Goal: Task Accomplishment & Management: Manage account settings

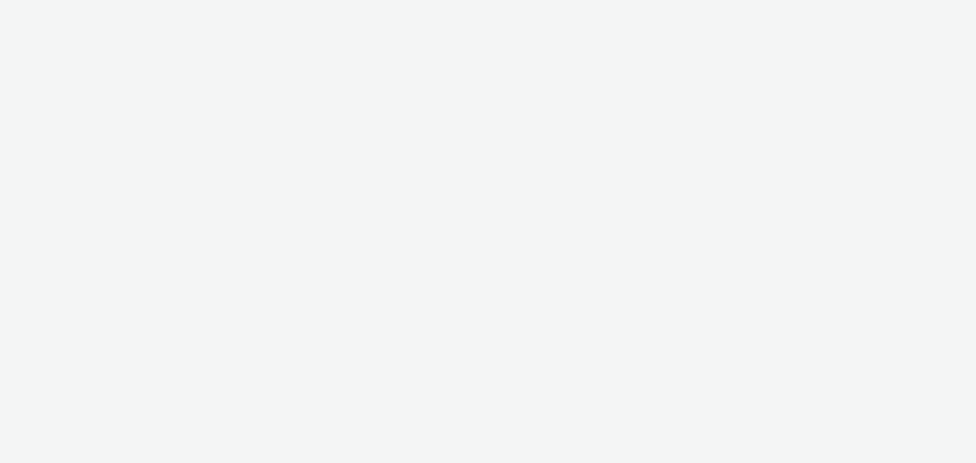
select select "a1548b1e-0fde-418e-992c-2e089afb3761"
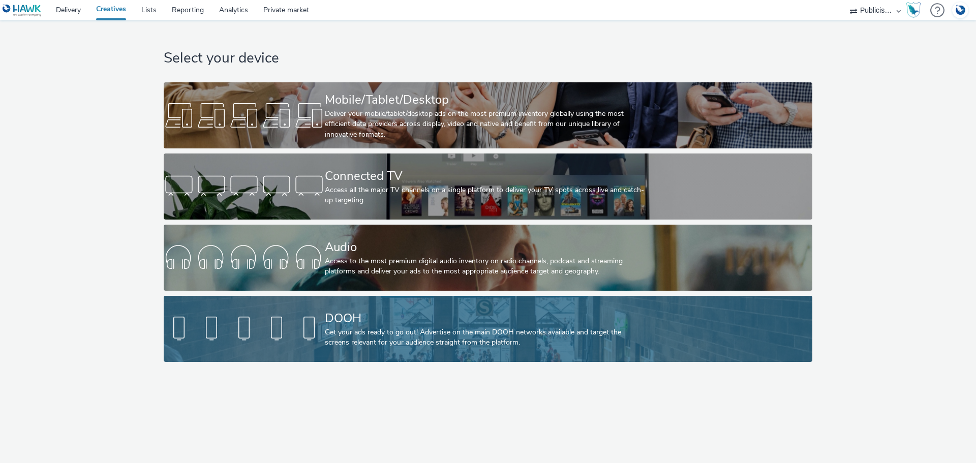
click at [313, 324] on div at bounding box center [244, 329] width 161 height 33
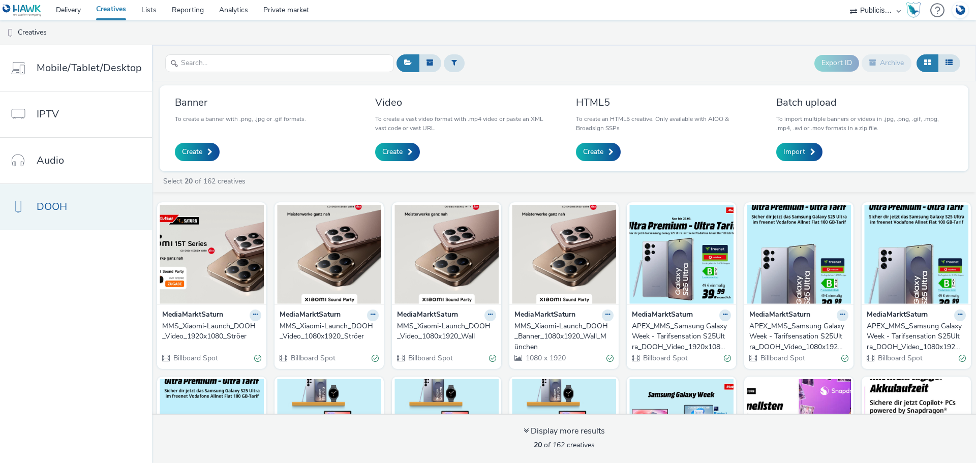
click at [77, 212] on link "DOOH" at bounding box center [76, 207] width 152 height 46
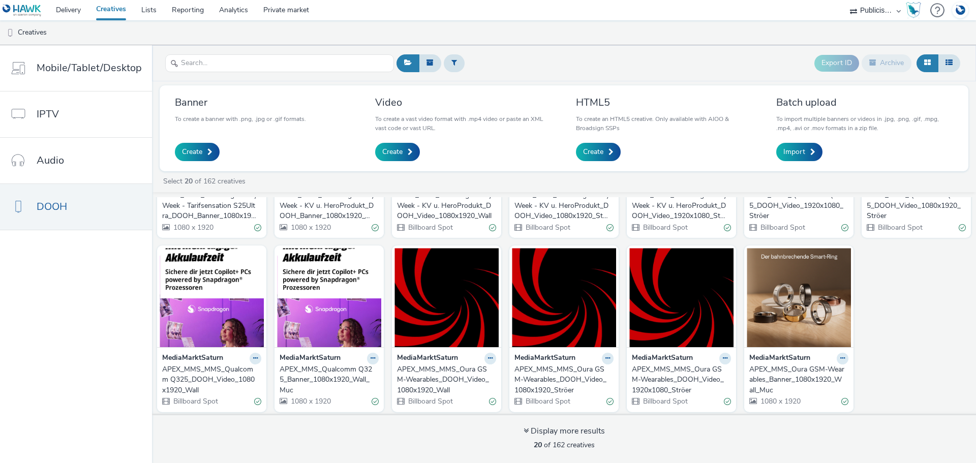
scroll to position [308, 0]
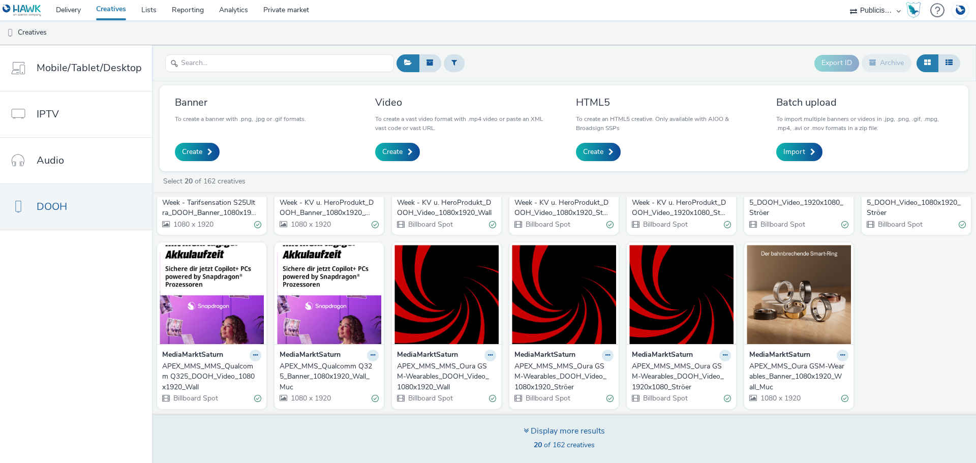
click at [590, 431] on div "Display more results" at bounding box center [564, 432] width 81 height 12
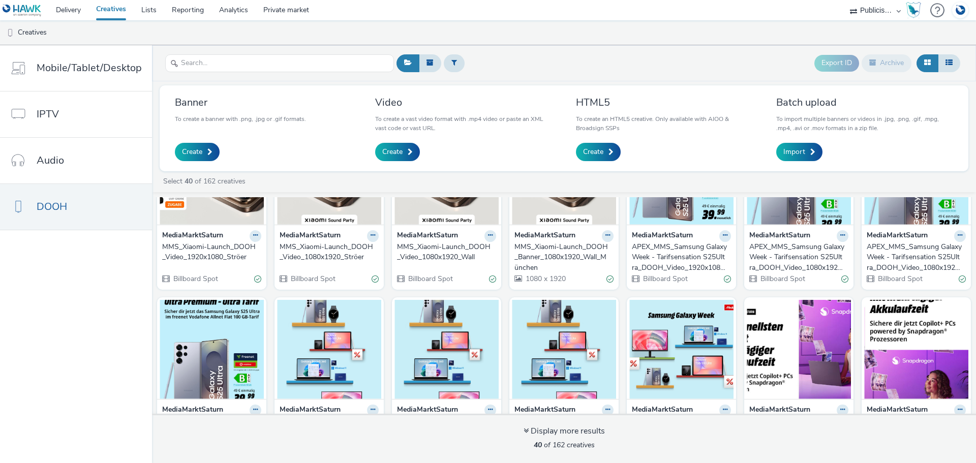
scroll to position [0, 0]
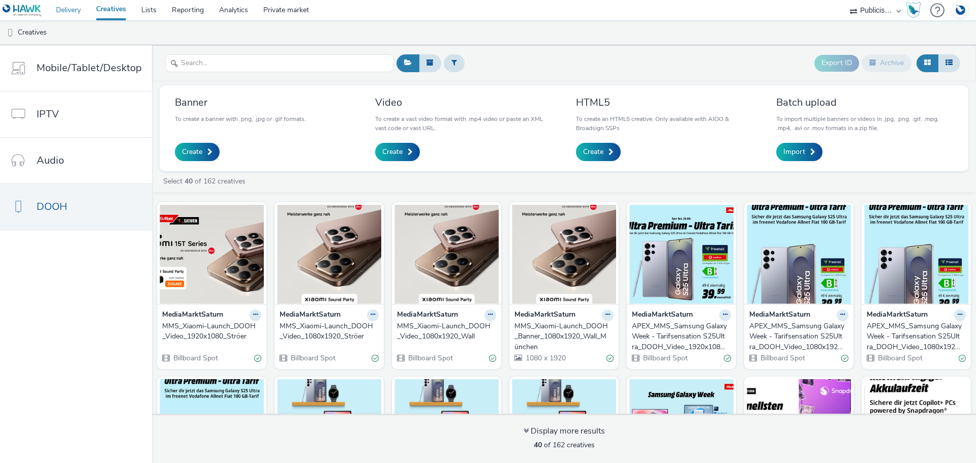
click at [73, 13] on link "Delivery" at bounding box center [68, 10] width 40 height 20
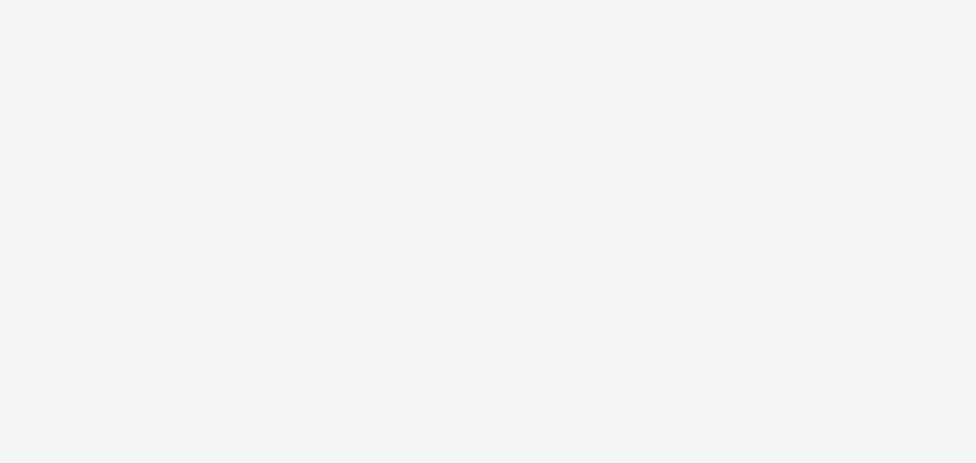
select select "a1548b1e-0fde-418e-992c-2e089afb3761"
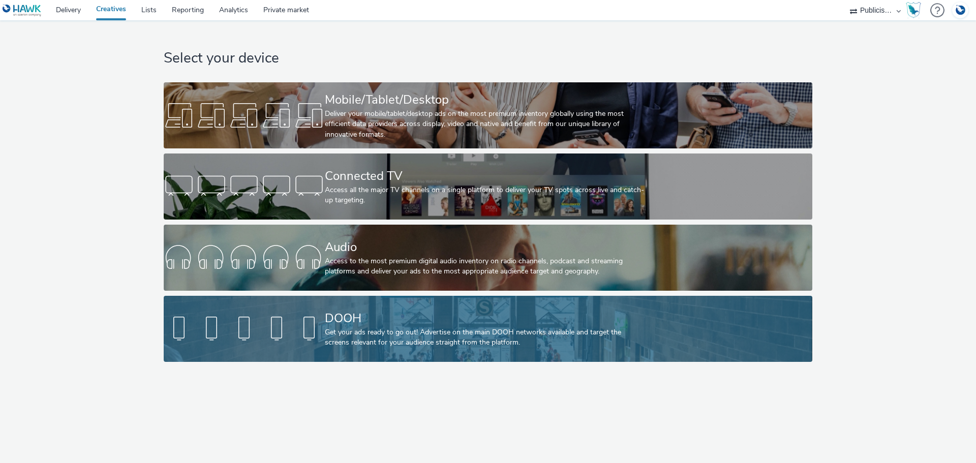
click at [352, 322] on div "DOOH" at bounding box center [486, 319] width 322 height 18
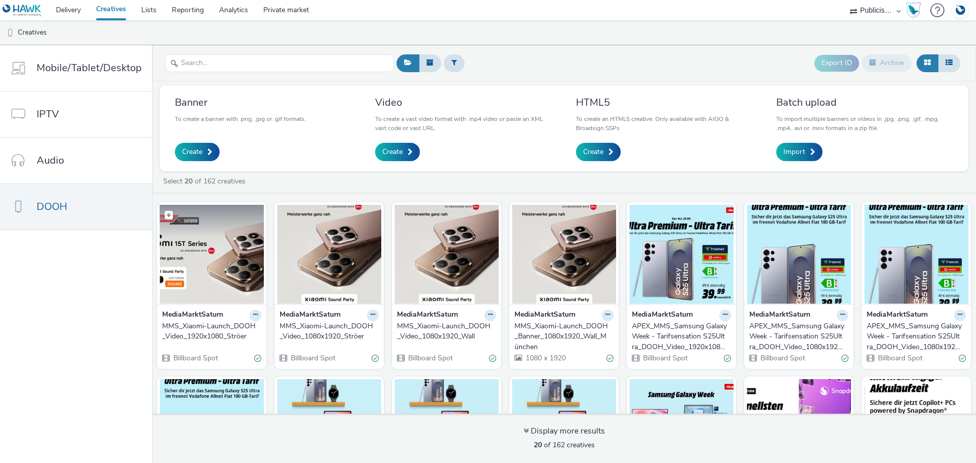
click at [219, 262] on img at bounding box center [212, 254] width 104 height 99
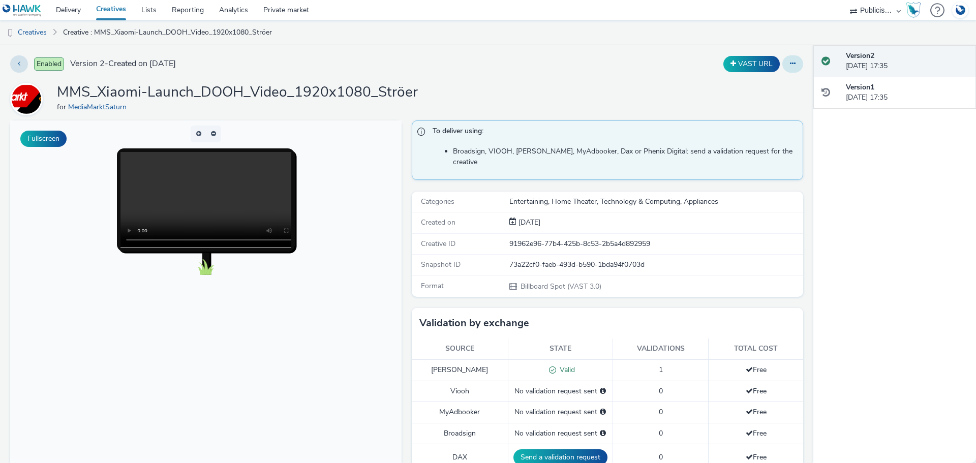
click at [783, 67] on button at bounding box center [793, 63] width 21 height 17
click at [752, 84] on link "Edit" at bounding box center [765, 84] width 76 height 20
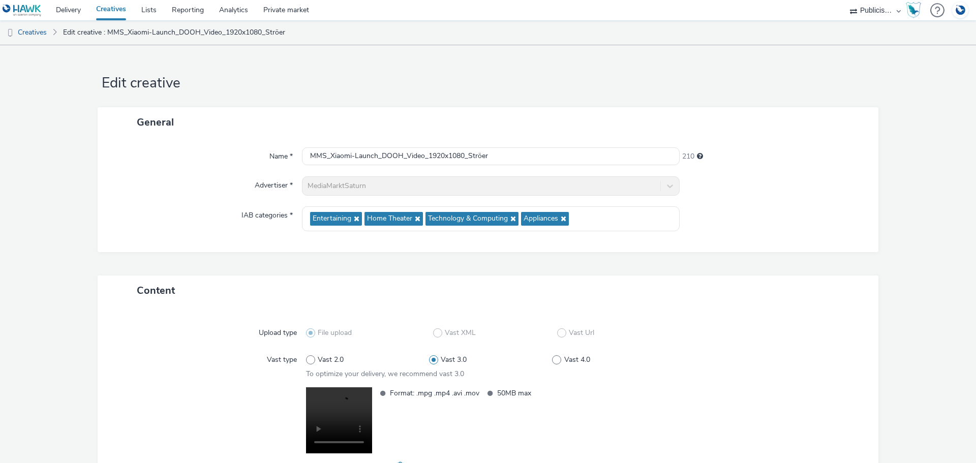
scroll to position [85, 0]
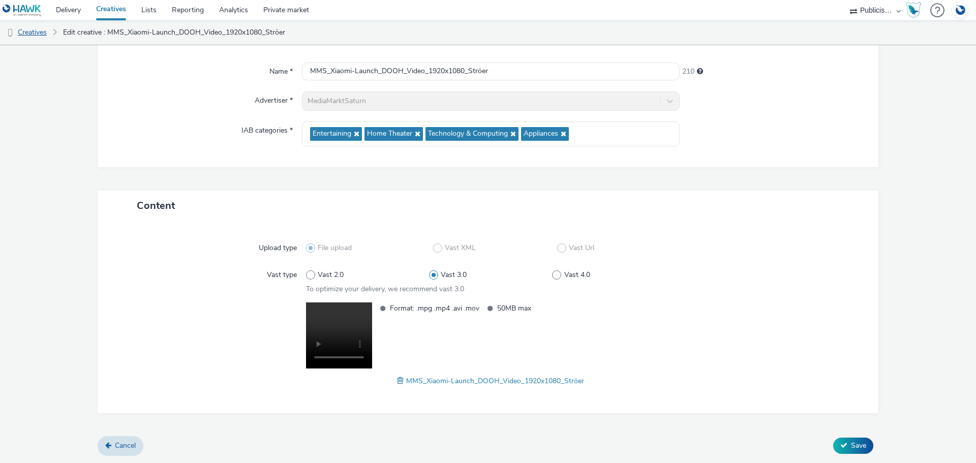
click at [37, 34] on link "Creatives" at bounding box center [26, 32] width 52 height 24
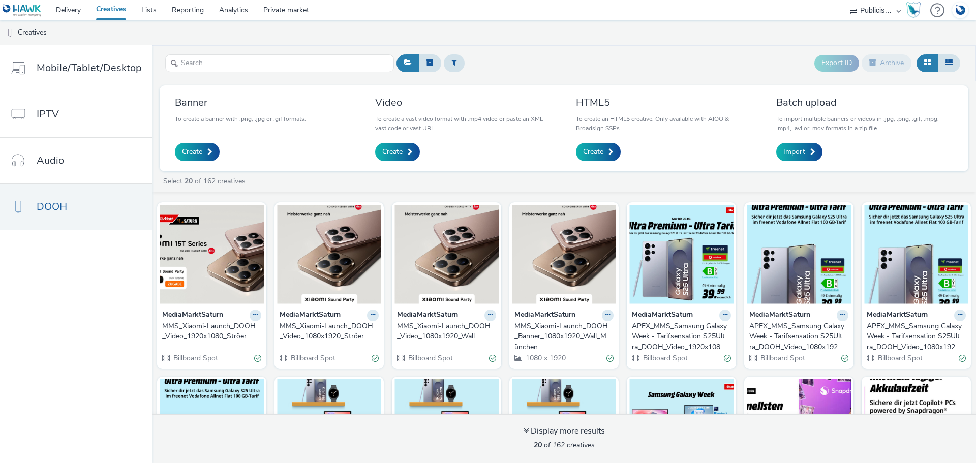
click at [436, 315] on strong "MediaMarktSaturn" at bounding box center [427, 316] width 61 height 12
click at [429, 333] on div "MMS_Xiaomi-Launch_DOOH_Video_1080x1920_Wall" at bounding box center [444, 331] width 95 height 21
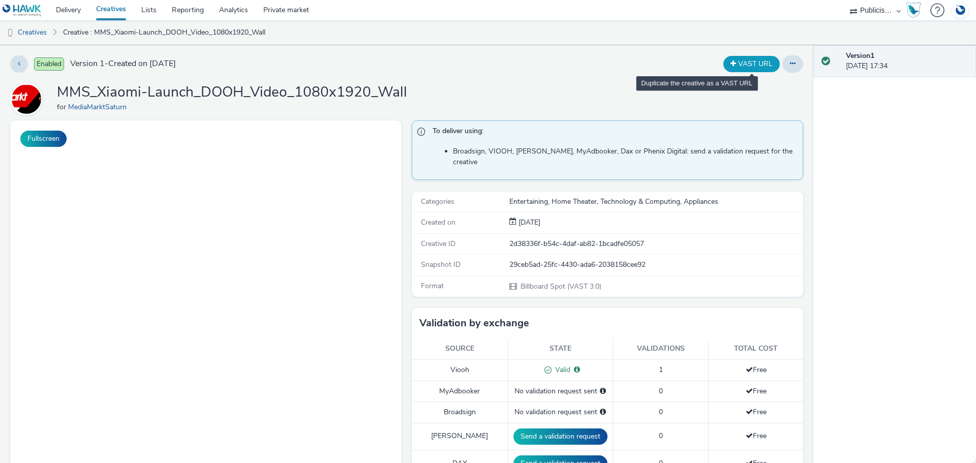
click at [735, 66] on button "VAST URL" at bounding box center [752, 64] width 56 height 16
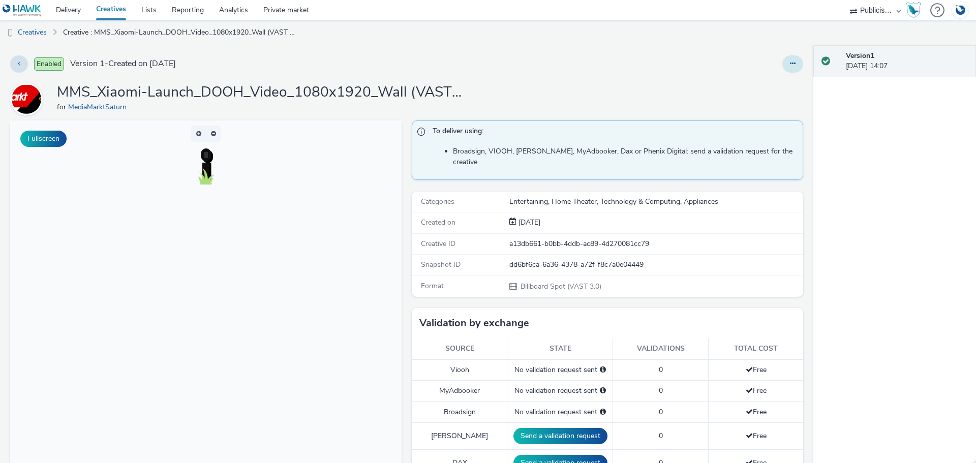
click at [790, 64] on icon at bounding box center [793, 63] width 6 height 7
click at [674, 64] on div "Edit Duplicate Copy ID Archive" at bounding box center [644, 63] width 317 height 17
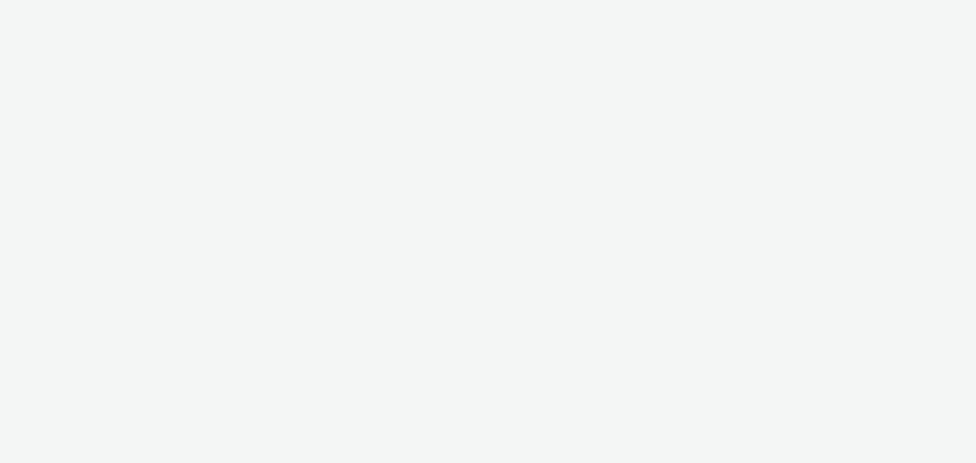
select select "a1548b1e-0fde-418e-992c-2e089afb3761"
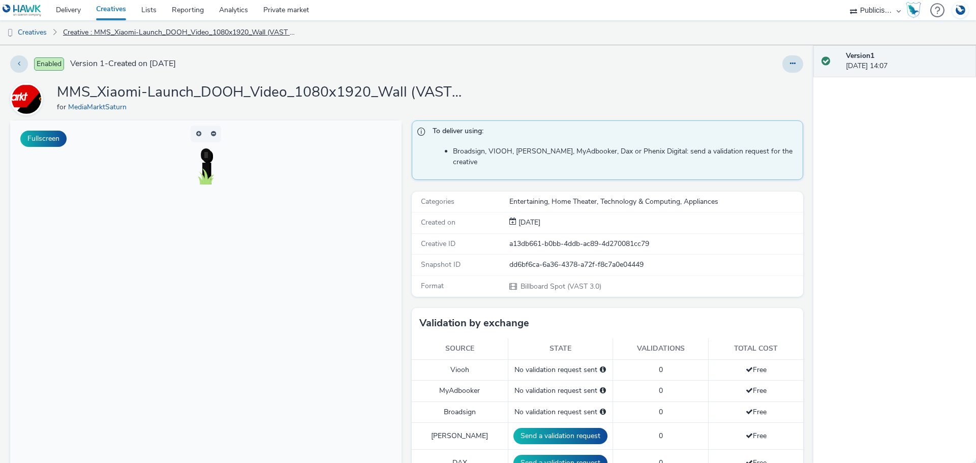
click at [198, 31] on link "Creative : MMS_Xiaomi-Launch_DOOH_Video_1080x1920_Wall (VAST URL)" at bounding box center [180, 32] width 244 height 24
click at [37, 34] on link "Creatives" at bounding box center [26, 32] width 52 height 24
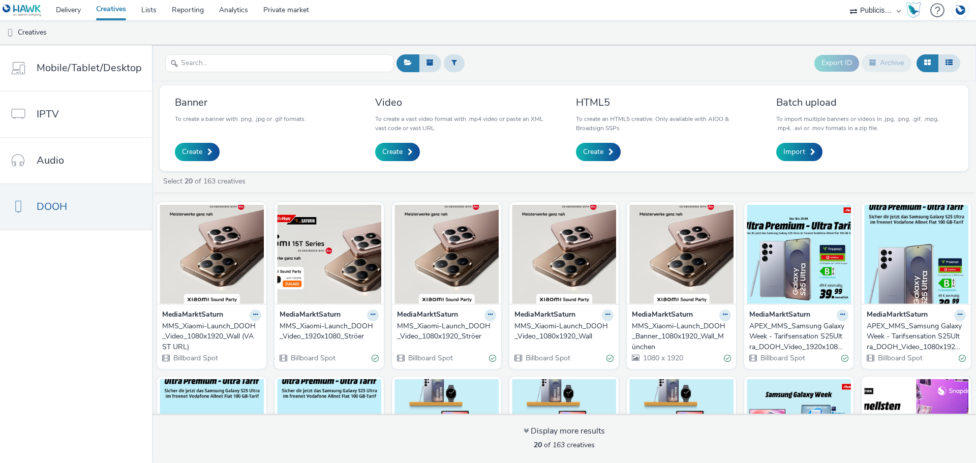
click at [210, 335] on div "MMS_Xiaomi-Launch_DOOH_Video_1080x1920_Wall (VAST URL)" at bounding box center [209, 336] width 95 height 31
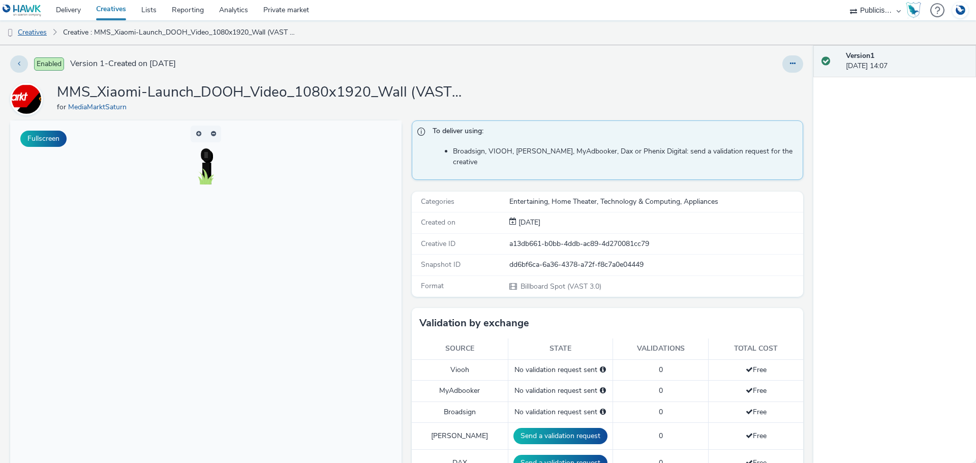
click at [37, 29] on link "Creatives" at bounding box center [26, 32] width 52 height 24
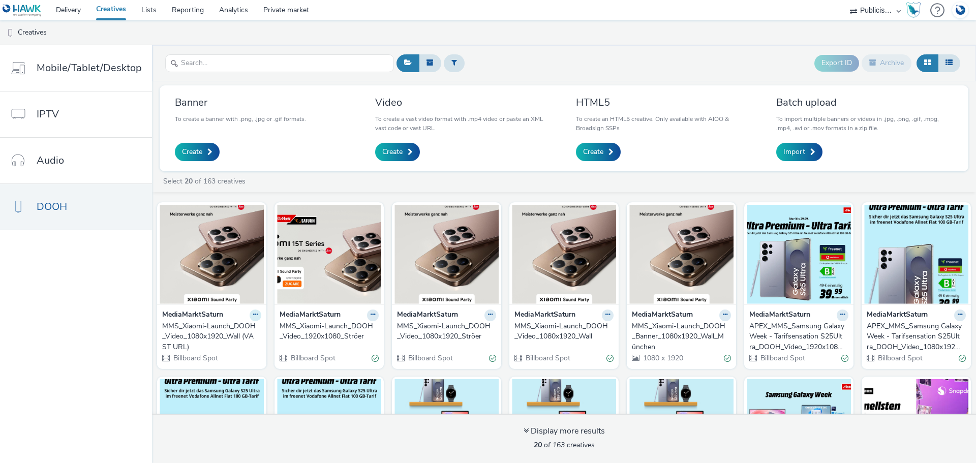
click at [253, 315] on icon at bounding box center [255, 315] width 5 height 6
click at [215, 395] on link "Archive" at bounding box center [223, 394] width 76 height 20
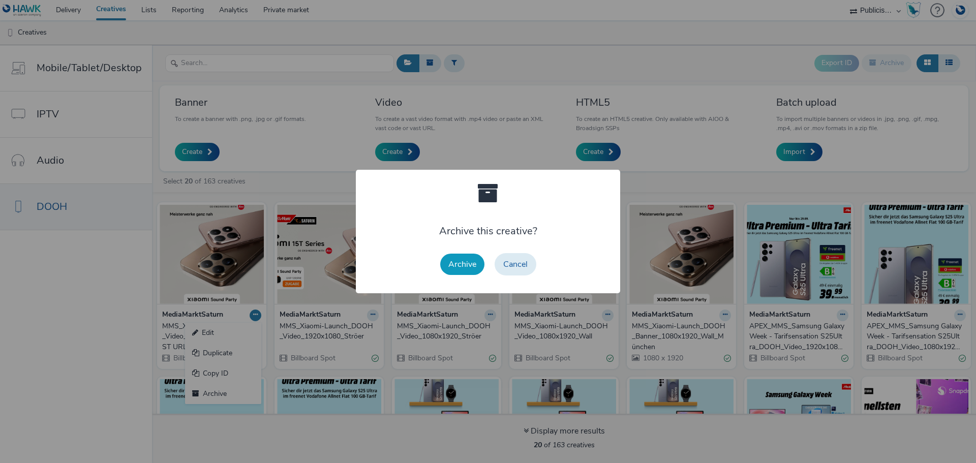
click at [464, 264] on button "Archive" at bounding box center [462, 264] width 44 height 21
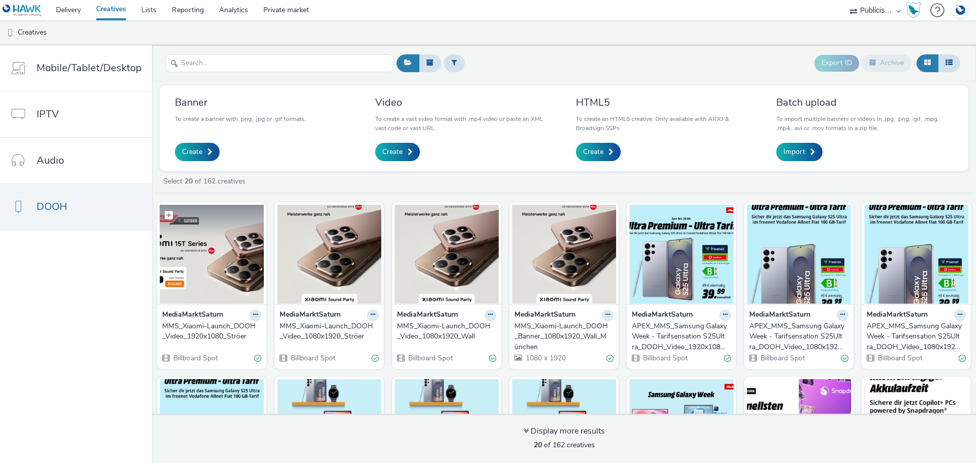
click at [217, 277] on img at bounding box center [212, 254] width 104 height 99
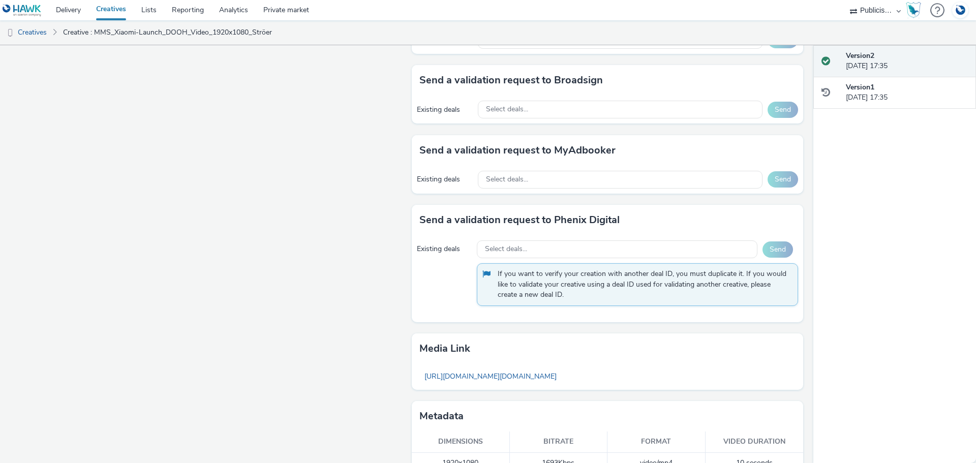
scroll to position [520, 0]
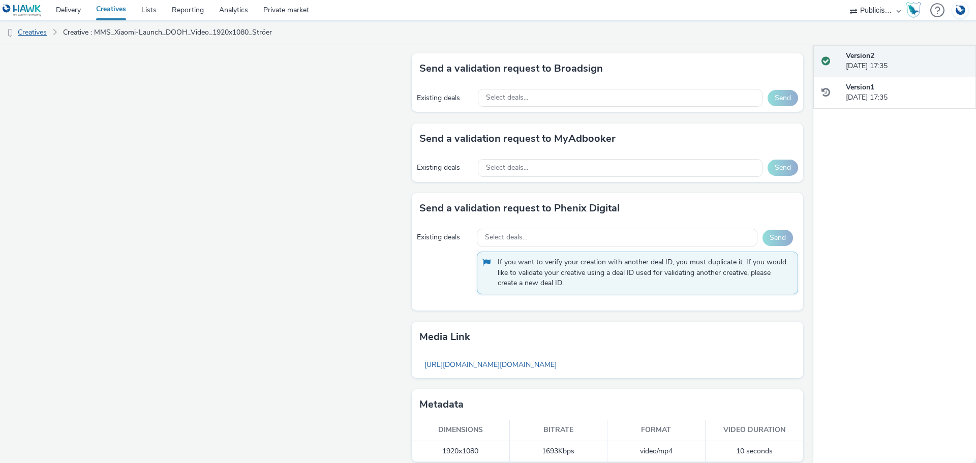
drag, startPoint x: 114, startPoint y: 8, endPoint x: 50, endPoint y: 44, distance: 73.1
click at [114, 7] on link "Creatives" at bounding box center [110, 10] width 45 height 20
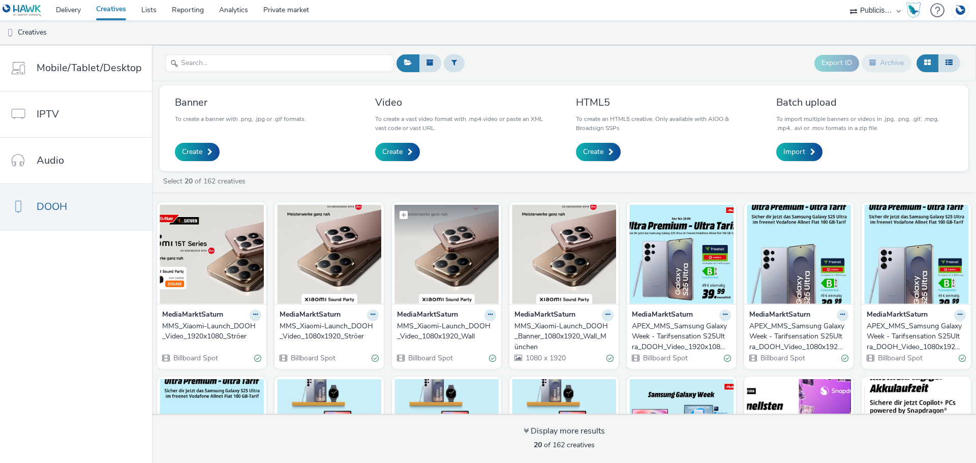
click at [438, 278] on img at bounding box center [447, 254] width 104 height 99
click at [555, 328] on div "MMS_Xiaomi-Launch_DOOH_Banner_1080x1920_Wall_München" at bounding box center [562, 336] width 95 height 31
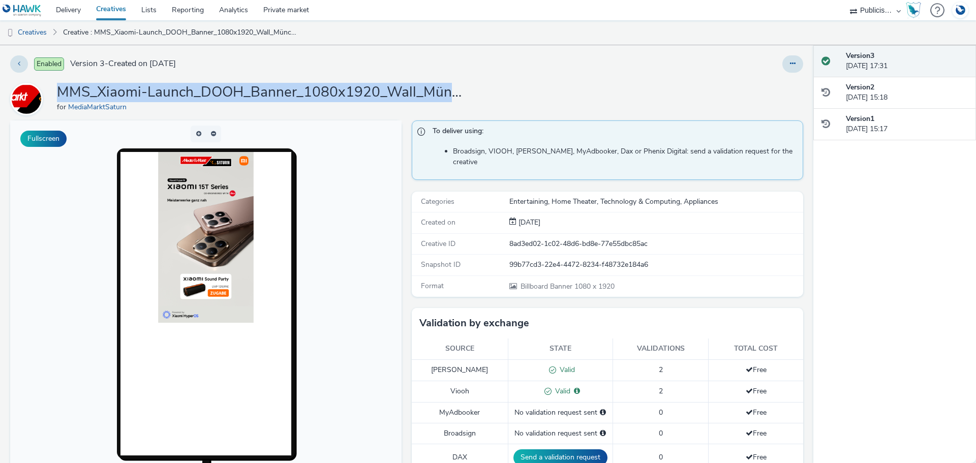
drag, startPoint x: 58, startPoint y: 93, endPoint x: 487, endPoint y: 94, distance: 429.2
click at [487, 94] on div "MMS_Xiaomi-Launch_DOOH_Banner_1080x1920_Wall_München for MediaMarktSaturn" at bounding box center [406, 99] width 793 height 33
click at [454, 91] on h1 "MMS_Xiaomi-Launch_DOOH_Banner_1080x1920_Wall_München" at bounding box center [260, 92] width 407 height 19
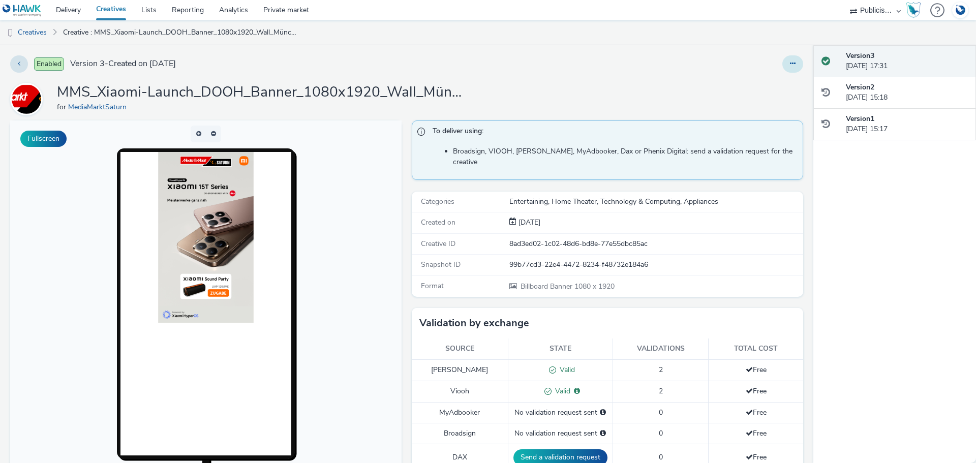
click at [790, 64] on icon at bounding box center [793, 63] width 6 height 7
click at [744, 86] on link "Edit" at bounding box center [765, 84] width 76 height 20
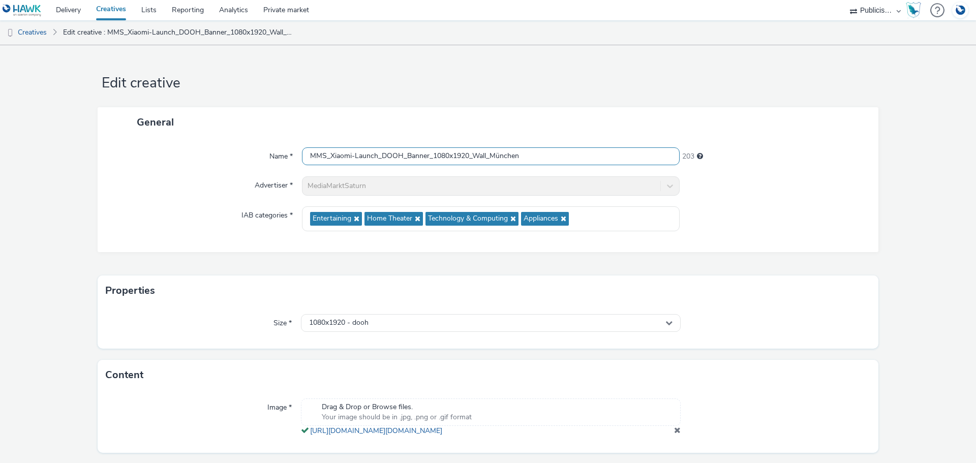
drag, startPoint x: 540, startPoint y: 156, endPoint x: 223, endPoint y: 152, distance: 316.4
click at [225, 153] on div "Name * MMS_Xiaomi-Launch_DOOH_Banner_1080x1920_Wall_München 203" at bounding box center [488, 156] width 761 height 18
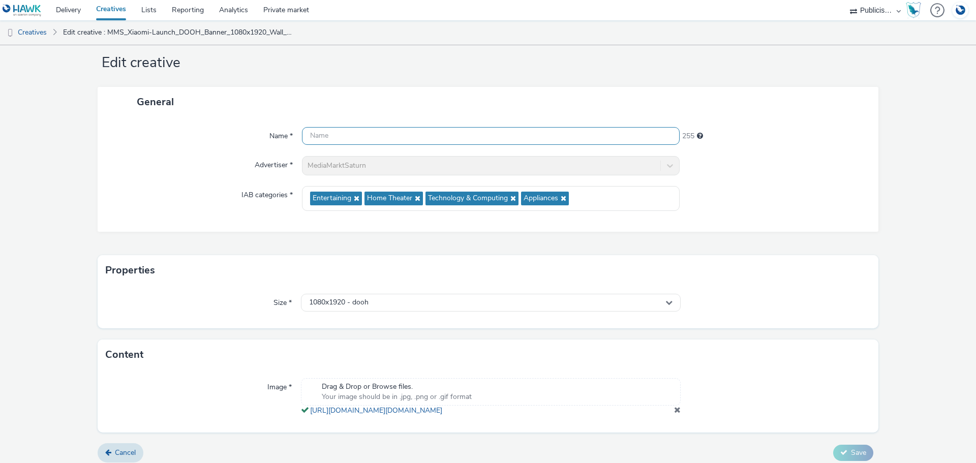
scroll to position [38, 0]
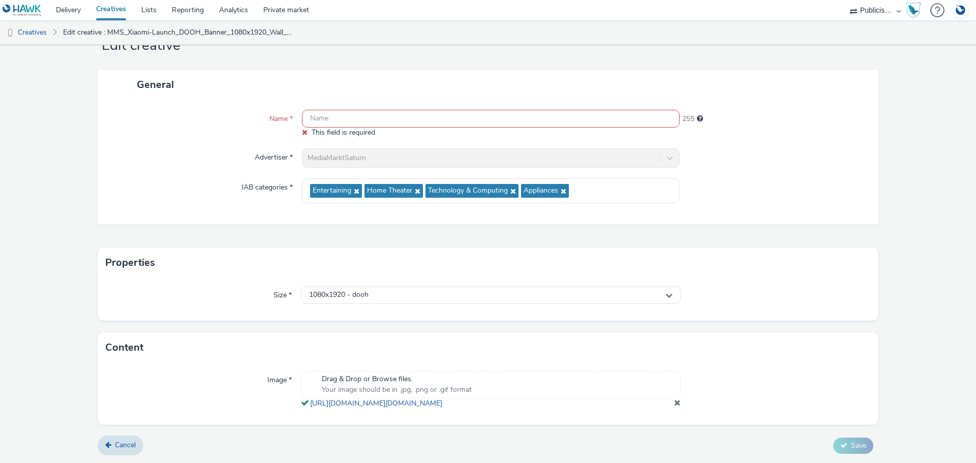
click at [127, 444] on form "Edit creative General Name * This field is required 255 Advertiser * MediaMarkt…" at bounding box center [488, 236] width 976 height 456
click at [118, 450] on span "Cancel" at bounding box center [125, 445] width 21 height 10
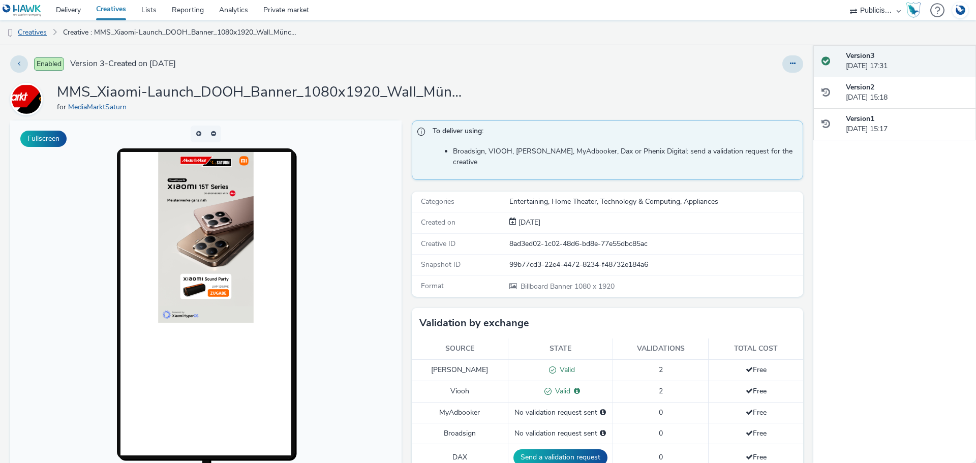
click at [45, 34] on link "Creatives" at bounding box center [26, 32] width 52 height 24
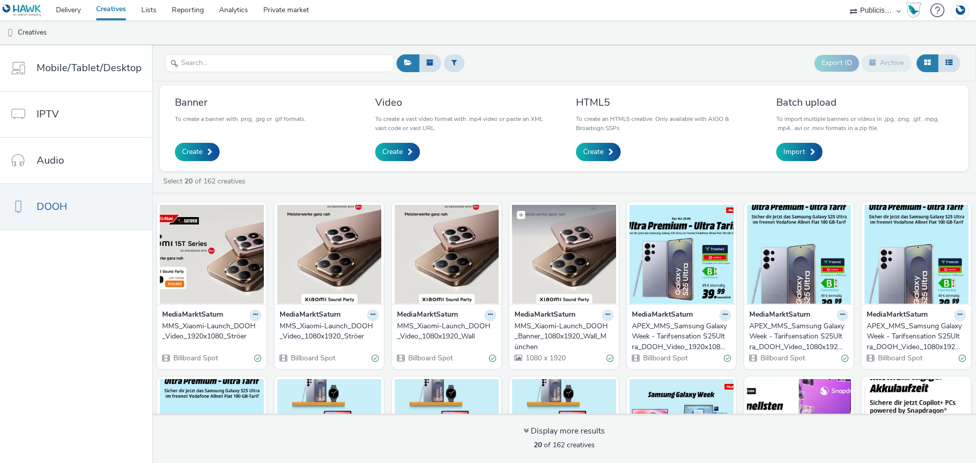
click at [544, 266] on img at bounding box center [564, 254] width 104 height 99
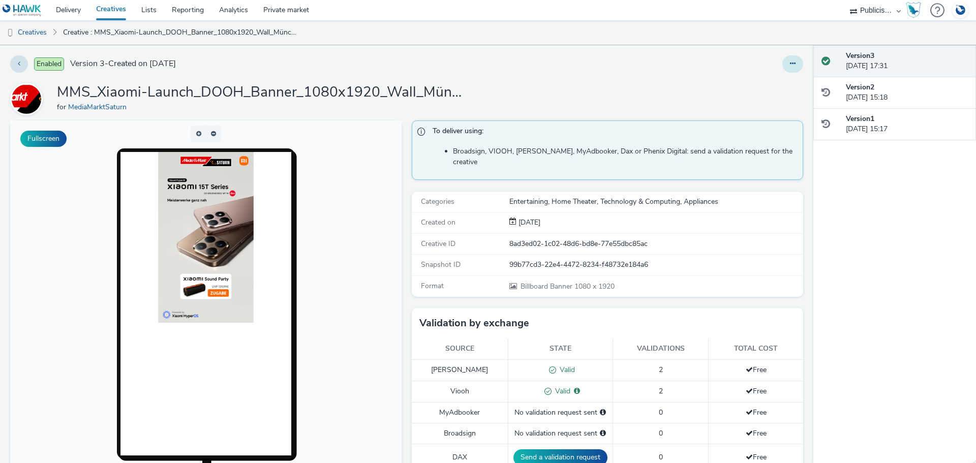
click at [790, 61] on icon at bounding box center [793, 63] width 6 height 7
click at [755, 107] on link "Duplicate" at bounding box center [765, 105] width 76 height 20
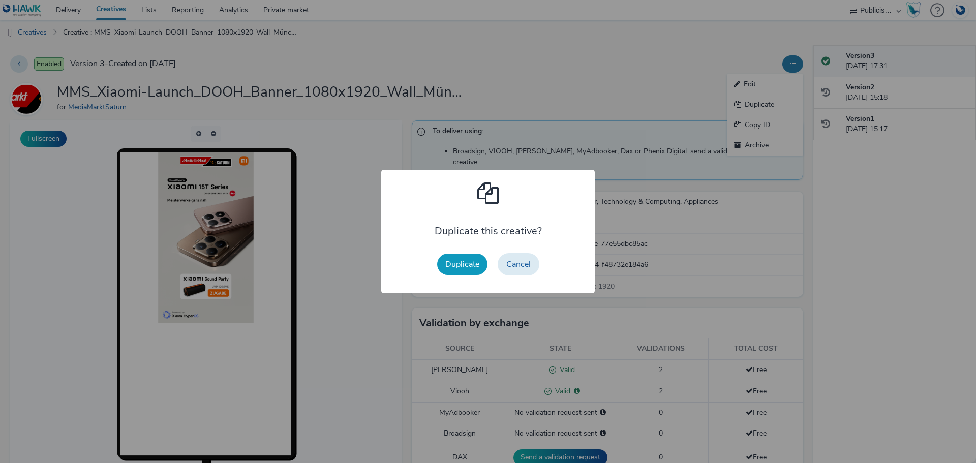
click at [461, 265] on button "Duplicate" at bounding box center [462, 264] width 50 height 21
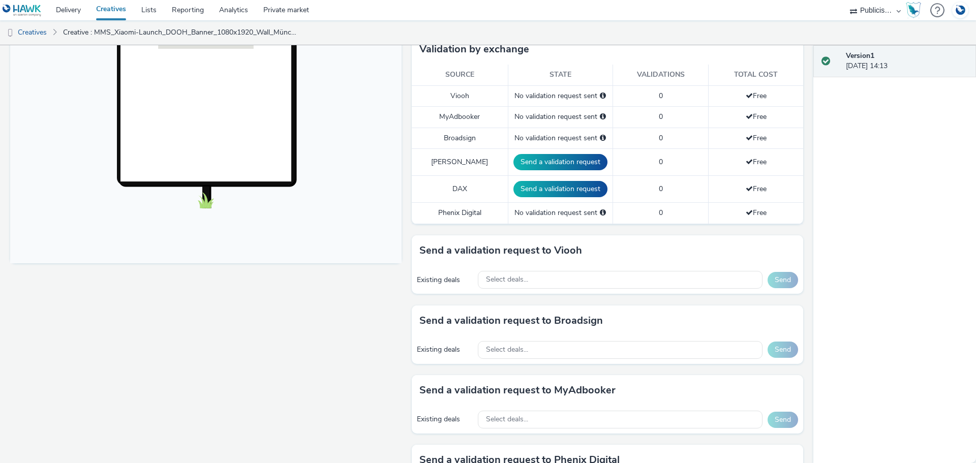
scroll to position [18, 0]
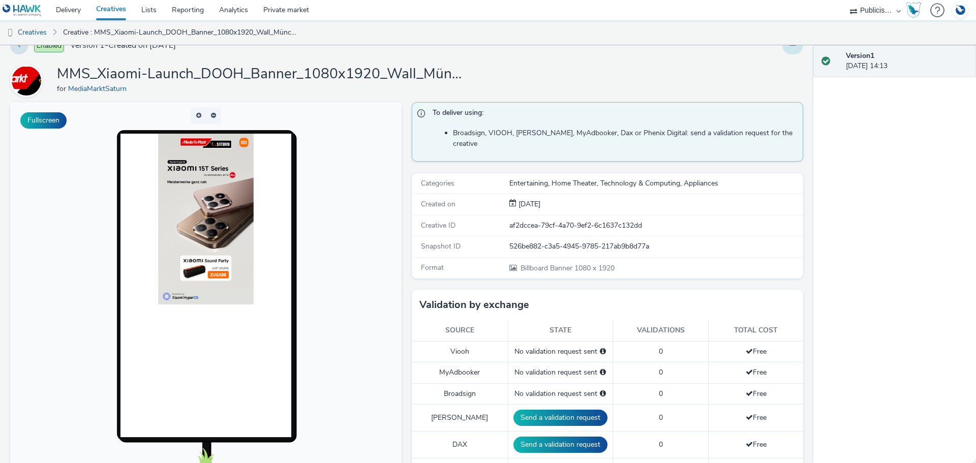
click at [788, 51] on button at bounding box center [793, 45] width 21 height 17
click at [762, 70] on link "Edit" at bounding box center [765, 66] width 76 height 20
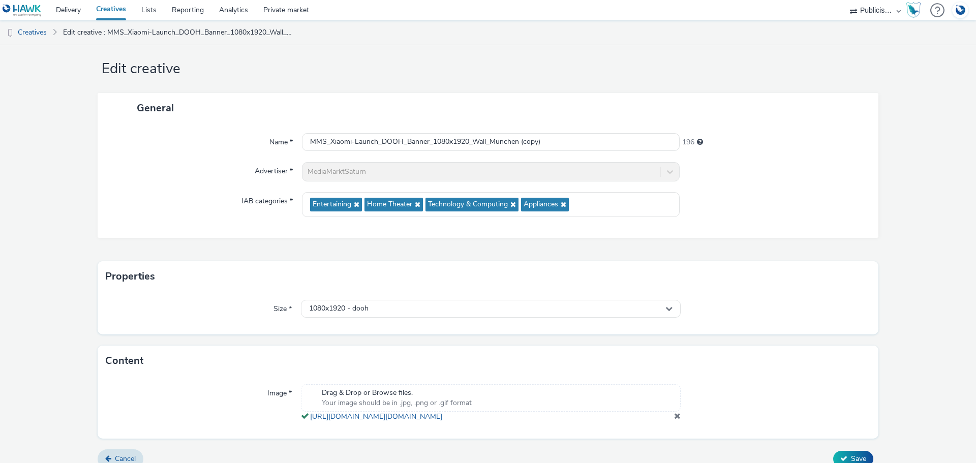
scroll to position [38, 0]
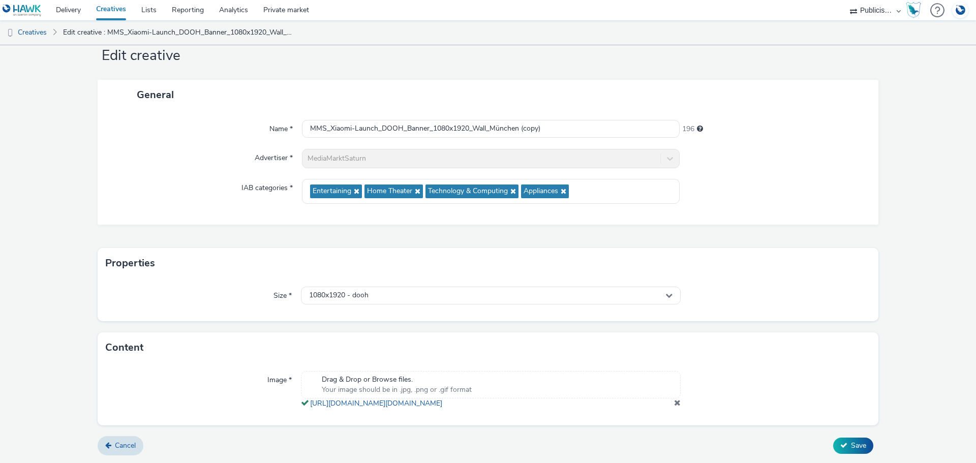
click at [674, 402] on span at bounding box center [677, 403] width 7 height 8
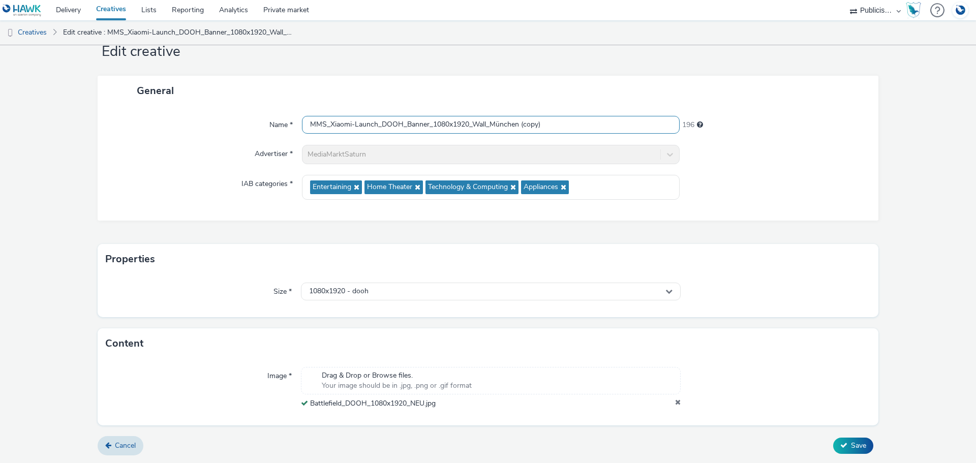
scroll to position [32, 0]
drag, startPoint x: 328, startPoint y: 122, endPoint x: 374, endPoint y: 126, distance: 47.0
click at [374, 126] on input "MMS_Xiaomi-Launch_DOOH_Banner_1080x1920_Wall_München (copy)" at bounding box center [491, 125] width 378 height 18
drag, startPoint x: 521, startPoint y: 125, endPoint x: 579, endPoint y: 126, distance: 58.5
click at [579, 126] on input "MMS_EA_Battlefield6_DOOH_Banner_1080x1920_Wall_München (copy)" at bounding box center [491, 125] width 378 height 18
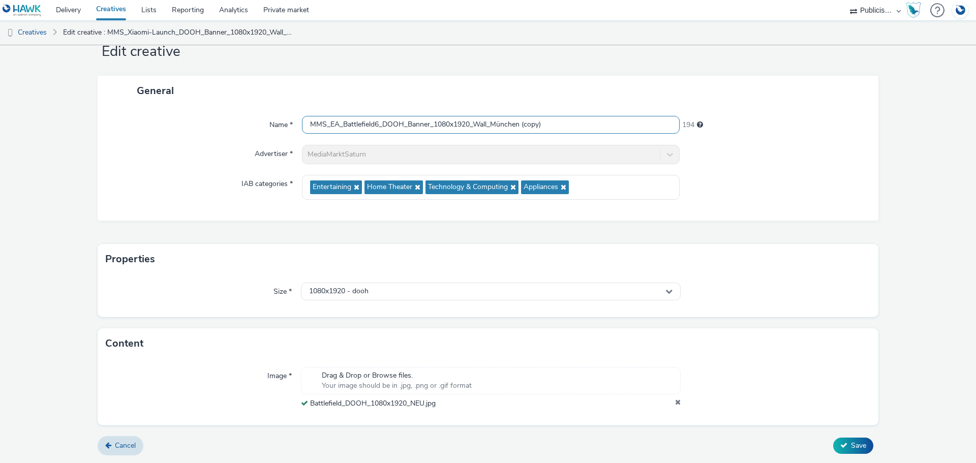
drag, startPoint x: 521, startPoint y: 123, endPoint x: 573, endPoint y: 120, distance: 52.5
click at [573, 120] on input "MMS_EA_Battlefield6_DOOH_Banner_1080x1920_Wall_München (copy)" at bounding box center [491, 125] width 378 height 18
type input "MMS_EA_Battlefield6_DOOH_Banner_1080x1920_Wall_München"
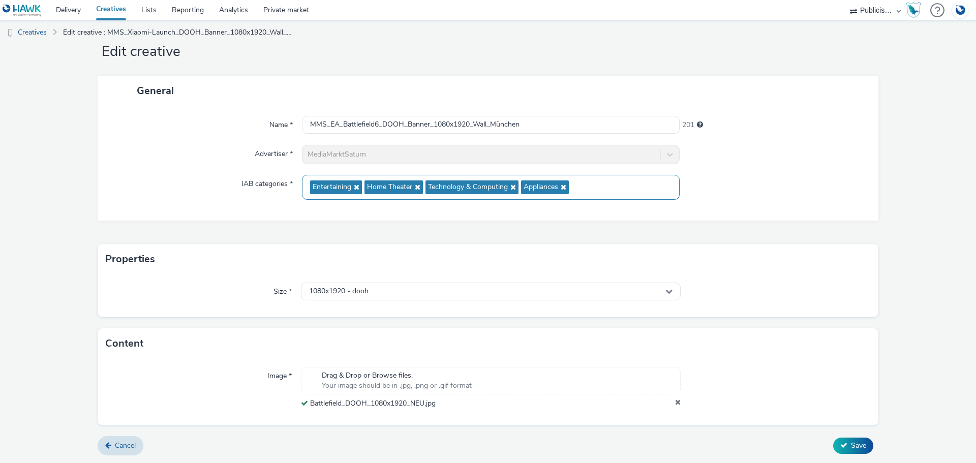
click at [564, 188] on icon at bounding box center [562, 187] width 8 height 7
click at [512, 186] on icon at bounding box center [512, 187] width 8 height 7
click at [431, 185] on div "Entertaining Home Theater" at bounding box center [491, 187] width 378 height 25
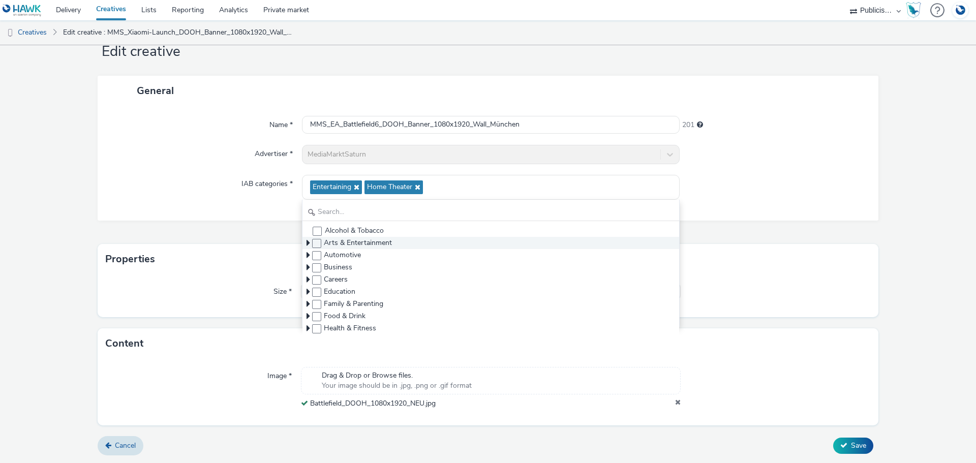
click at [303, 241] on span "Arts & Entertainment" at bounding box center [491, 243] width 377 height 12
click at [307, 242] on icon at bounding box center [309, 243] width 4 height 10
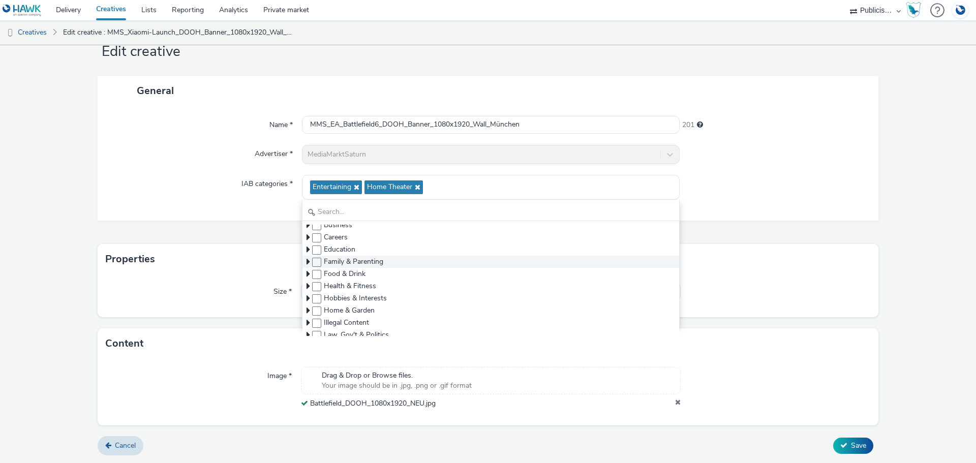
scroll to position [153, 0]
click at [307, 272] on icon at bounding box center [309, 274] width 4 height 10
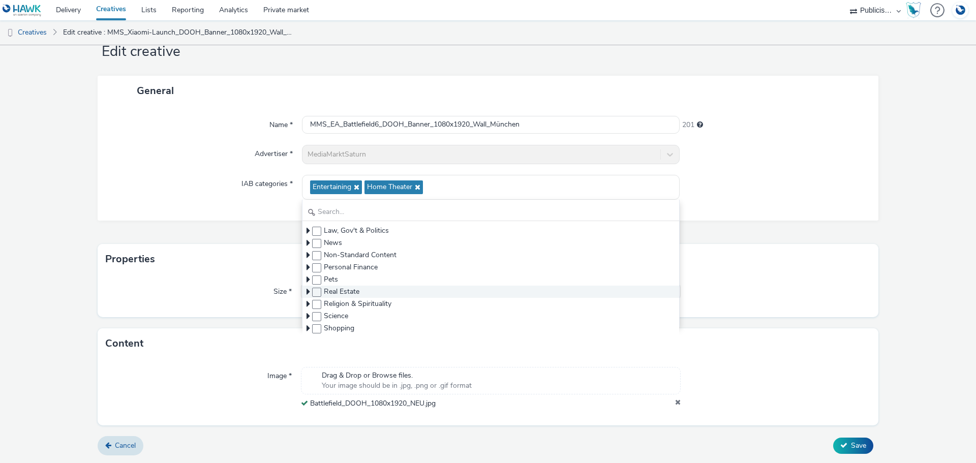
scroll to position [661, 0]
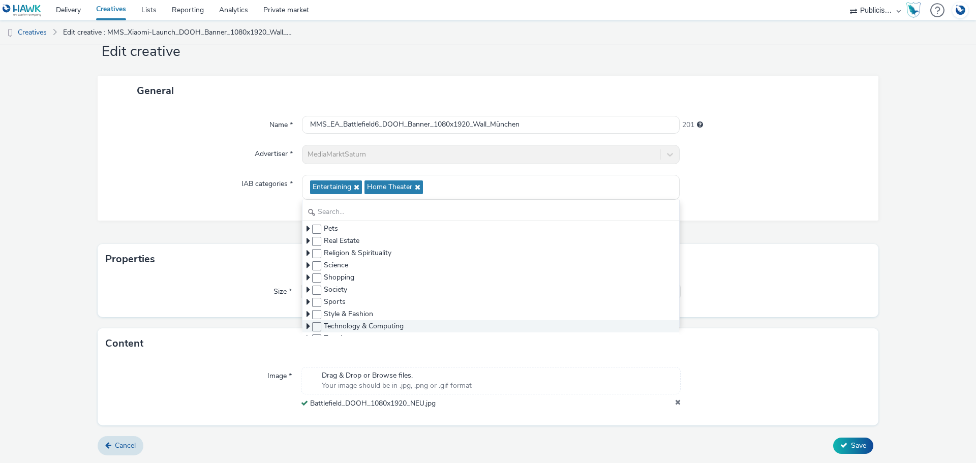
click at [307, 325] on icon at bounding box center [309, 326] width 4 height 10
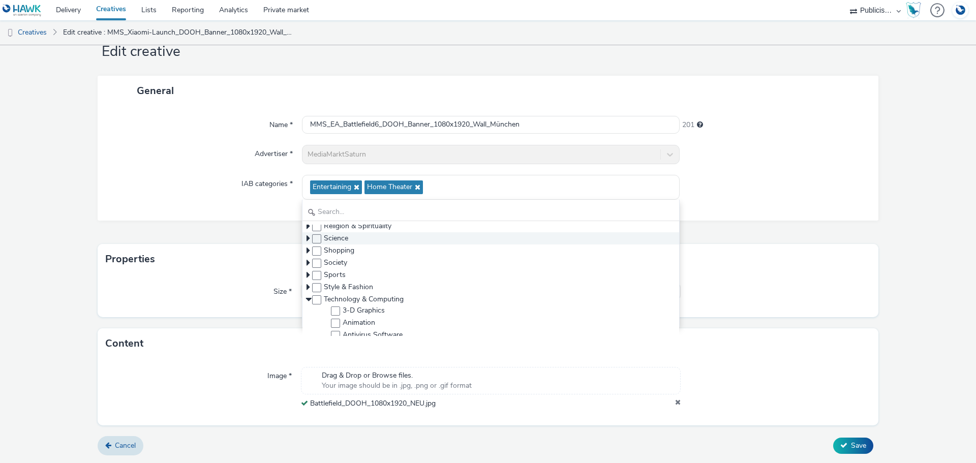
scroll to position [664, 0]
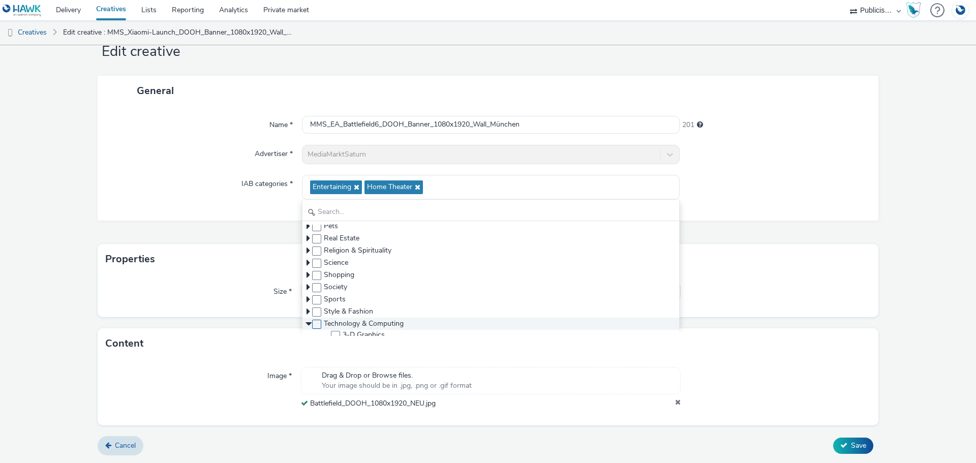
click at [314, 325] on span at bounding box center [316, 324] width 9 height 9
checkbox input "true"
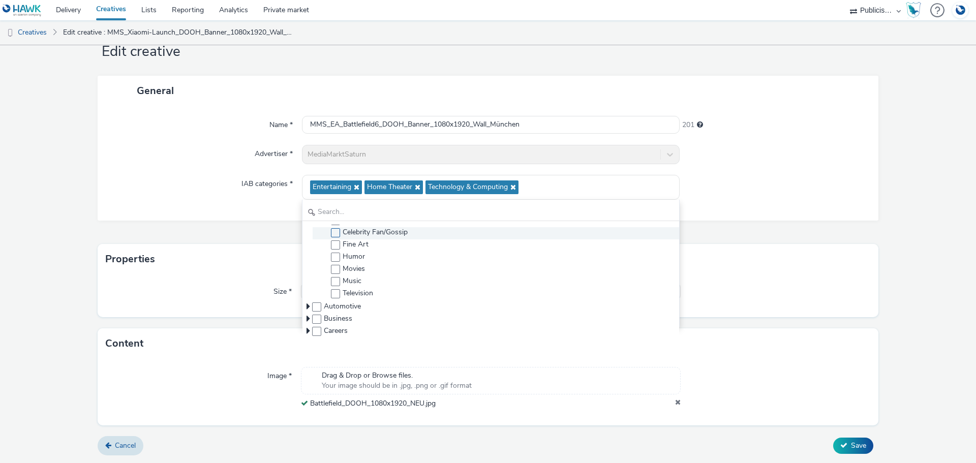
scroll to position [51, 0]
click at [270, 206] on div "Name * MMS_EA_Battlefield6_DOOH_Banner_1080x1920_Wall_München 201 Advertiser * …" at bounding box center [488, 163] width 781 height 115
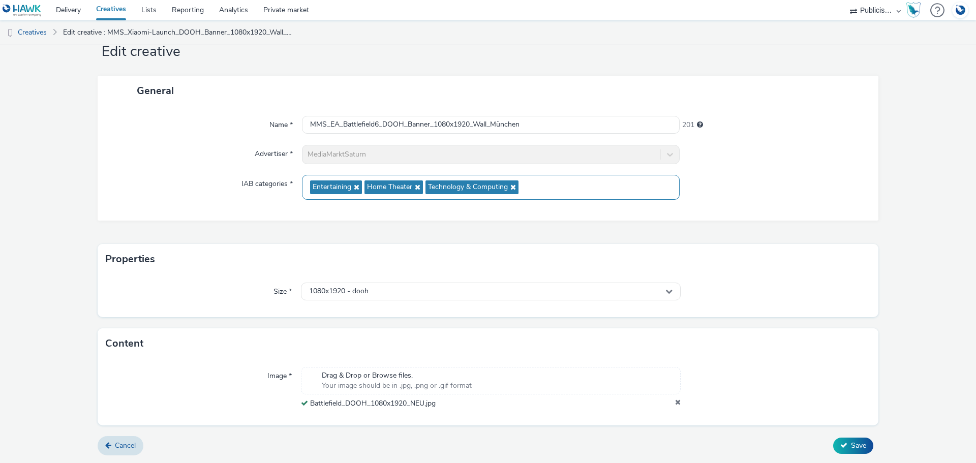
click at [546, 183] on div "Entertaining Home Theater Technology & Computing" at bounding box center [491, 187] width 378 height 25
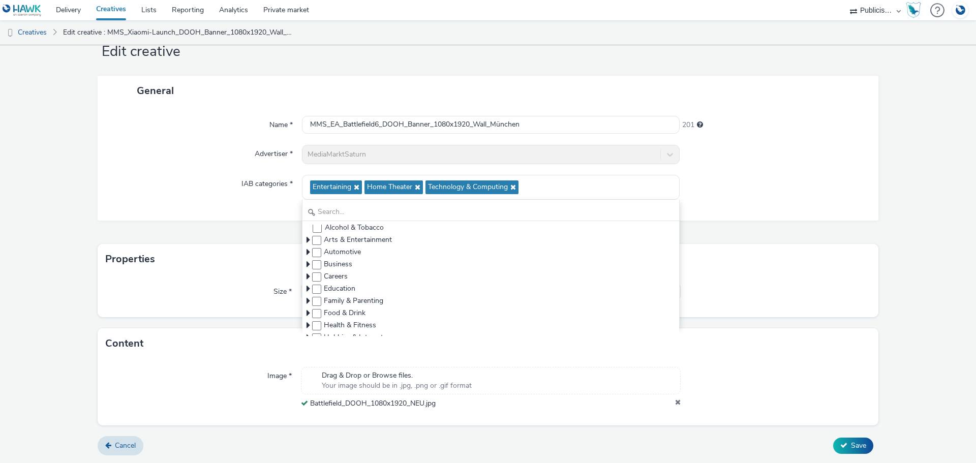
scroll to position [0, 0]
click at [555, 184] on div "Entertaining Home Theater Technology & Computing" at bounding box center [491, 187] width 378 height 25
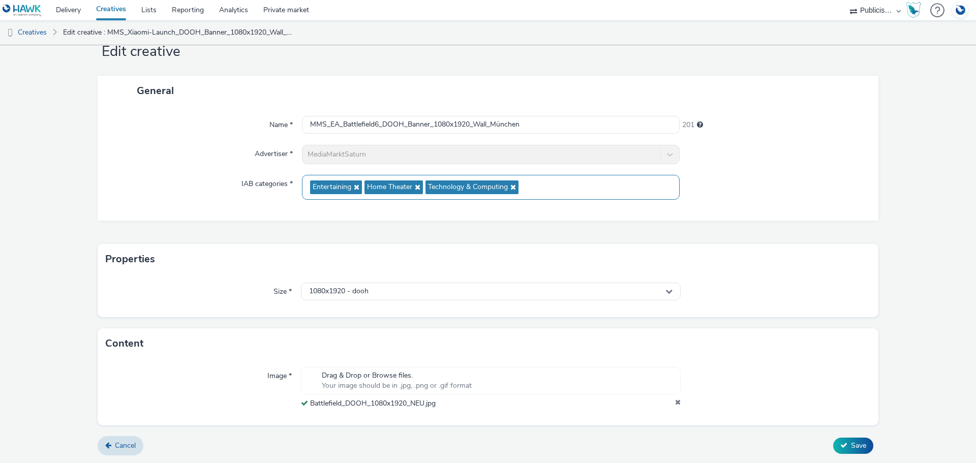
click at [558, 186] on div "Entertaining Home Theater Technology & Computing" at bounding box center [491, 187] width 378 height 25
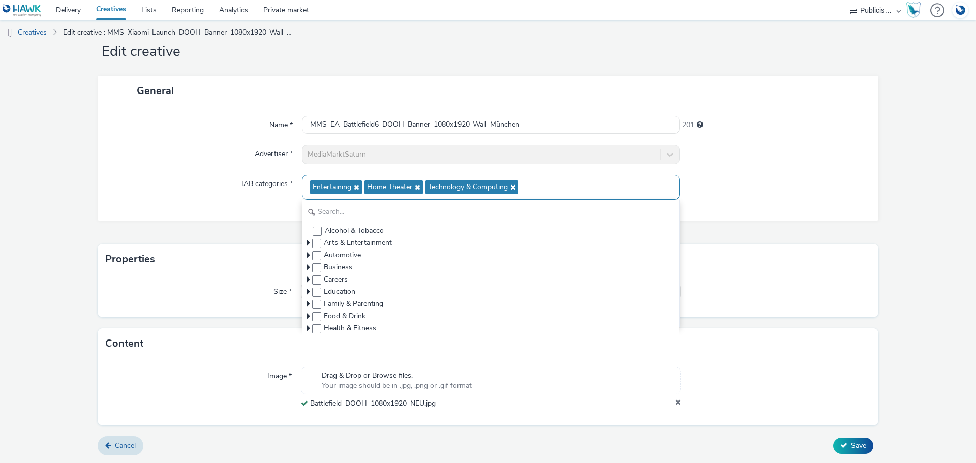
click at [354, 188] on icon at bounding box center [355, 187] width 8 height 7
click at [488, 190] on div "Home Theater Technology & Computing" at bounding box center [491, 187] width 378 height 25
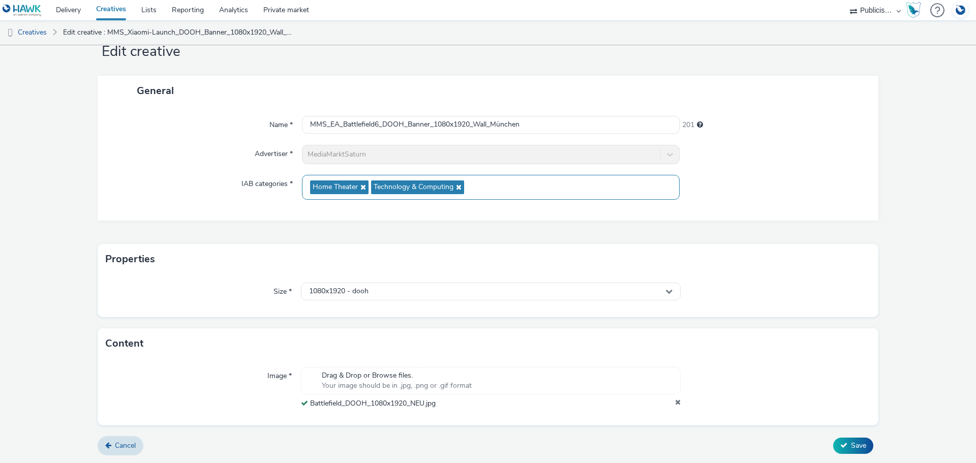
click at [489, 189] on div "Home Theater Technology & Computing" at bounding box center [491, 187] width 378 height 25
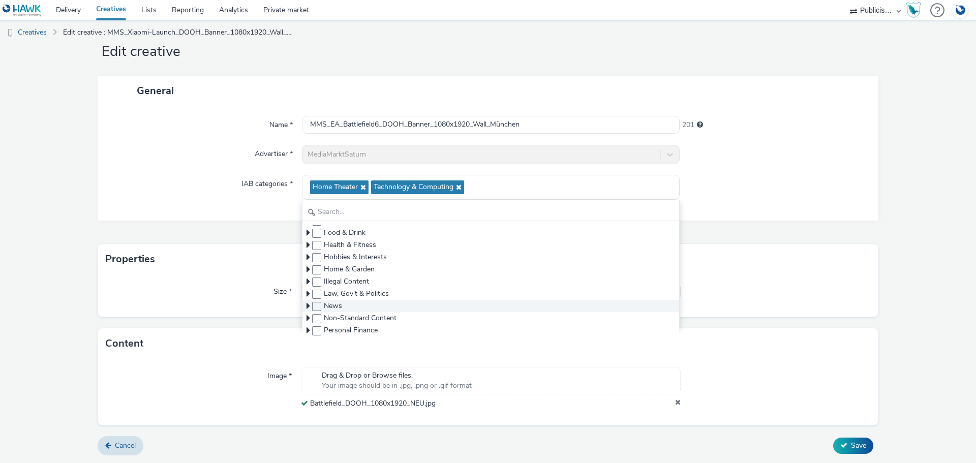
scroll to position [66, 0]
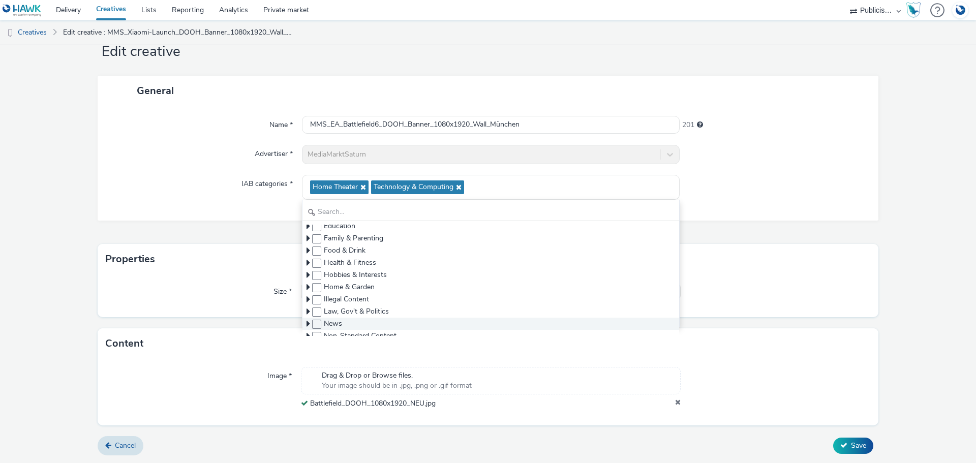
click at [307, 273] on icon at bounding box center [309, 275] width 4 height 10
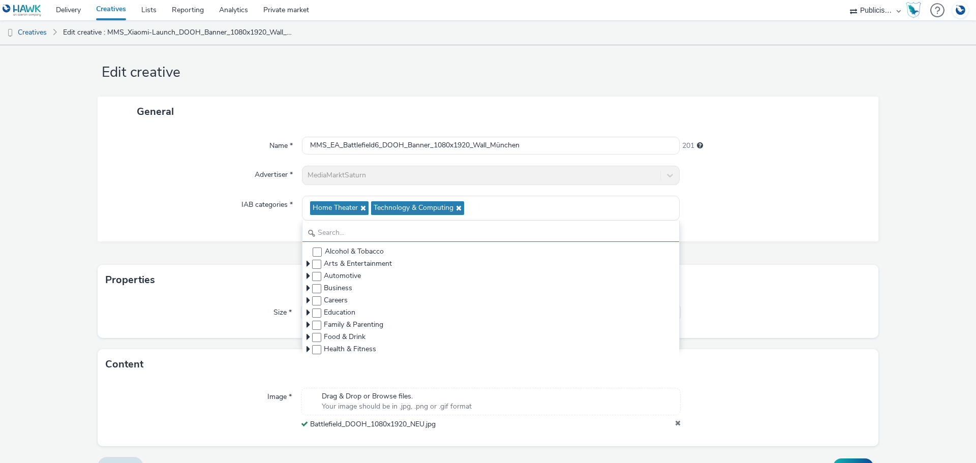
scroll to position [0, 0]
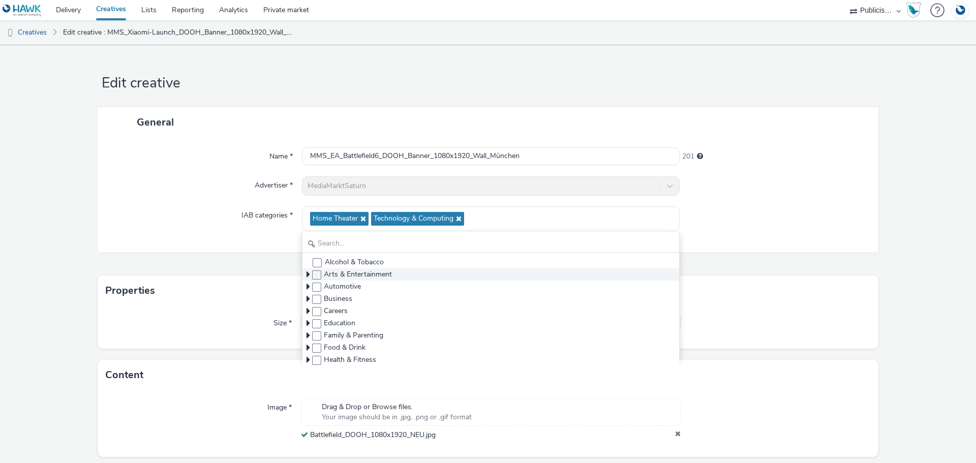
click at [307, 272] on icon at bounding box center [309, 275] width 4 height 10
click at [316, 274] on span at bounding box center [316, 275] width 9 height 9
checkbox input "true"
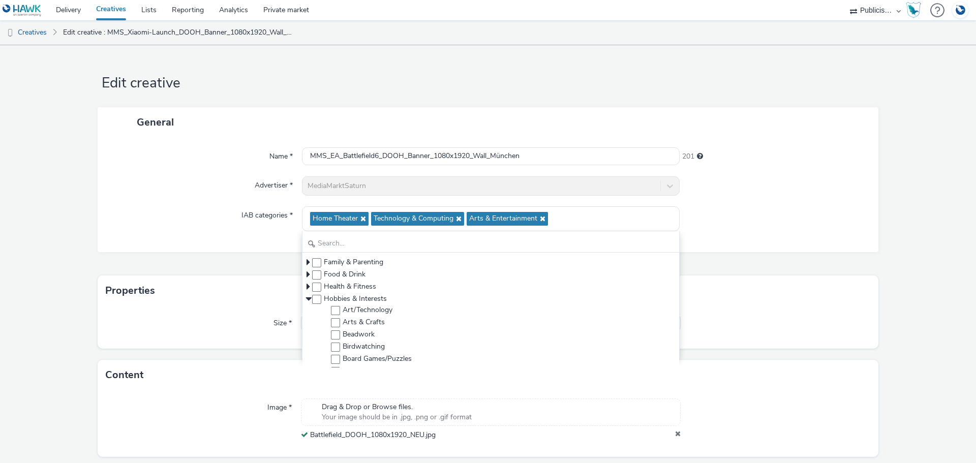
scroll to position [153, 0]
click at [307, 304] on icon at bounding box center [308, 306] width 10 height 4
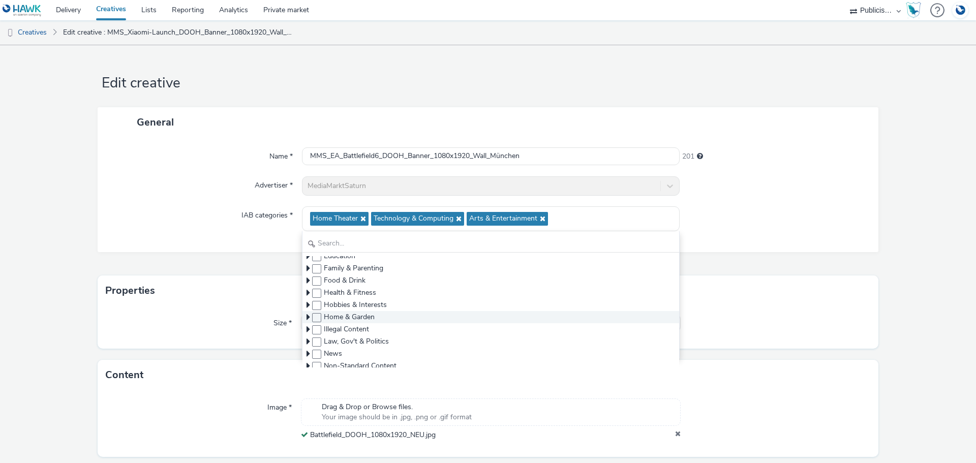
click at [307, 315] on icon at bounding box center [309, 317] width 4 height 10
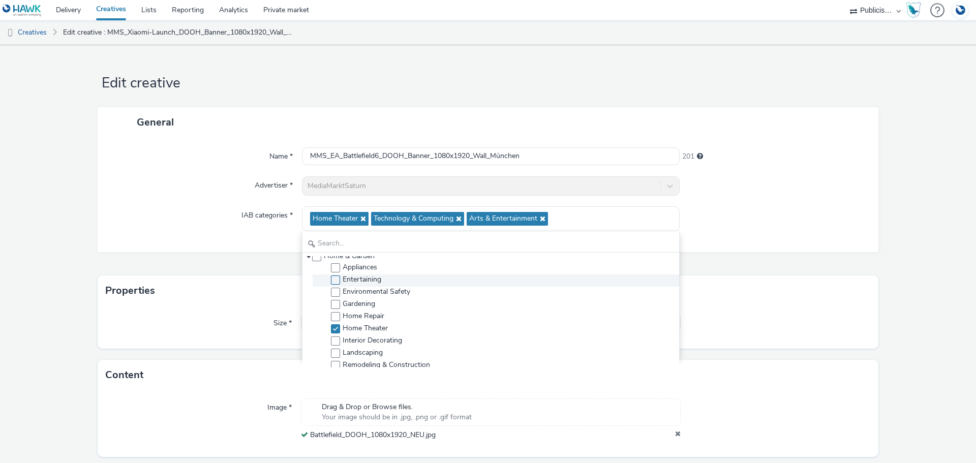
scroll to position [203, 0]
click at [361, 219] on icon at bounding box center [362, 218] width 8 height 7
checkbox input "false"
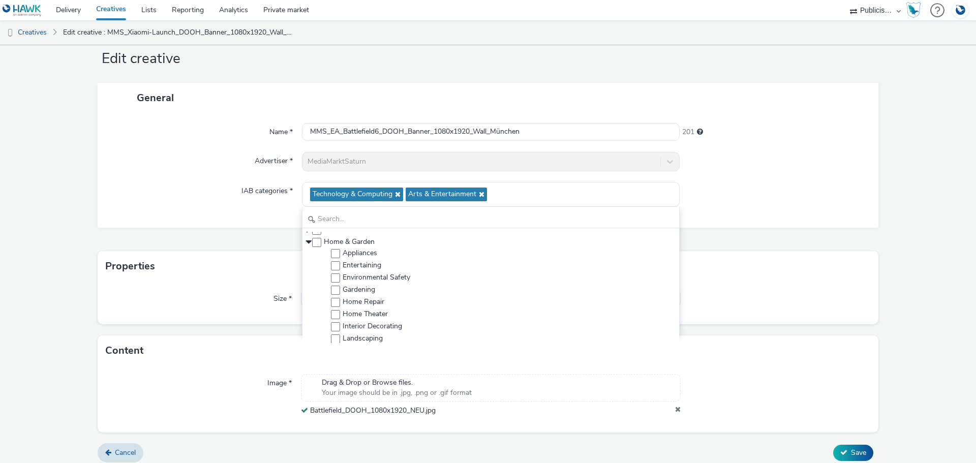
scroll to position [32, 0]
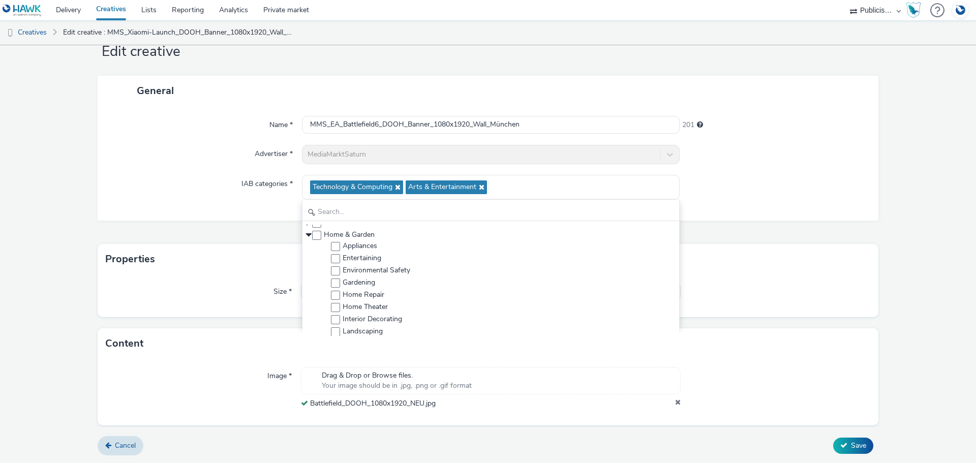
click at [236, 203] on div "Name * MMS_EA_Battlefield6_DOOH_Banner_1080x1920_Wall_München 201 Advertiser * …" at bounding box center [488, 163] width 781 height 115
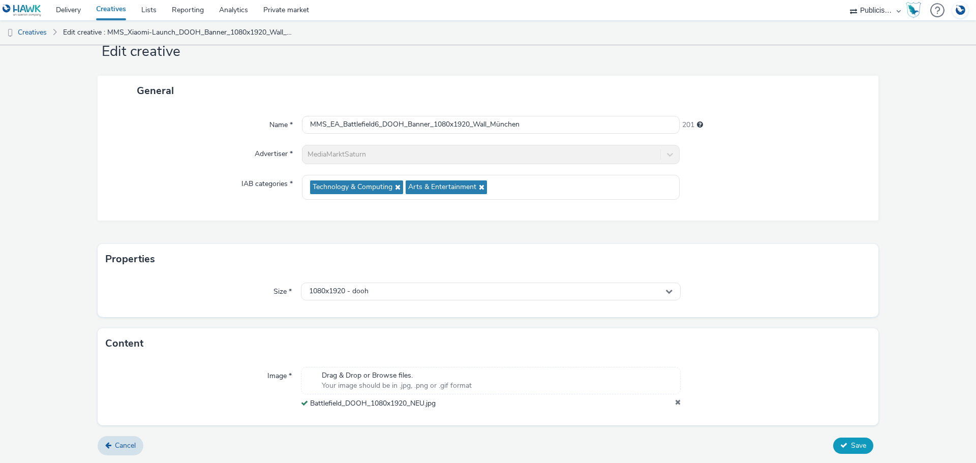
click at [852, 446] on span "Save" at bounding box center [858, 446] width 15 height 10
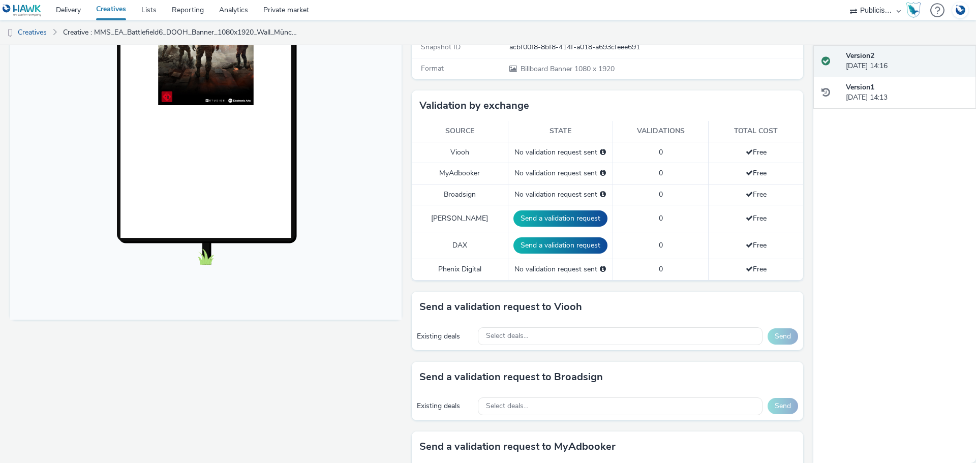
scroll to position [222, 0]
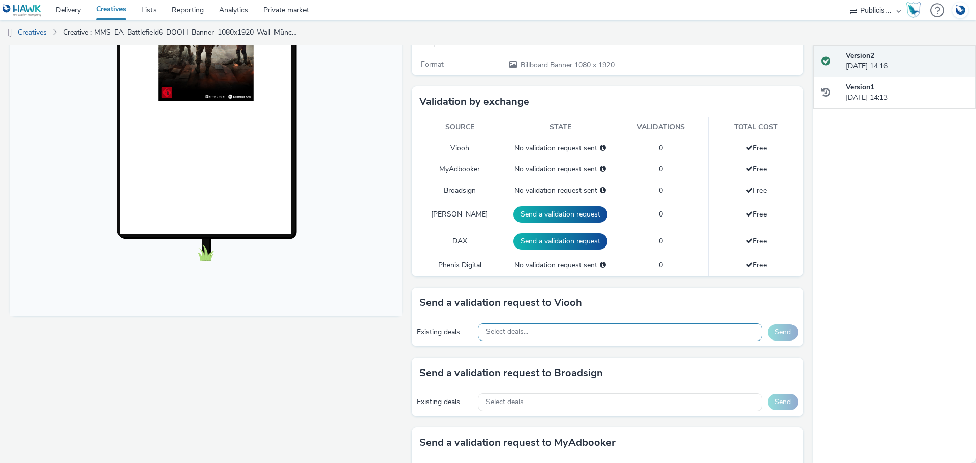
click at [525, 324] on div "Select deals..." at bounding box center [620, 332] width 285 height 18
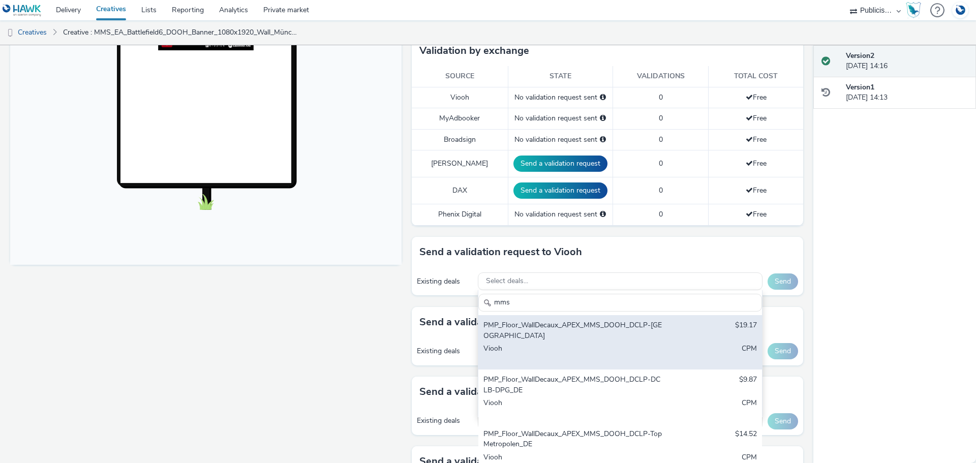
scroll to position [323, 0]
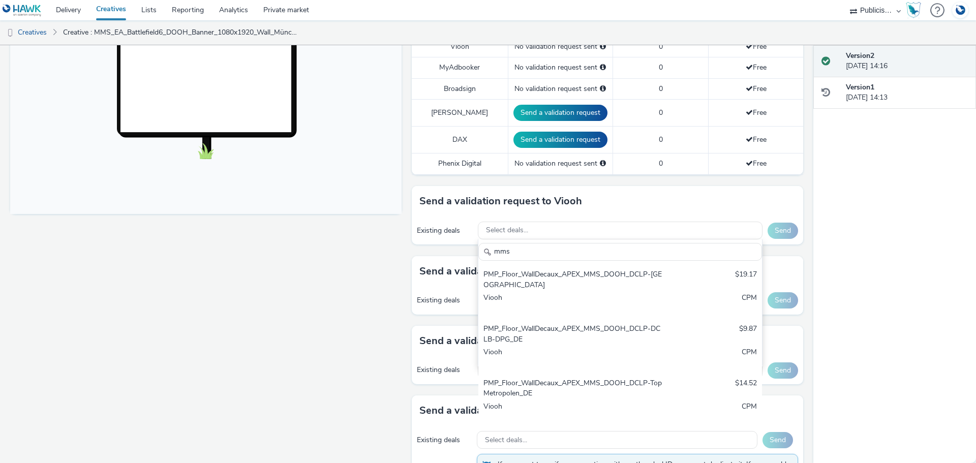
drag, startPoint x: 535, startPoint y: 238, endPoint x: 453, endPoint y: 228, distance: 81.9
click at [453, 228] on div "Existing deals Select deals... mms PMP_Floor_WallDecaux_APEX_MMS_DOOH_DCLP-Münc…" at bounding box center [608, 231] width 392 height 28
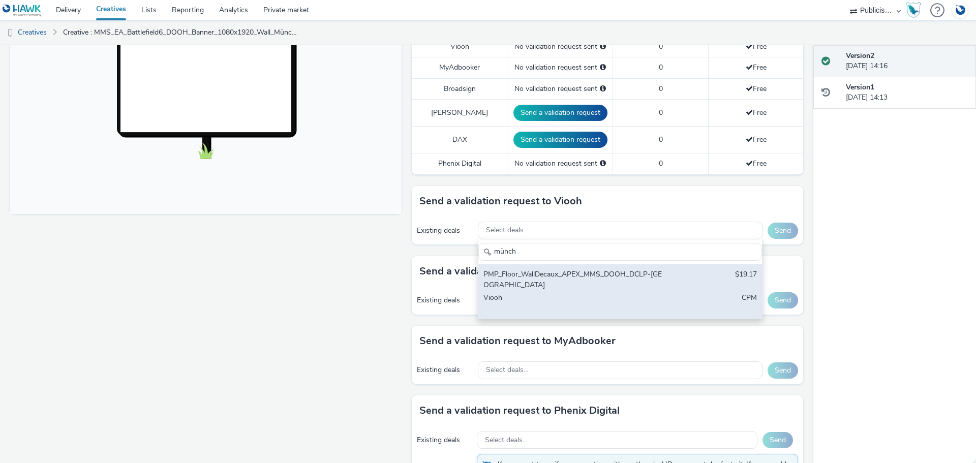
type input "münch"
click at [519, 270] on div "PMP_Floor_WallDecaux_APEX_MMS_DOOH_DCLP-[GEOGRAPHIC_DATA]" at bounding box center [574, 280] width 181 height 21
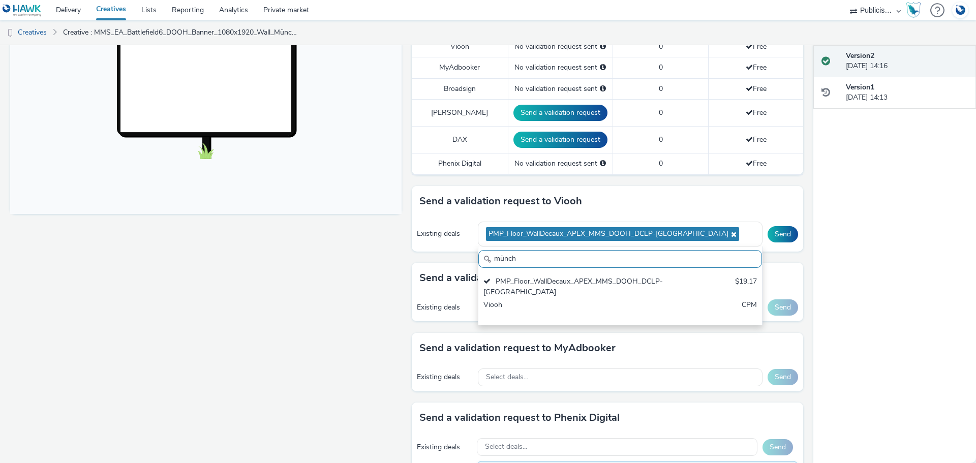
click at [367, 247] on div "Fullscreen" at bounding box center [208, 164] width 397 height 734
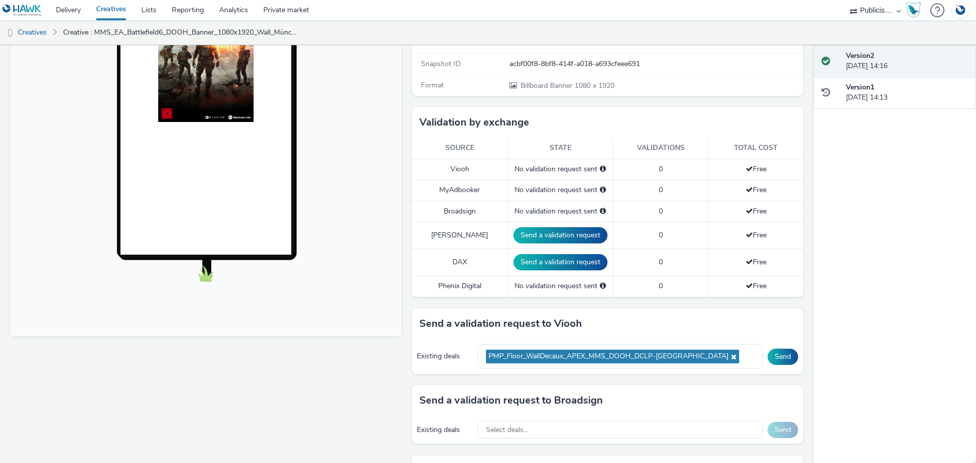
scroll to position [178, 0]
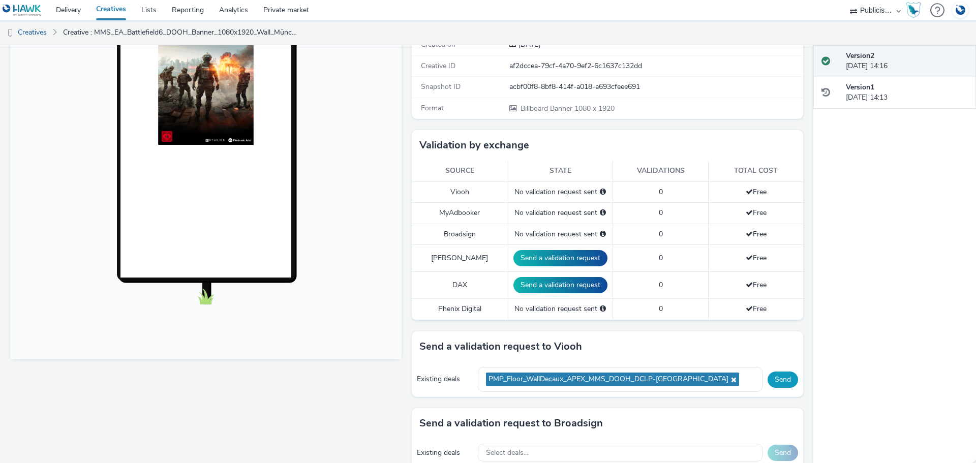
click at [780, 372] on button "Send" at bounding box center [783, 380] width 31 height 16
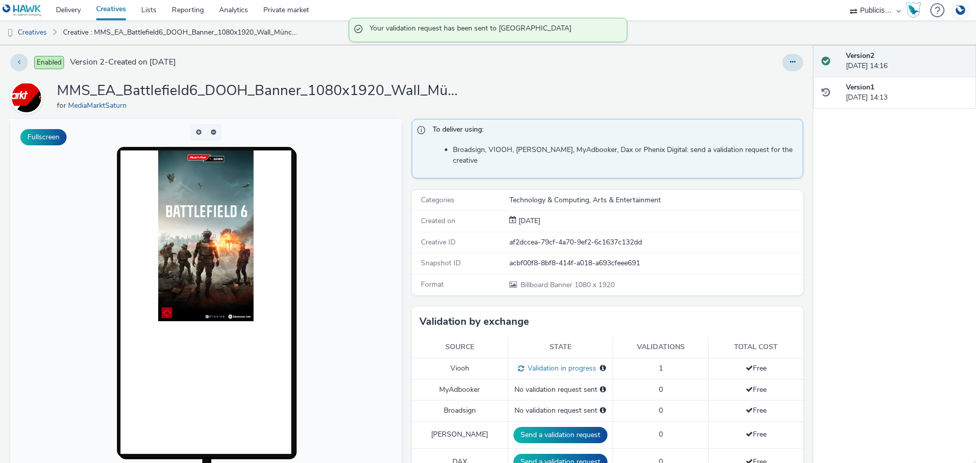
scroll to position [0, 0]
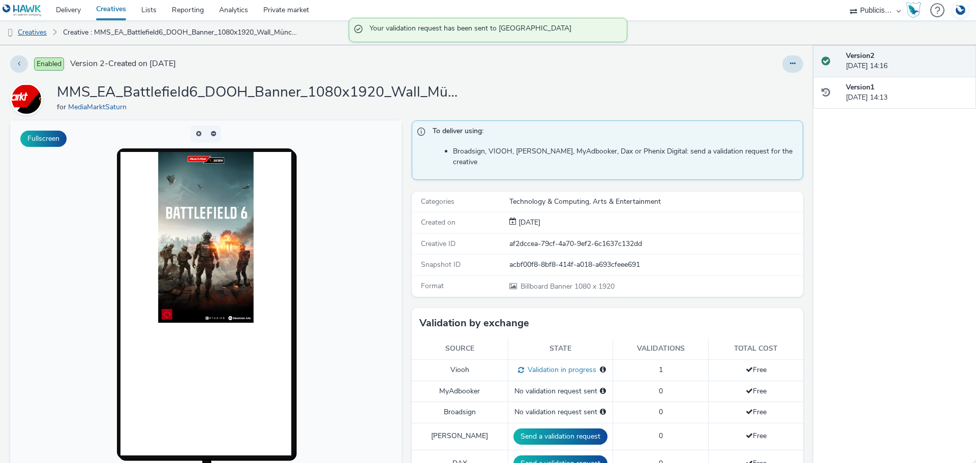
click at [35, 34] on link "Creatives" at bounding box center [26, 32] width 52 height 24
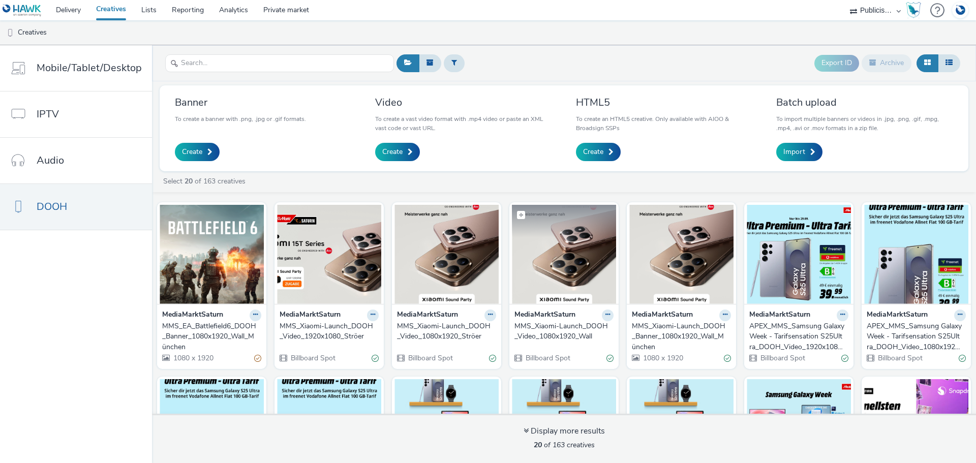
click at [551, 269] on img at bounding box center [564, 254] width 104 height 99
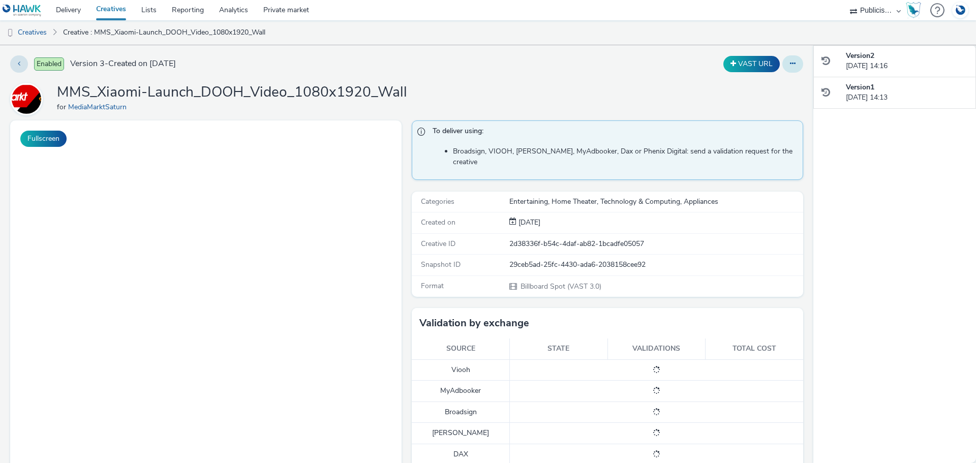
click at [789, 65] on button at bounding box center [793, 63] width 21 height 17
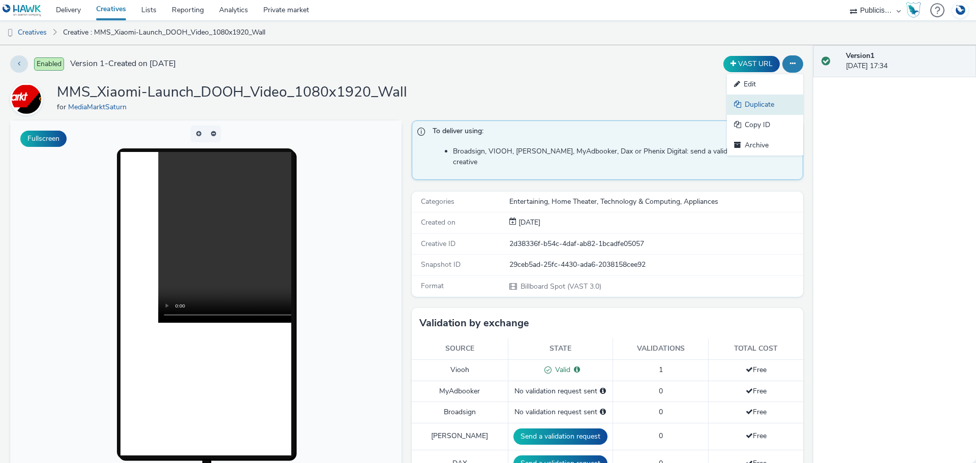
click at [761, 107] on link "Duplicate" at bounding box center [765, 105] width 76 height 20
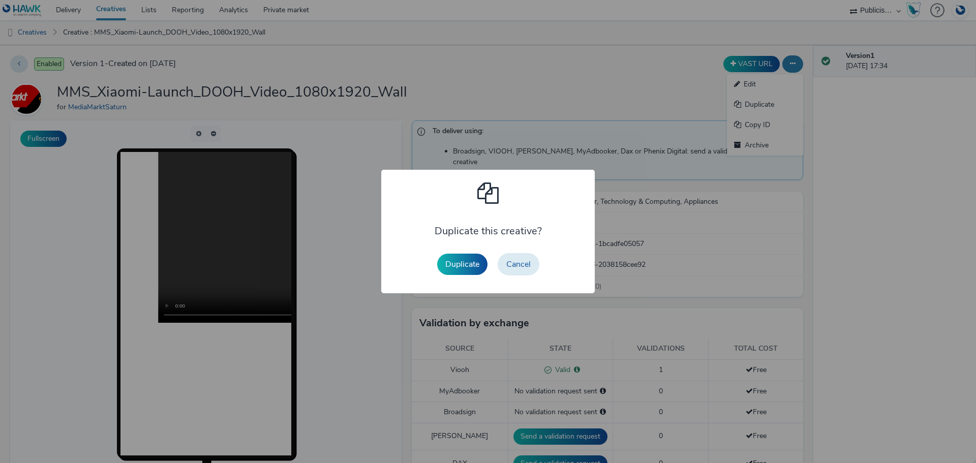
click at [475, 261] on button "Duplicate" at bounding box center [462, 264] width 50 height 21
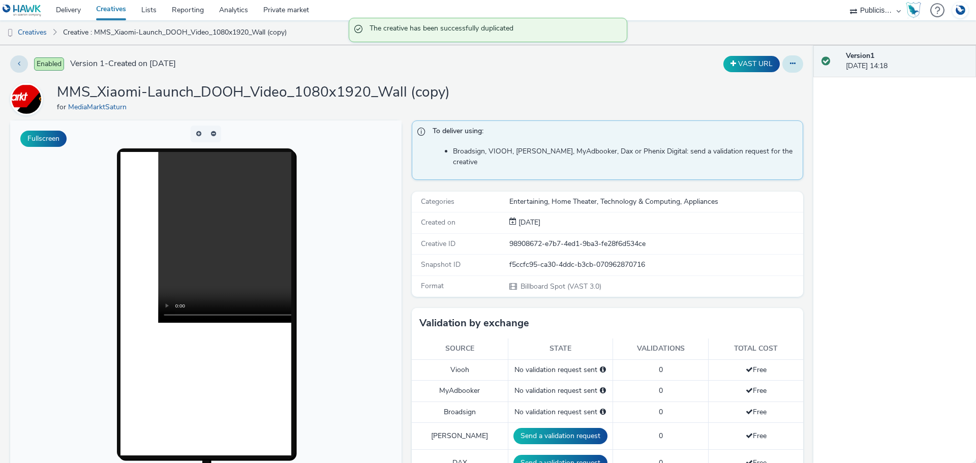
click at [790, 65] on icon at bounding box center [793, 63] width 6 height 7
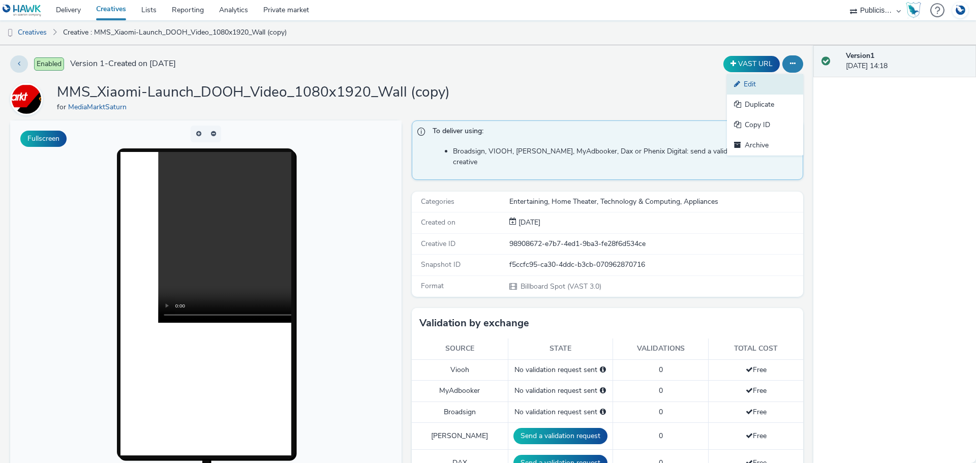
click at [768, 88] on link "Edit" at bounding box center [765, 84] width 76 height 20
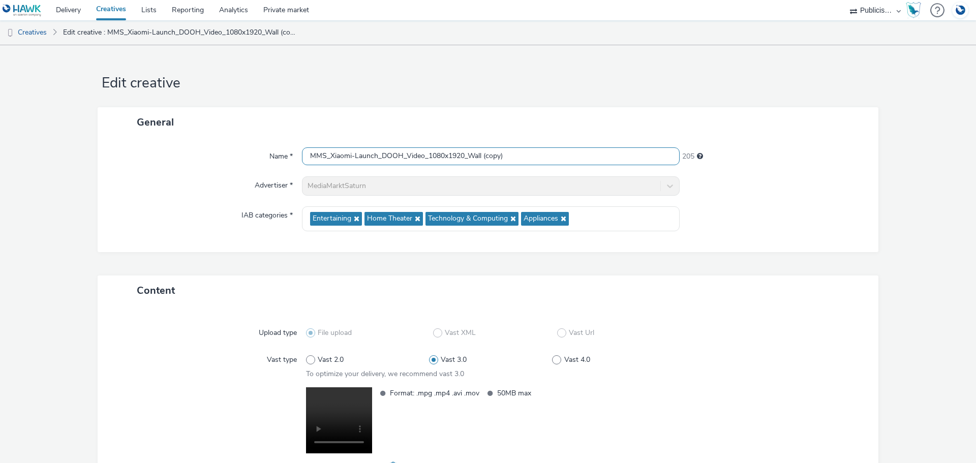
drag, startPoint x: 328, startPoint y: 154, endPoint x: 375, endPoint y: 156, distance: 47.9
click at [375, 156] on input "MMS_Xiaomi-Launch_DOOH_Video_1080x1920_Wall (copy)" at bounding box center [491, 156] width 378 height 18
type input "MMS_EA_Battlefield6_DOOH_Video_1080x1920_Wall"
click at [562, 219] on icon at bounding box center [562, 218] width 8 height 7
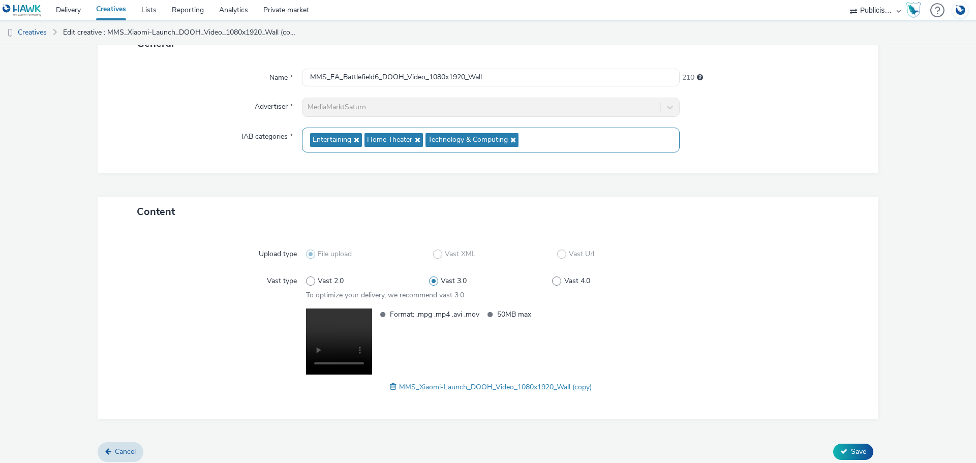
scroll to position [85, 0]
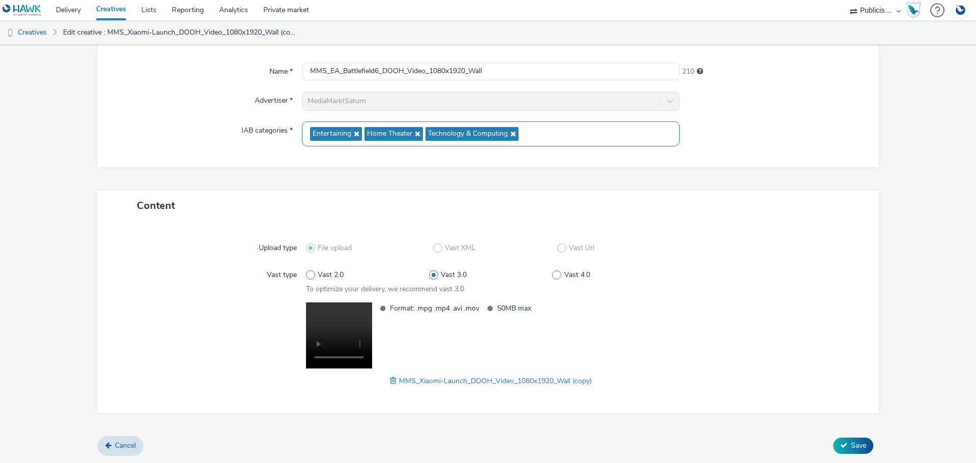
click at [390, 380] on span at bounding box center [394, 380] width 9 height 11
click at [856, 449] on span "Save" at bounding box center [858, 446] width 15 height 10
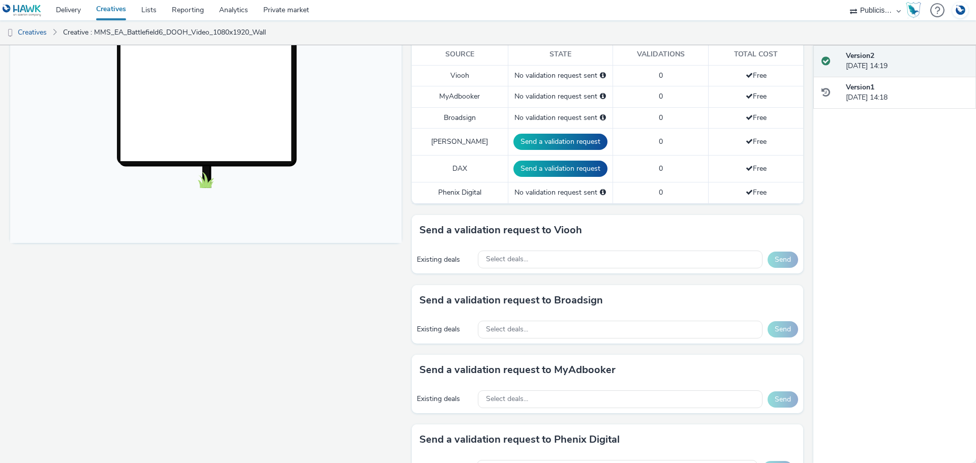
scroll to position [305, 0]
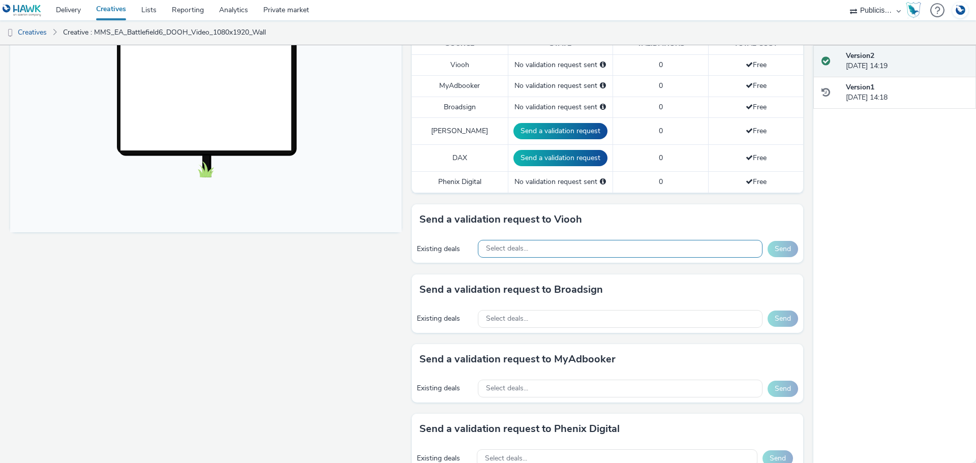
click at [546, 240] on div "Select deals..." at bounding box center [620, 249] width 285 height 18
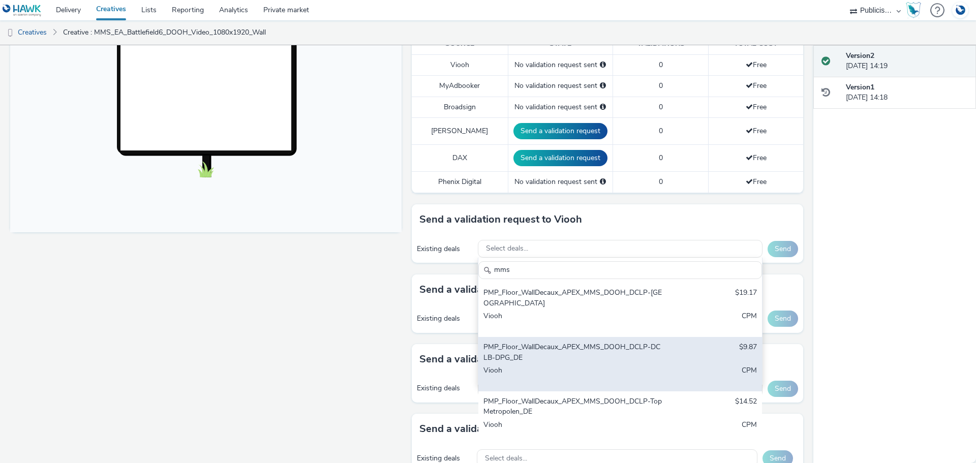
type input "mms"
click at [555, 344] on div "PMP_Floor_WallDecaux_APEX_MMS_DOOH_DCLP-DCLB-DPG_DE" at bounding box center [574, 352] width 181 height 21
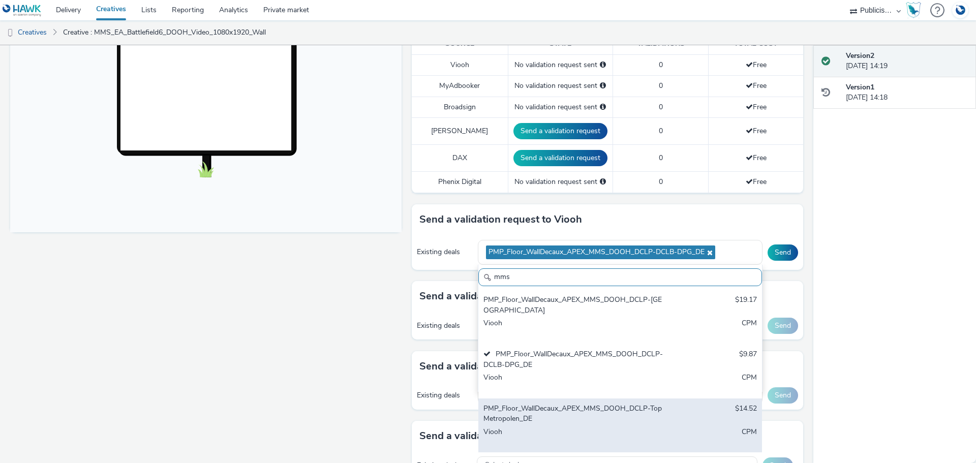
click at [556, 404] on div "PMP_Floor_WallDecaux_APEX_MMS_DOOH_DCLP-TopMetropolen_DE" at bounding box center [574, 414] width 181 height 21
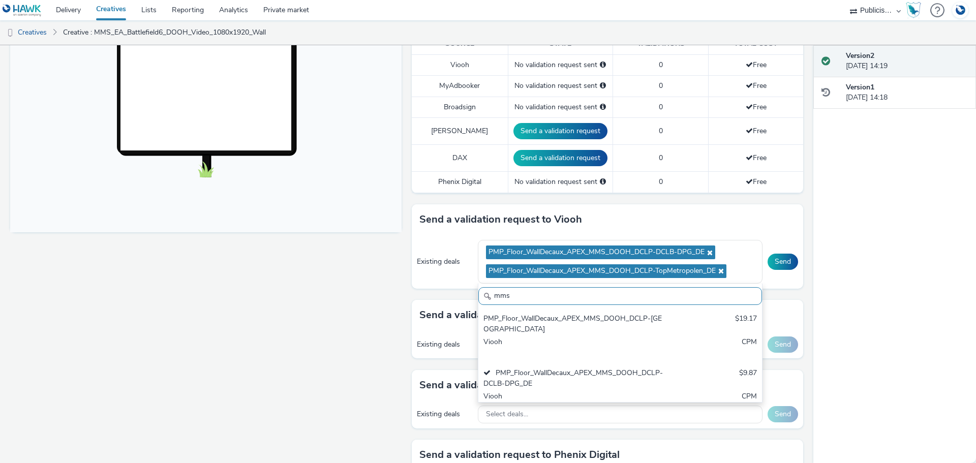
click at [366, 299] on div "Fullscreen" at bounding box center [208, 267] width 397 height 905
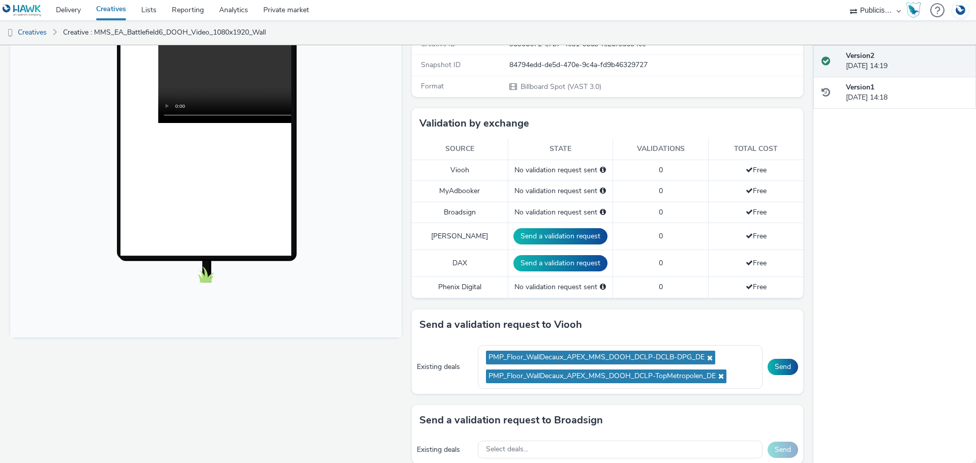
scroll to position [254, 0]
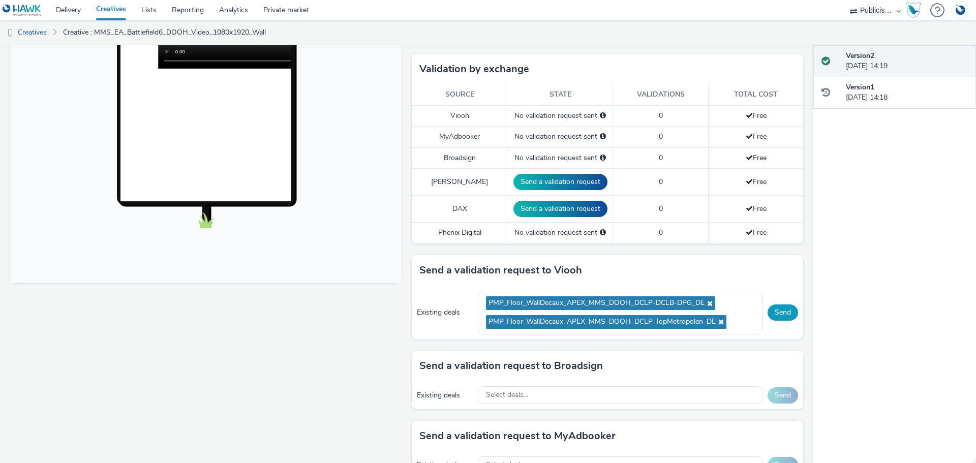
click at [773, 305] on button "Send" at bounding box center [783, 313] width 31 height 16
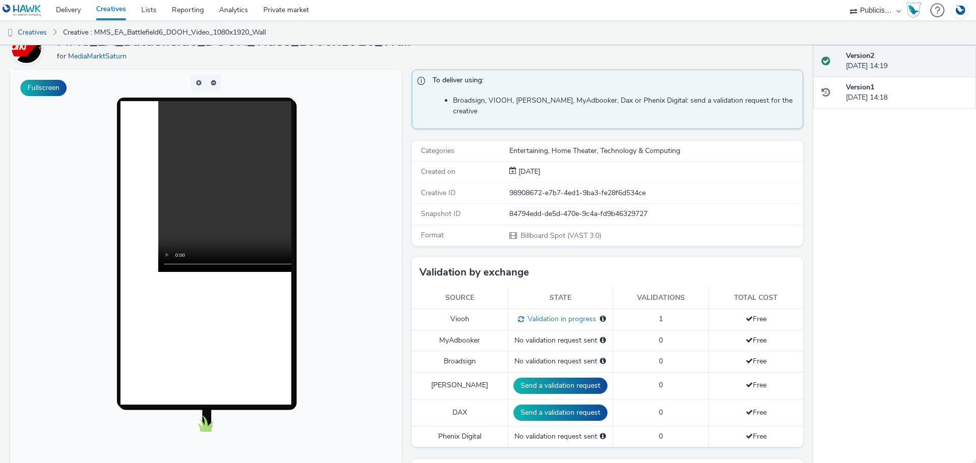
scroll to position [0, 0]
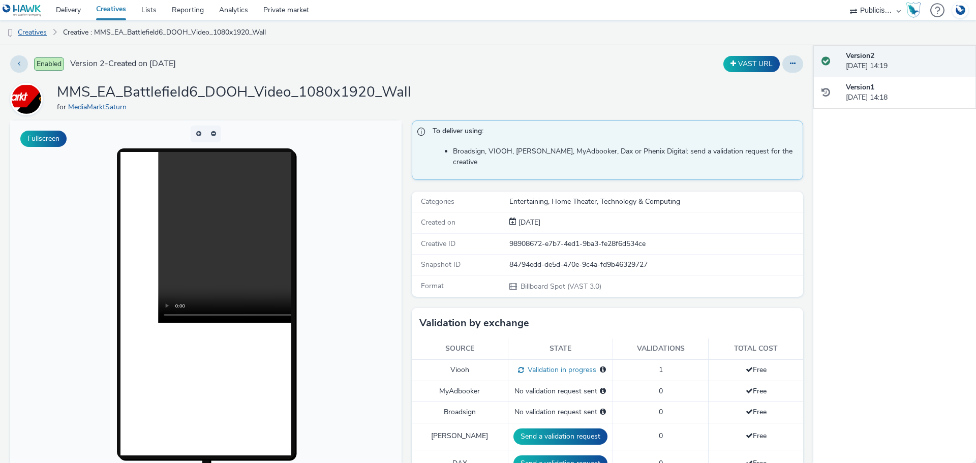
click at [42, 34] on link "Creatives" at bounding box center [26, 32] width 52 height 24
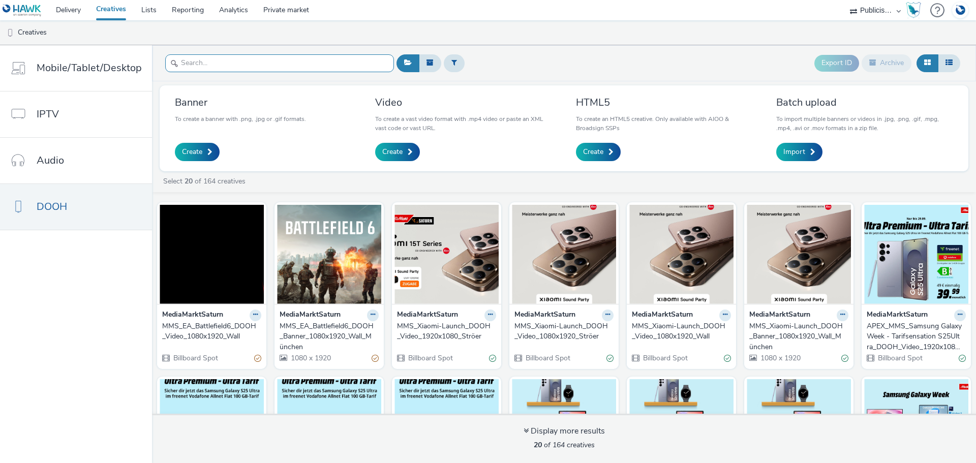
click at [286, 62] on input "text" at bounding box center [279, 63] width 229 height 18
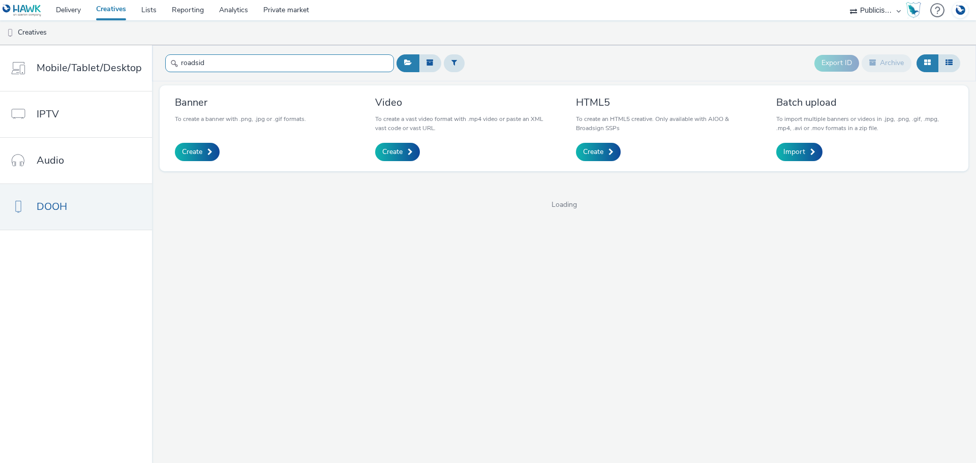
type input "roadside"
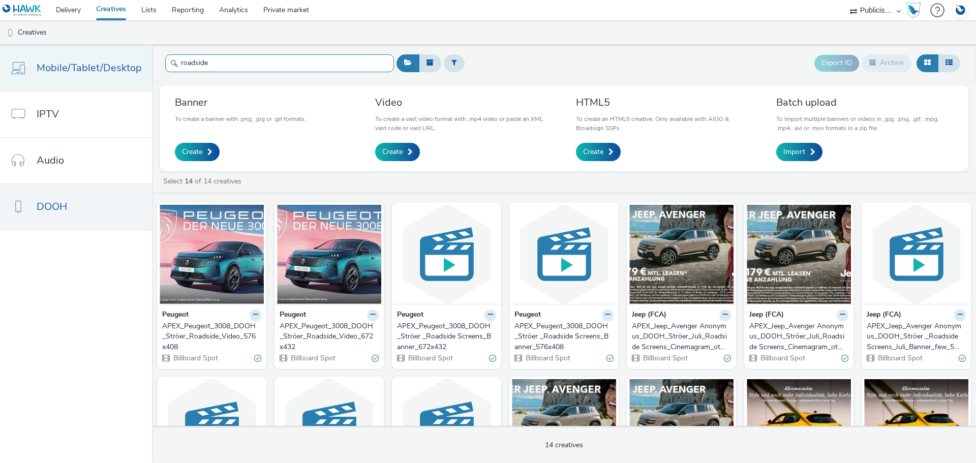
drag, startPoint x: 176, startPoint y: 61, endPoint x: 143, endPoint y: 64, distance: 33.2
click at [140, 64] on div "Mobile/Tablet/Desktop IPTV Audio DOOH roadside Export ID Archive Banner To crea…" at bounding box center [488, 254] width 976 height 418
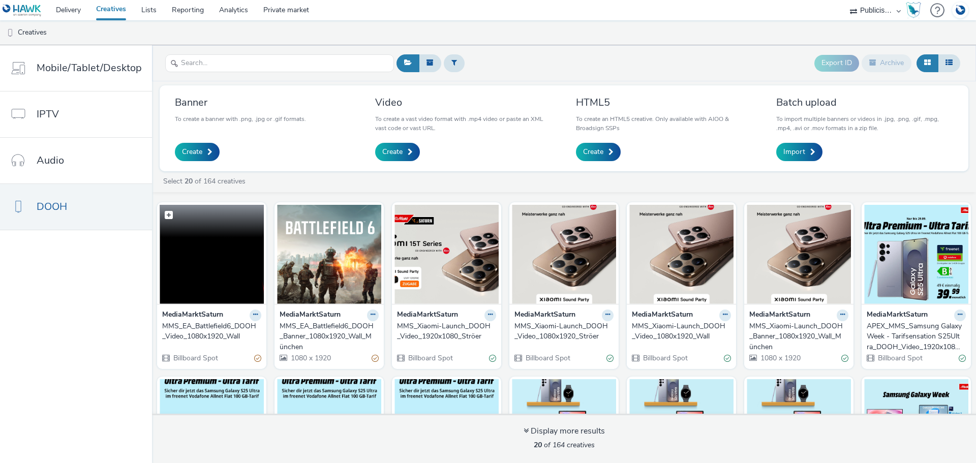
click at [191, 271] on img at bounding box center [212, 254] width 104 height 99
click at [254, 318] on icon at bounding box center [255, 315] width 5 height 6
click at [261, 294] on div at bounding box center [211, 253] width 109 height 102
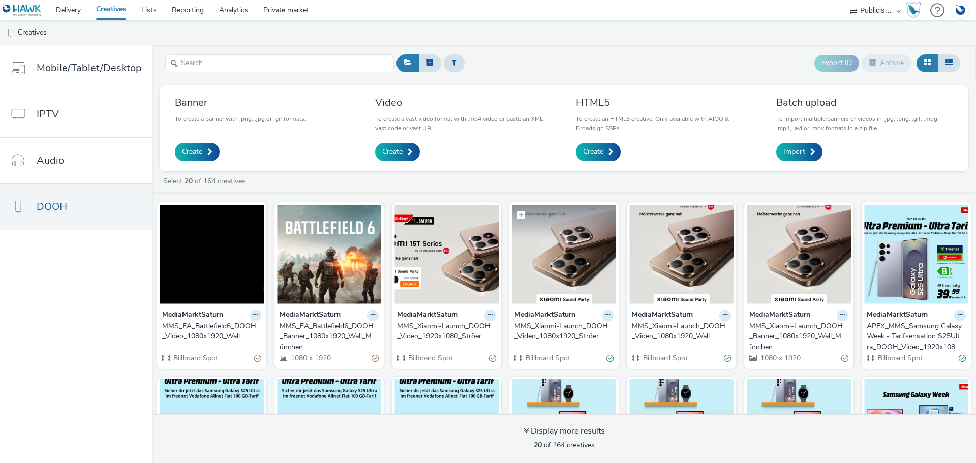
click at [557, 271] on img at bounding box center [564, 254] width 104 height 99
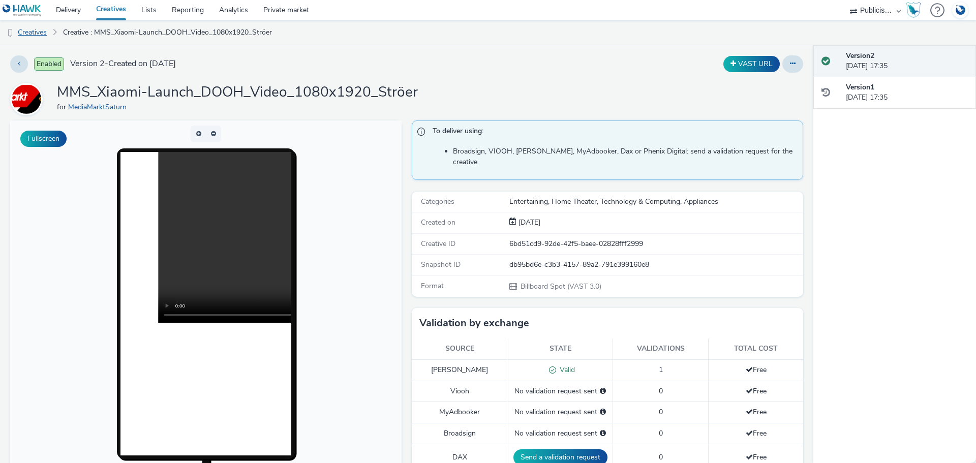
click at [41, 27] on link "Creatives" at bounding box center [26, 32] width 52 height 24
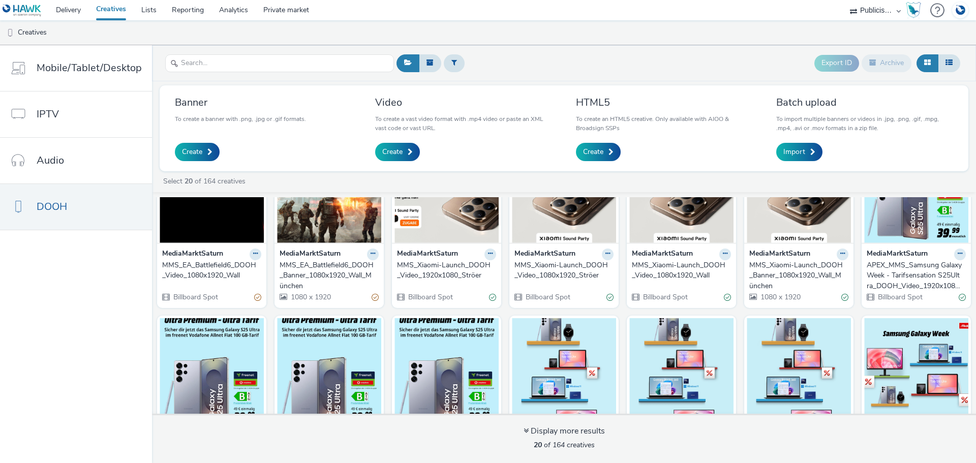
scroll to position [51, 0]
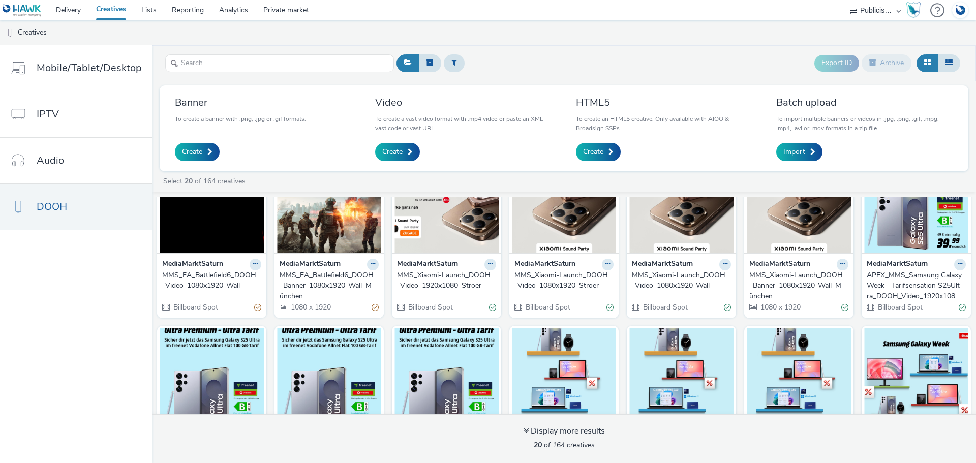
click at [219, 235] on img at bounding box center [212, 203] width 104 height 99
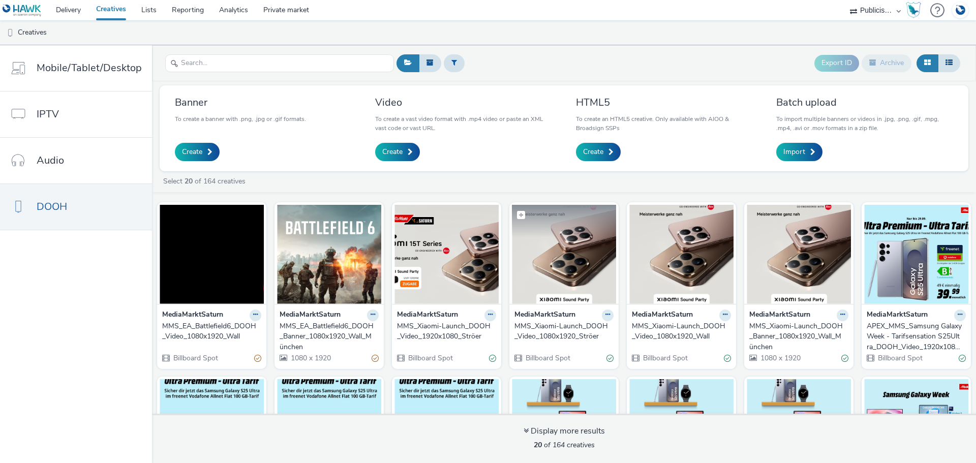
click at [563, 278] on img at bounding box center [564, 254] width 104 height 99
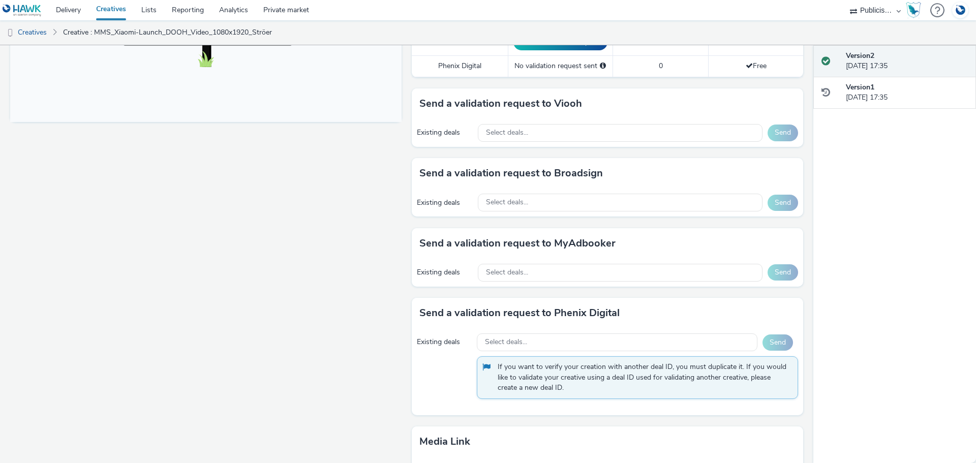
scroll to position [317, 0]
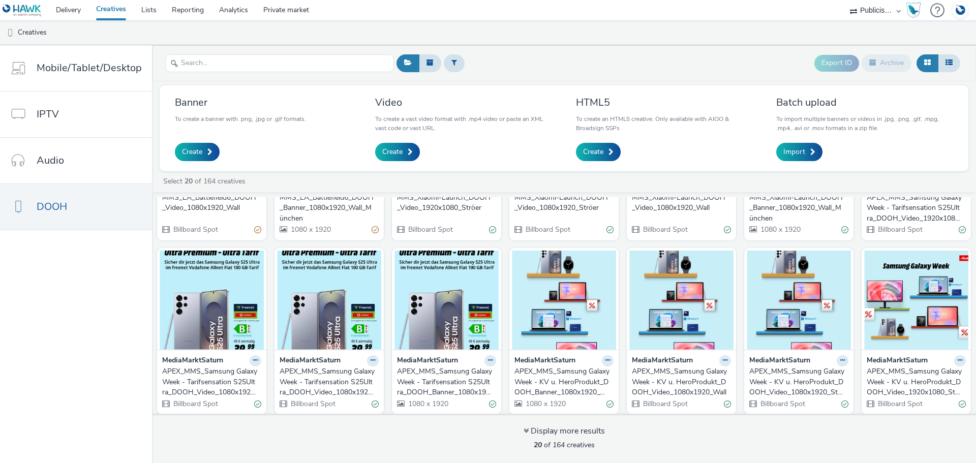
scroll to position [308, 0]
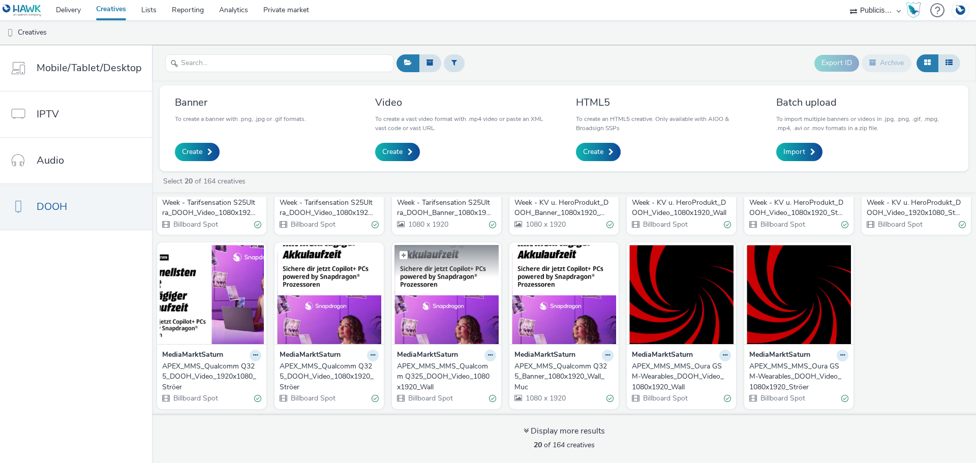
click at [456, 330] on img at bounding box center [447, 294] width 104 height 99
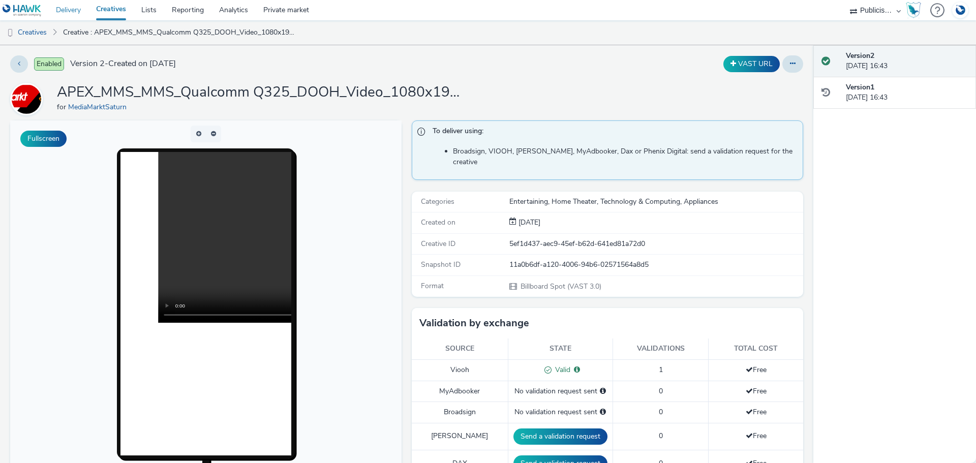
click at [63, 14] on link "Delivery" at bounding box center [68, 10] width 40 height 20
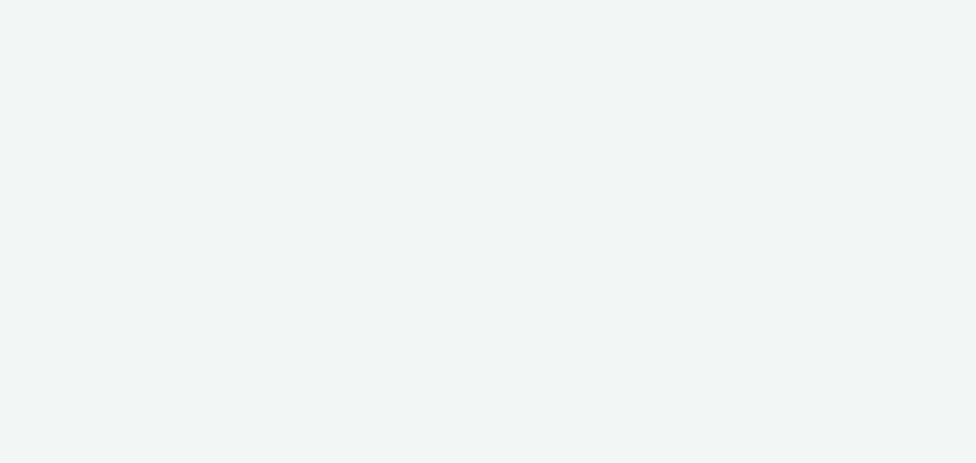
select select "a1548b1e-0fde-418e-992c-2e089afb3761"
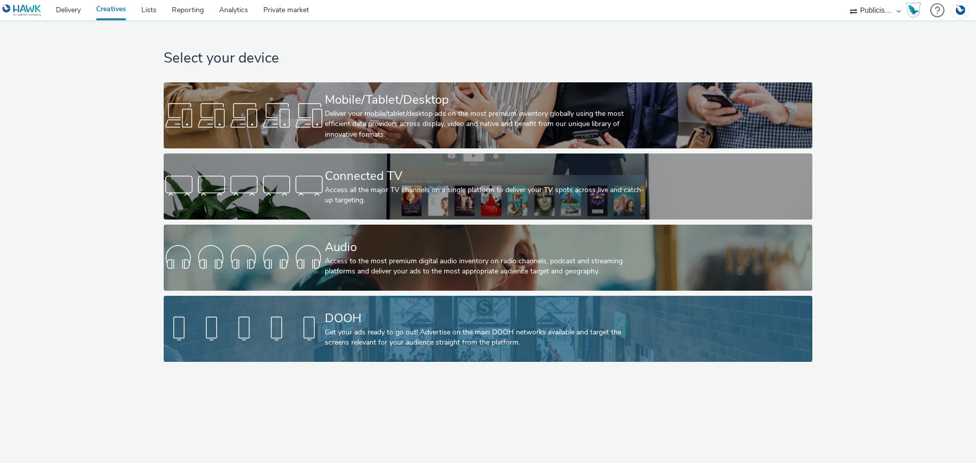
click at [354, 312] on div "DOOH" at bounding box center [486, 319] width 322 height 18
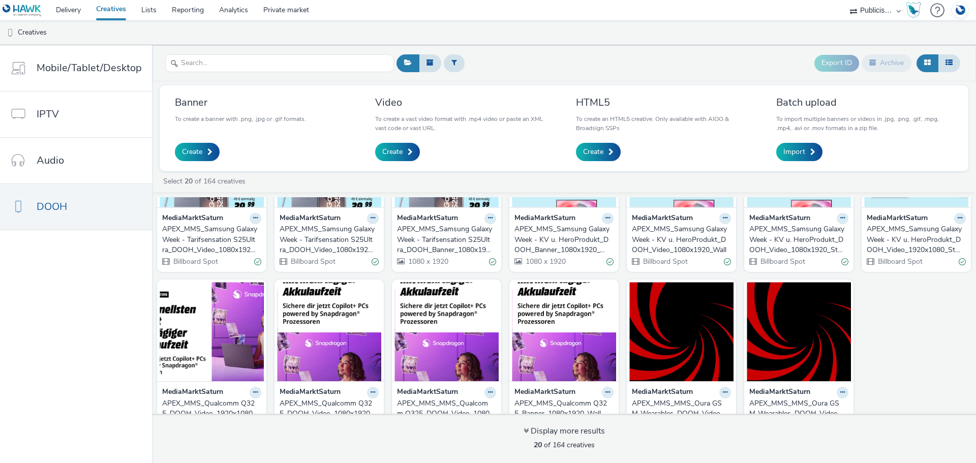
scroll to position [308, 0]
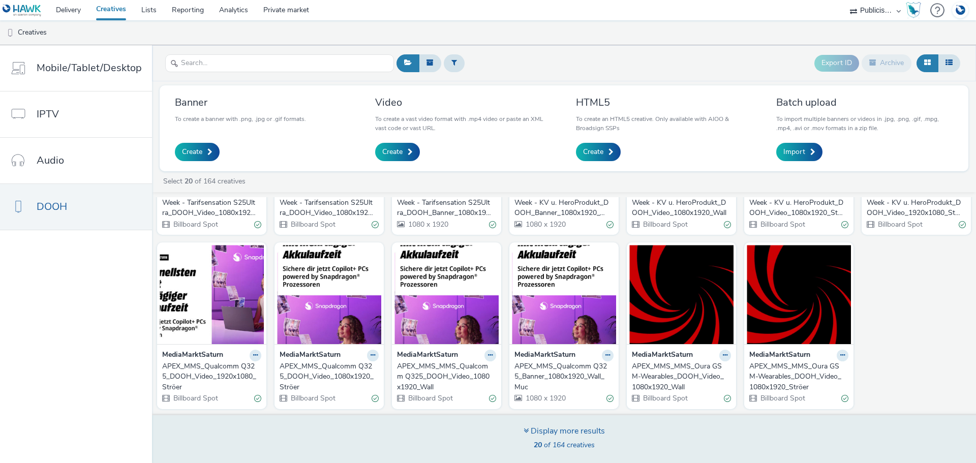
click at [579, 443] on span "20 of 164 creatives" at bounding box center [564, 445] width 61 height 10
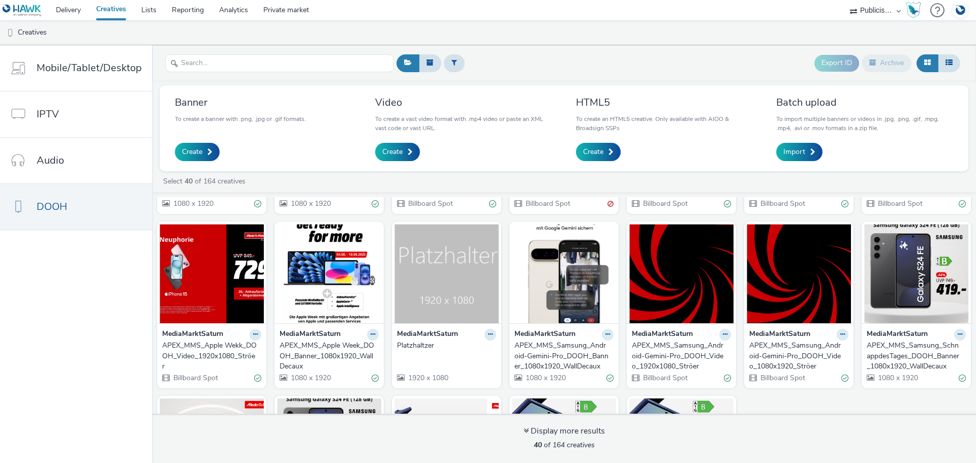
scroll to position [715, 0]
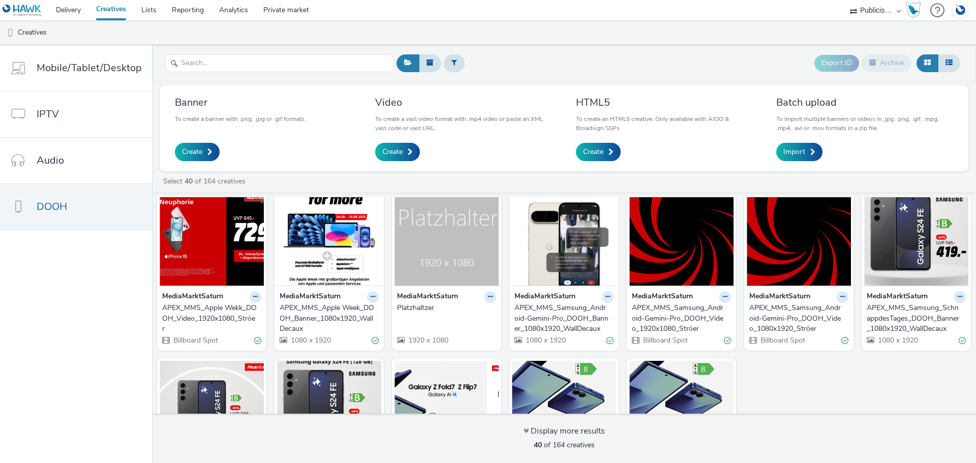
click at [202, 306] on div "APEX_MMS_Apple Wekk_DOOH_Video_1920x1080_Ströer" at bounding box center [209, 318] width 95 height 31
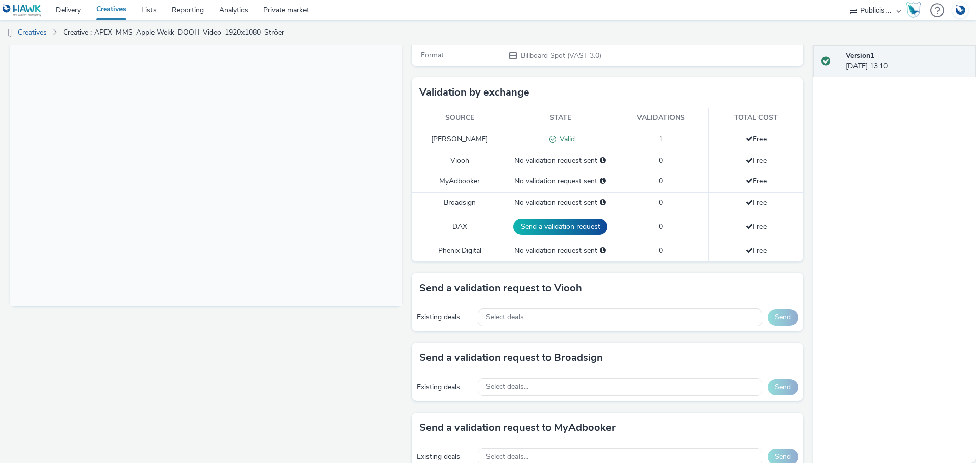
scroll to position [520, 0]
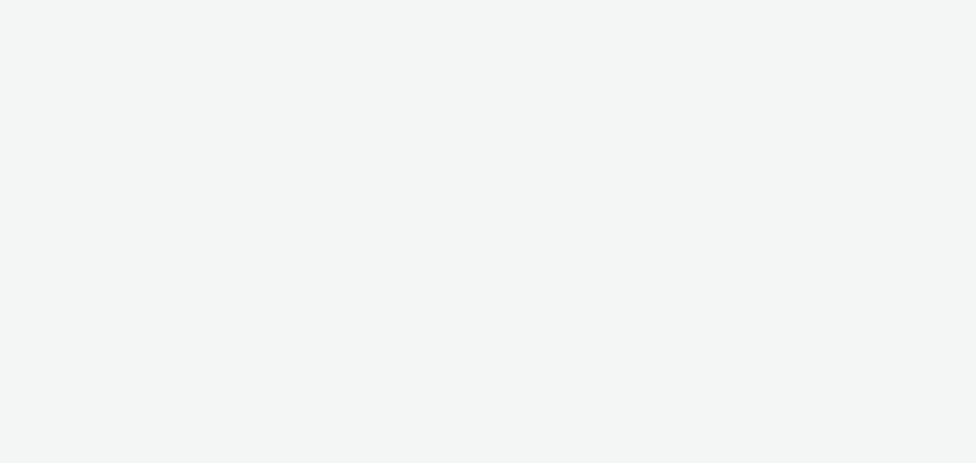
select select "a1548b1e-0fde-418e-992c-2e089afb3761"
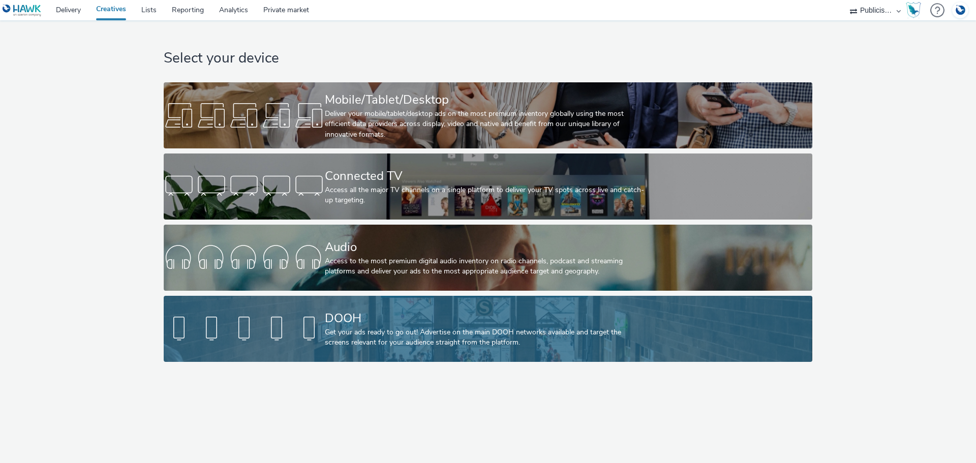
click at [474, 322] on div "DOOH" at bounding box center [486, 319] width 322 height 18
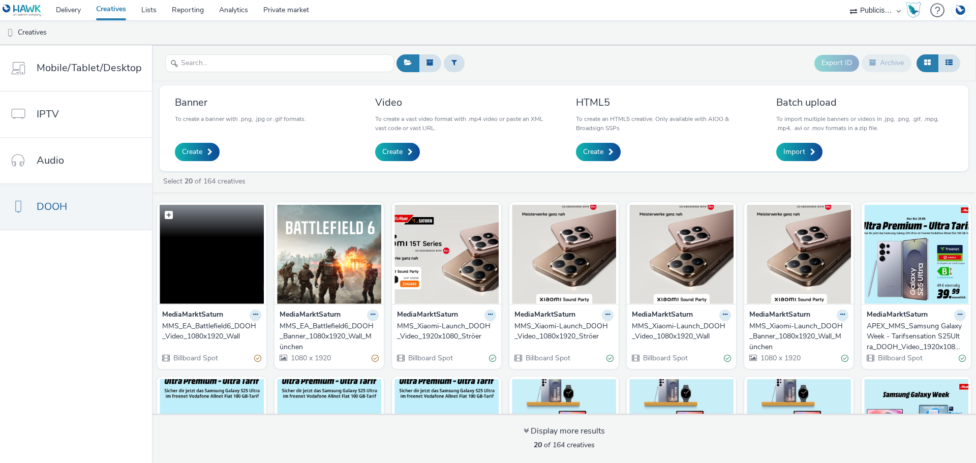
click at [219, 299] on img at bounding box center [212, 254] width 104 height 99
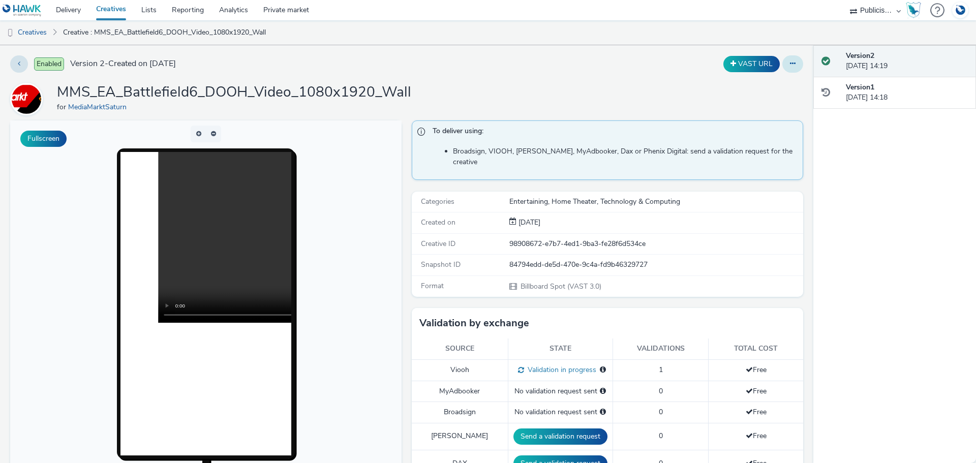
click at [783, 66] on button at bounding box center [793, 63] width 21 height 17
click at [756, 82] on link "Edit" at bounding box center [765, 84] width 76 height 20
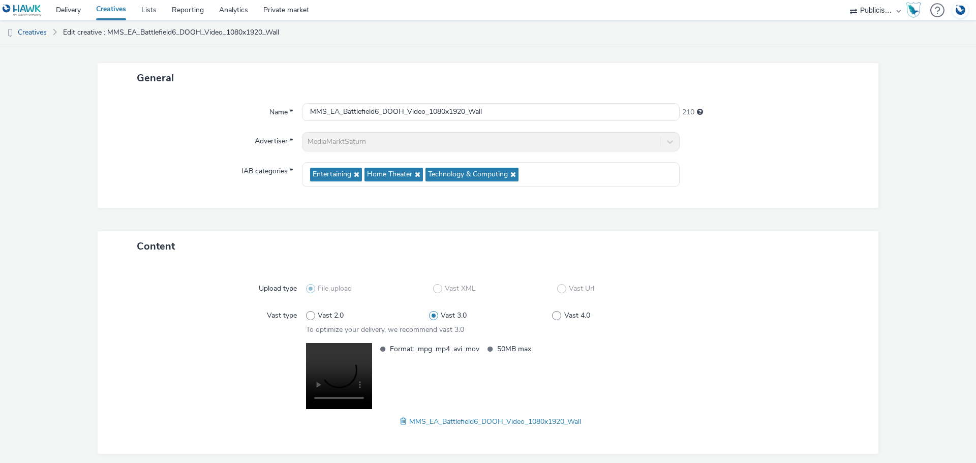
scroll to position [85, 0]
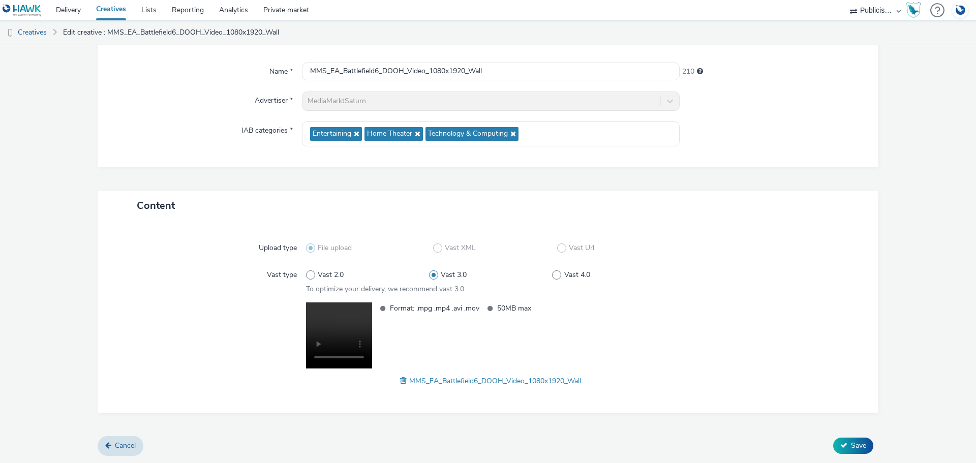
click at [400, 383] on span at bounding box center [404, 380] width 9 height 11
click at [851, 450] on span "Save" at bounding box center [858, 446] width 15 height 10
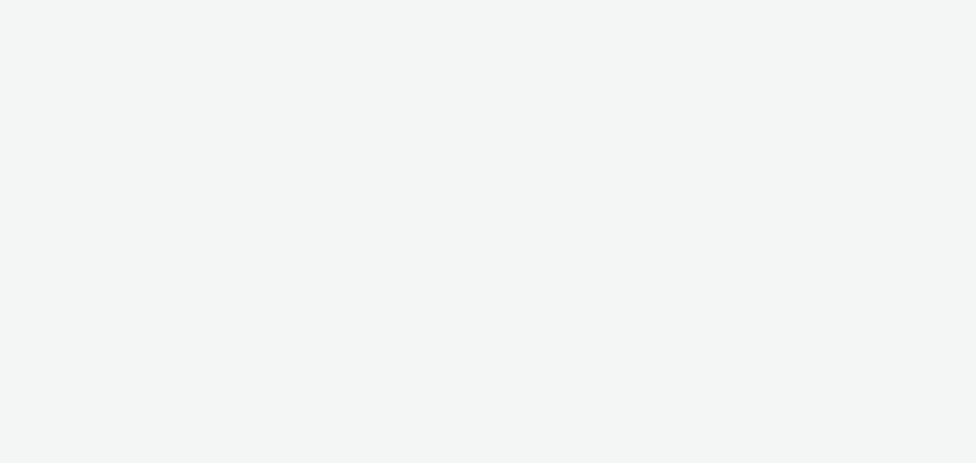
select select "a1548b1e-0fde-418e-992c-2e089afb3761"
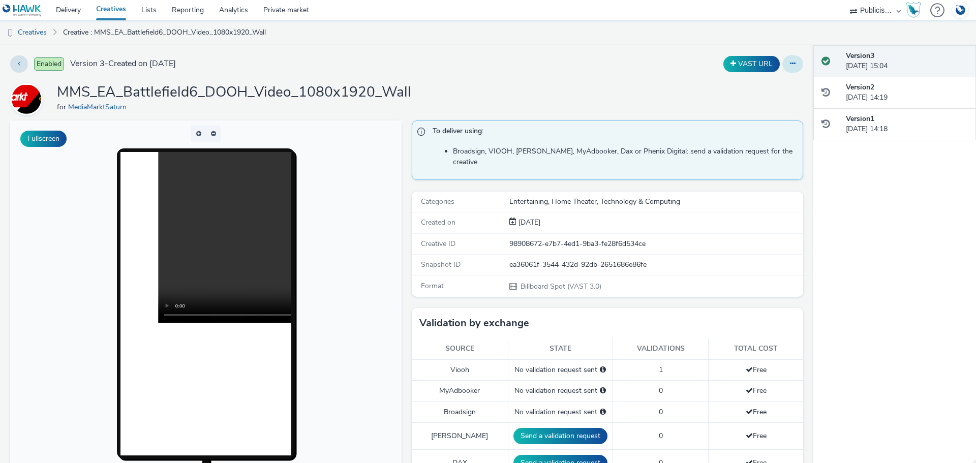
click at [789, 63] on button at bounding box center [793, 63] width 21 height 17
click at [769, 82] on link "Edit" at bounding box center [765, 84] width 76 height 20
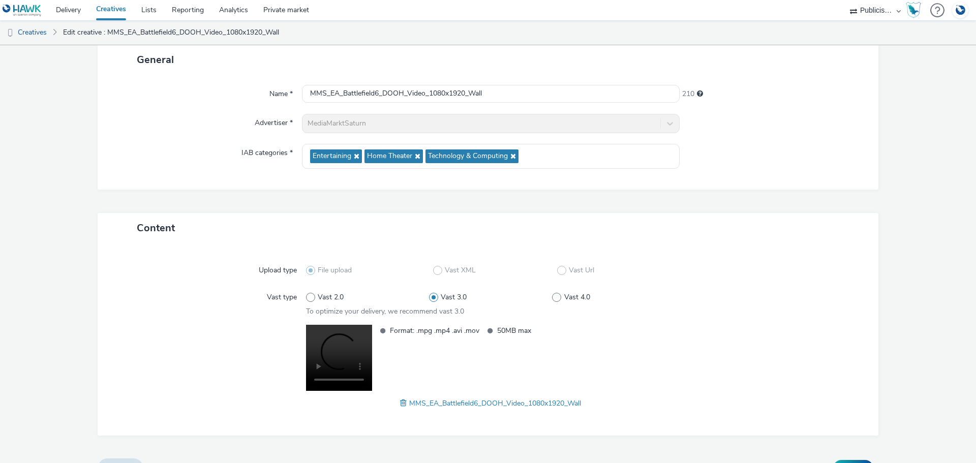
scroll to position [85, 0]
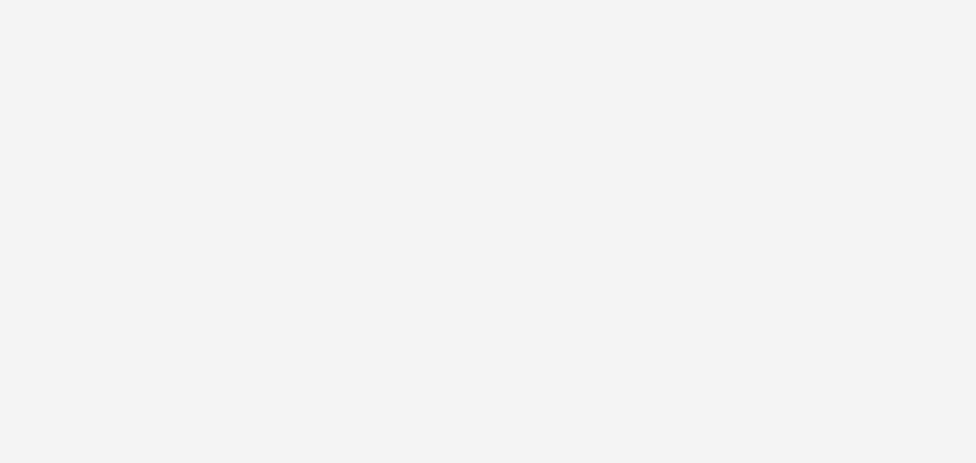
select select "a1548b1e-0fde-418e-992c-2e089afb3761"
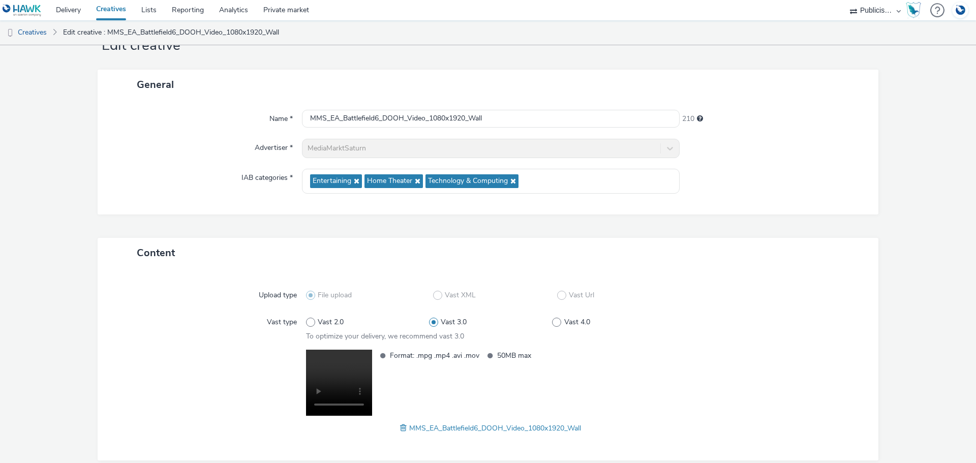
scroll to position [85, 0]
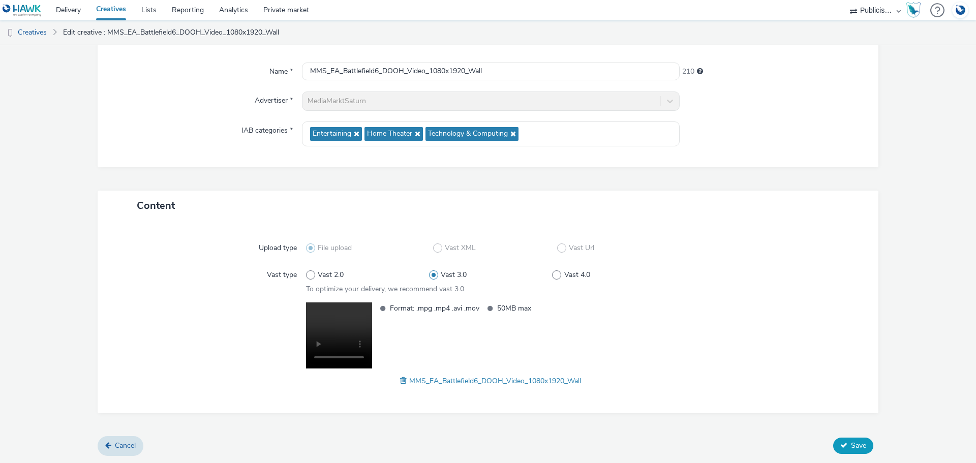
click at [851, 447] on span "Save" at bounding box center [858, 446] width 15 height 10
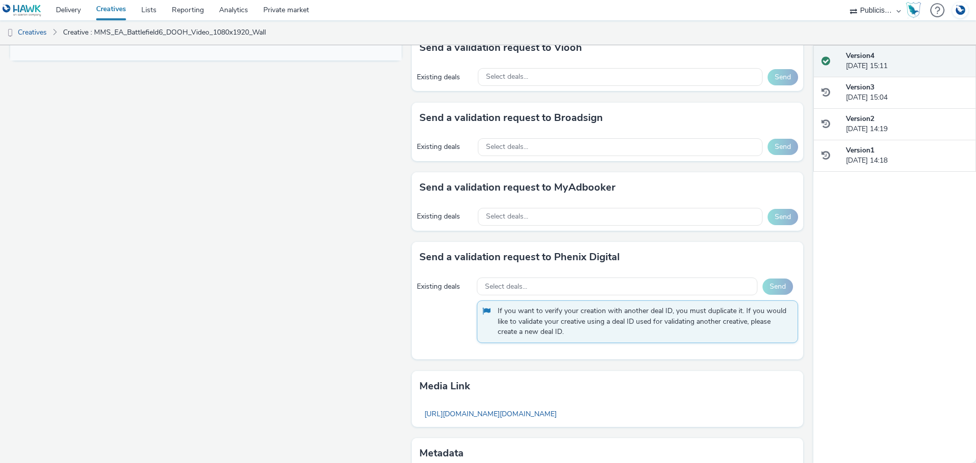
scroll to position [526, 0]
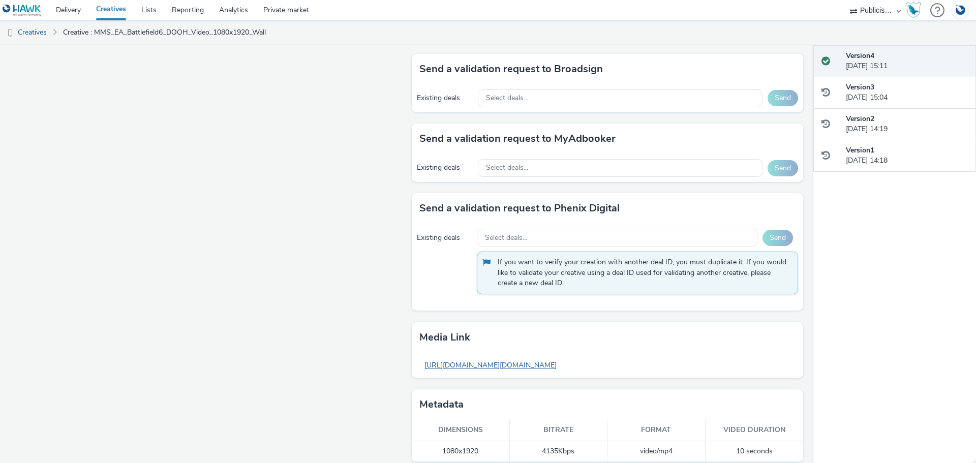
click at [553, 356] on link "[URL][DOMAIN_NAME][DOMAIN_NAME]" at bounding box center [491, 366] width 142 height 20
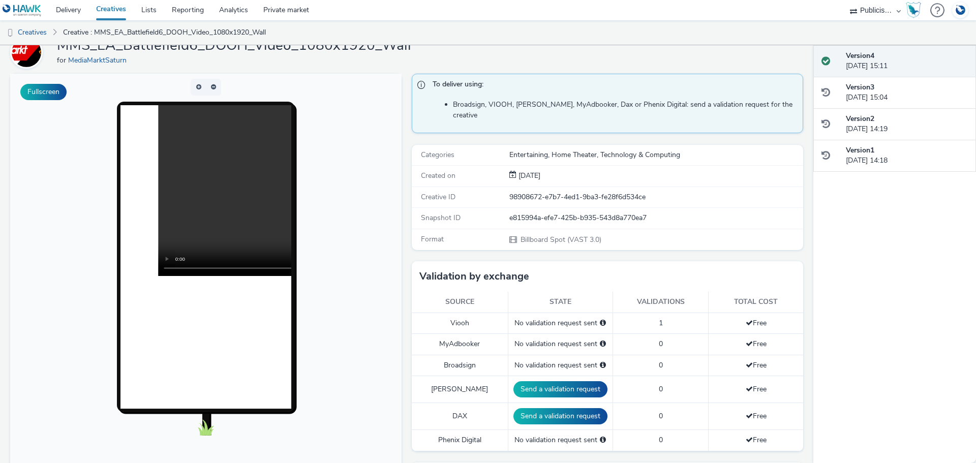
scroll to position [0, 0]
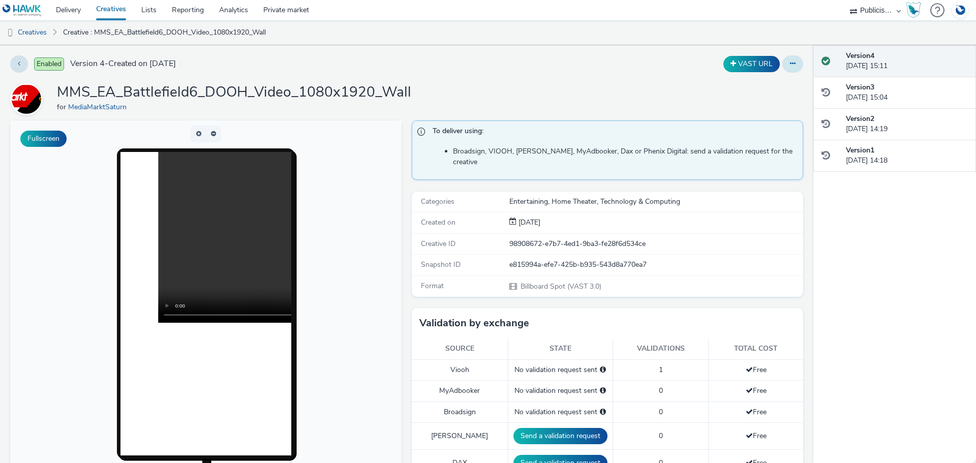
click at [785, 68] on button at bounding box center [793, 63] width 21 height 17
click at [759, 82] on link "Edit" at bounding box center [765, 84] width 76 height 20
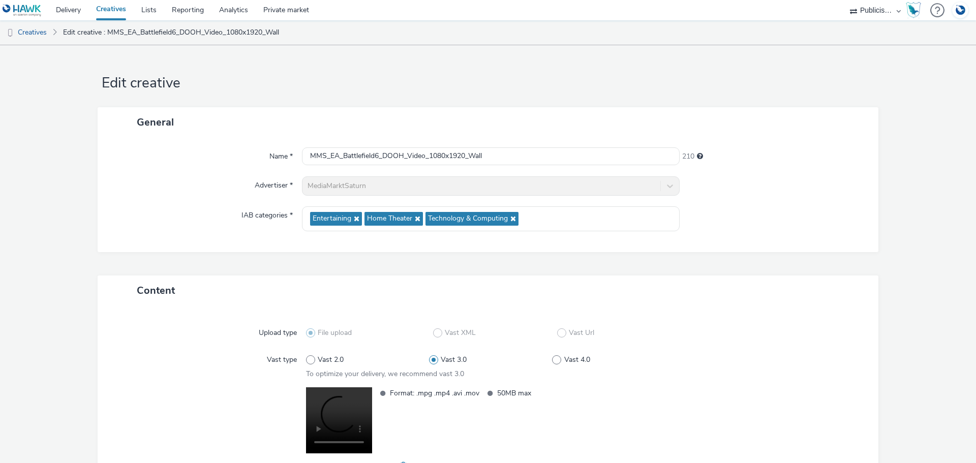
scroll to position [85, 0]
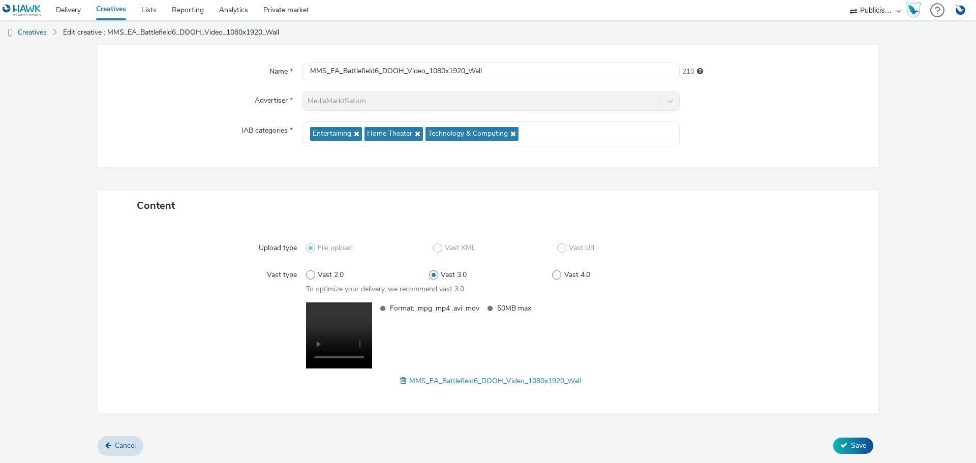
click at [400, 383] on span at bounding box center [404, 380] width 9 height 11
click at [842, 443] on button "Save" at bounding box center [854, 446] width 40 height 16
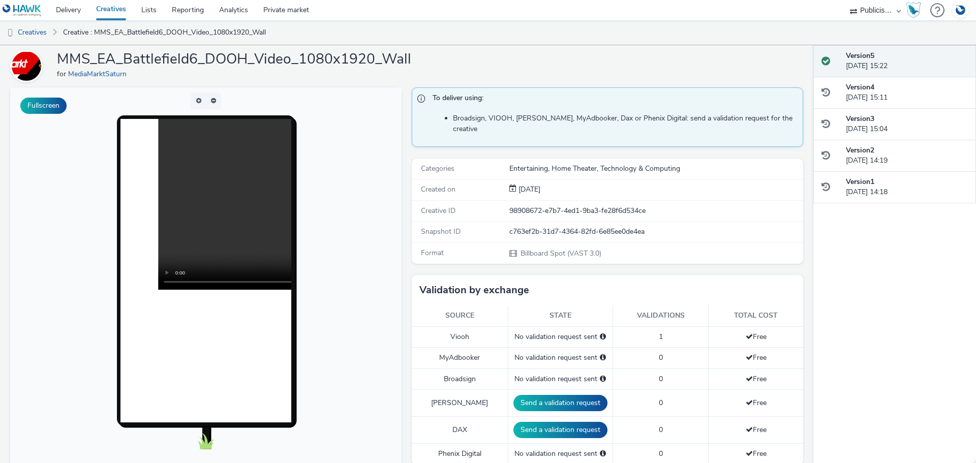
scroll to position [51, 0]
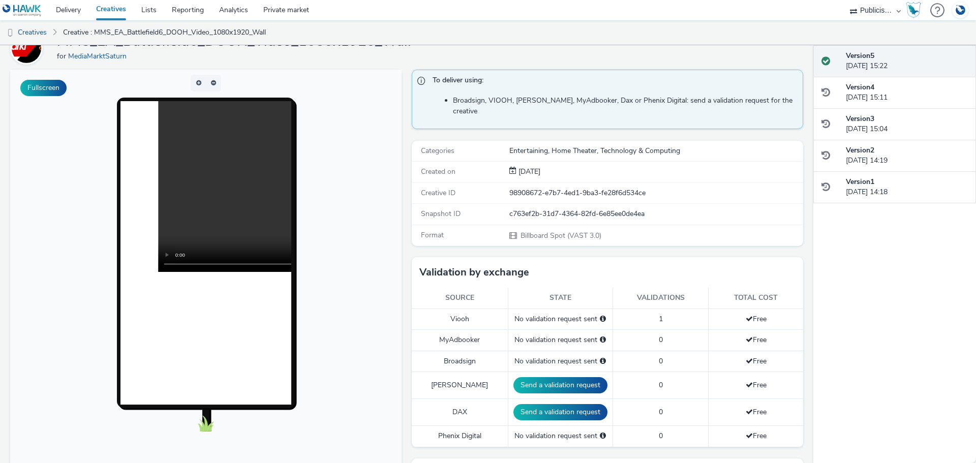
click at [570, 314] on div "No validation request sent" at bounding box center [561, 319] width 94 height 10
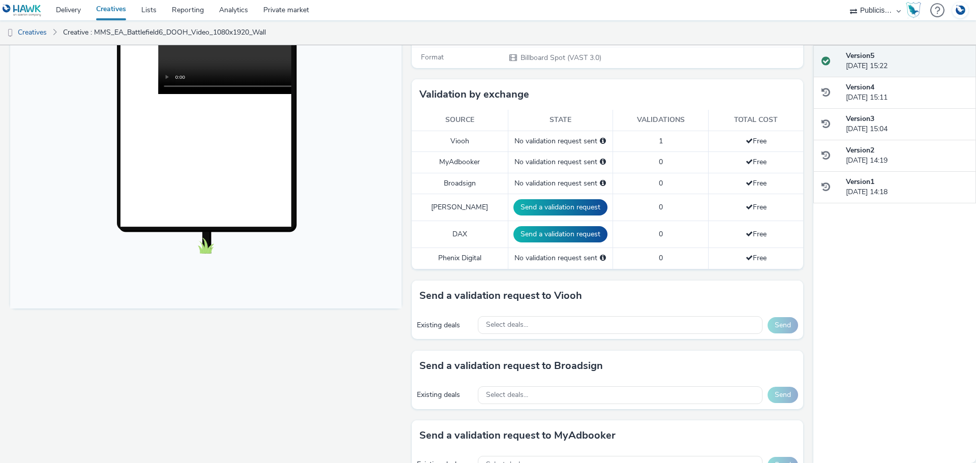
scroll to position [254, 0]
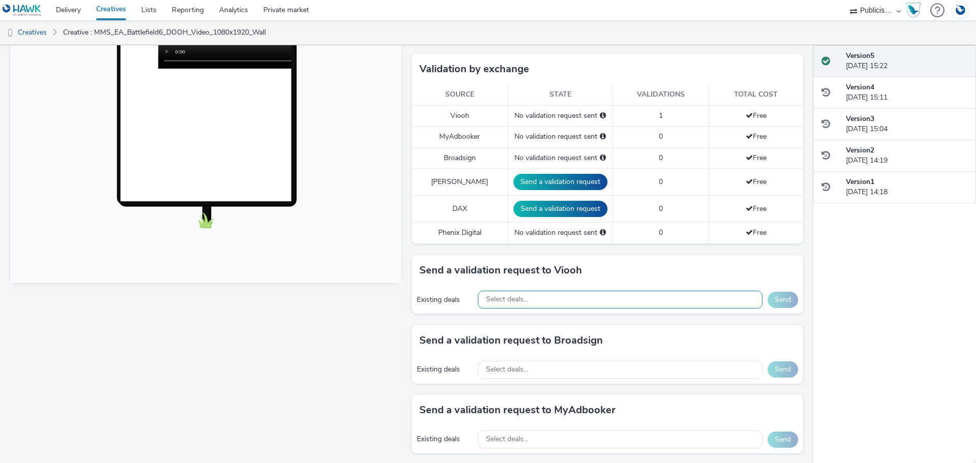
click at [576, 291] on div "Select deals..." at bounding box center [620, 300] width 285 height 18
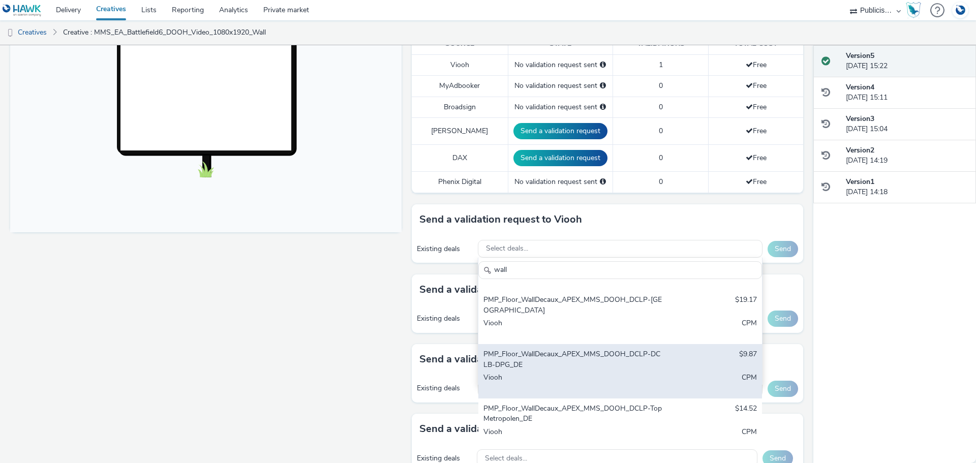
scroll to position [71, 0]
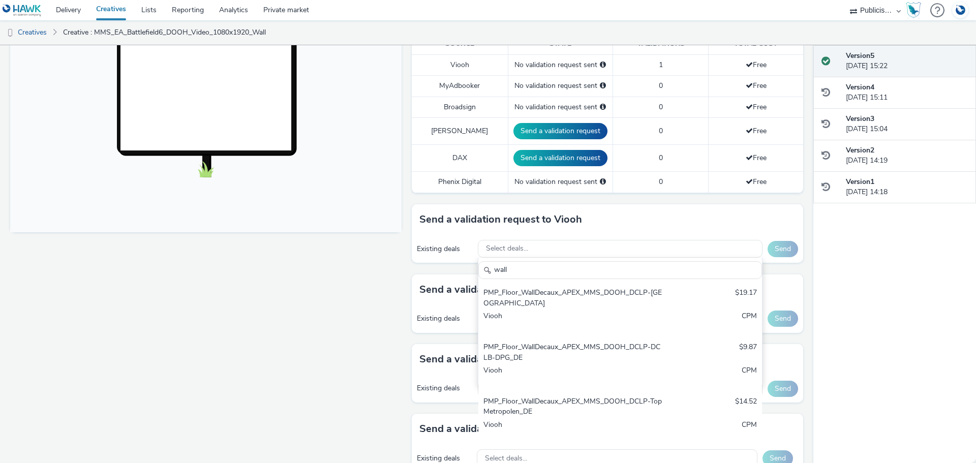
type input "wall"
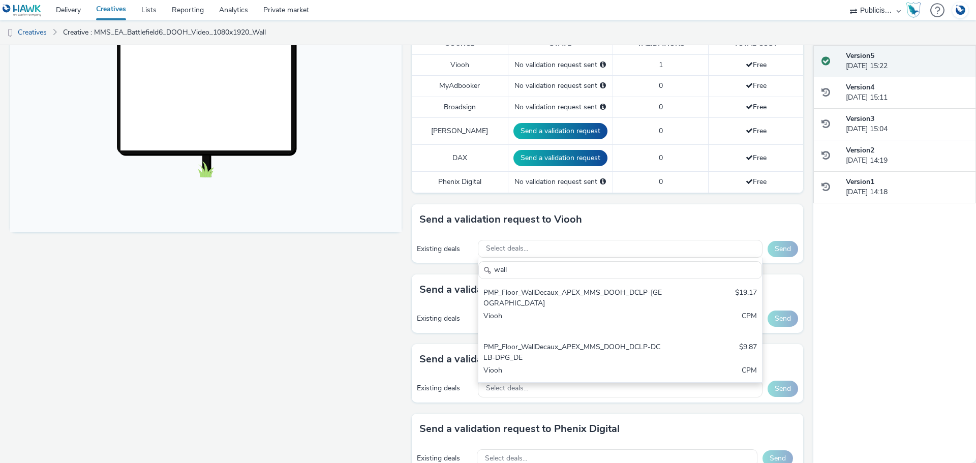
click at [309, 284] on div "Fullscreen" at bounding box center [208, 254] width 397 height 879
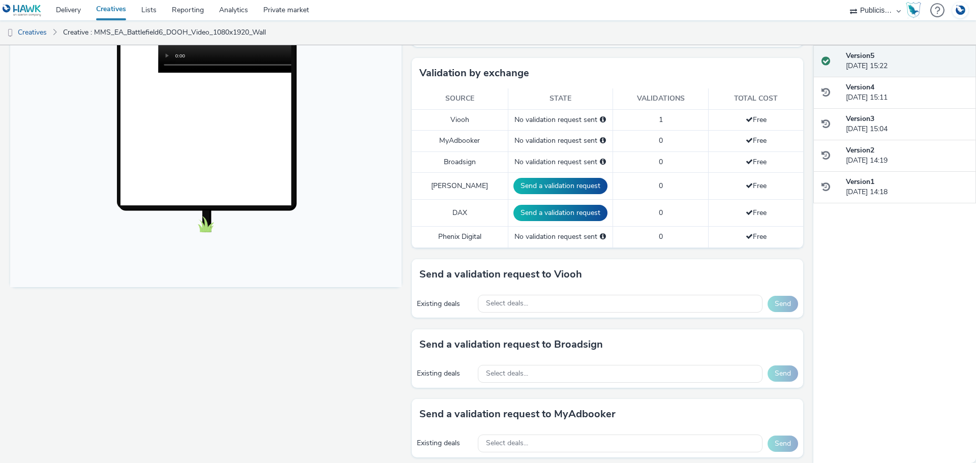
scroll to position [254, 0]
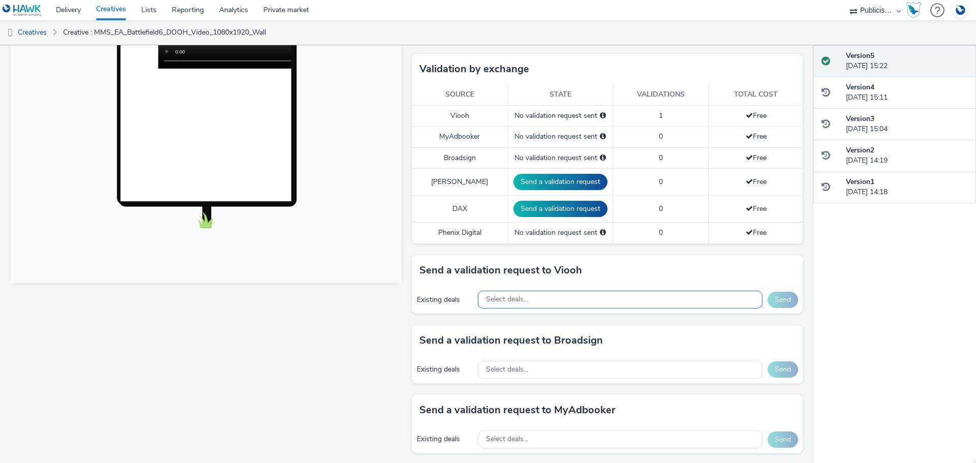
click at [558, 291] on div "Select deals..." at bounding box center [620, 300] width 285 height 18
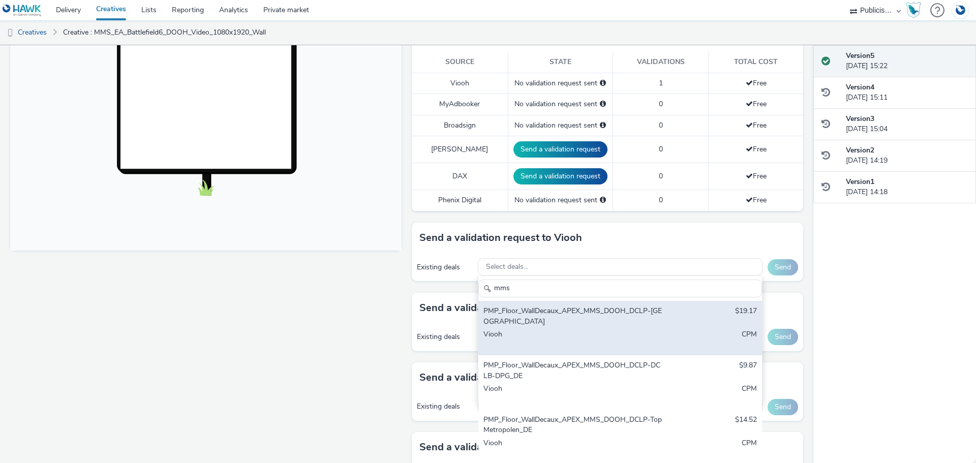
scroll to position [305, 0]
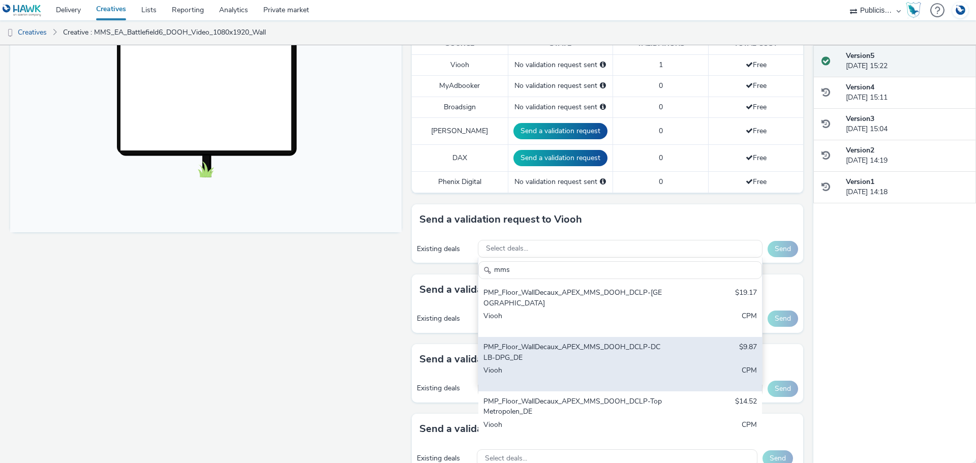
type input "mms"
click at [625, 350] on div "PMP_Floor_WallDecaux_APEX_MMS_DOOH_DCLP-DCLB-DPG_DE" at bounding box center [574, 352] width 181 height 21
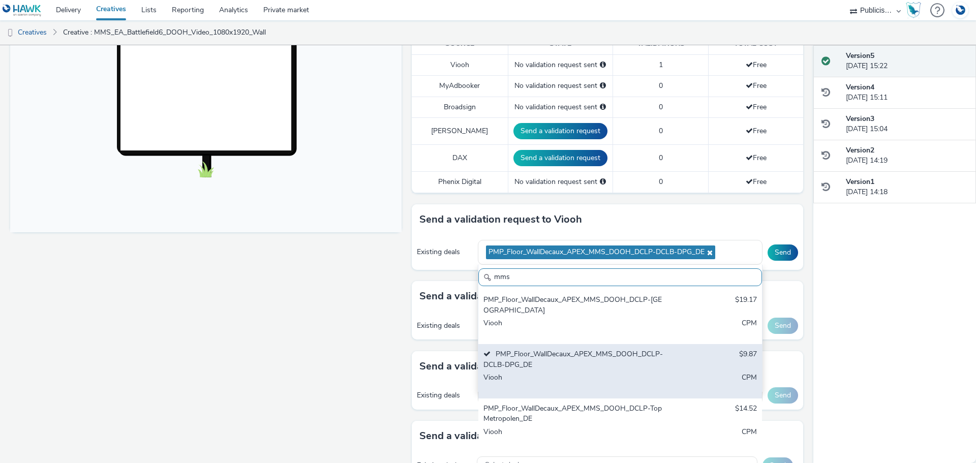
click at [621, 406] on div "PMP_Floor_WallDecaux_APEX_MMS_DOOH_DCLP-TopMetropolen_DE" at bounding box center [574, 414] width 181 height 21
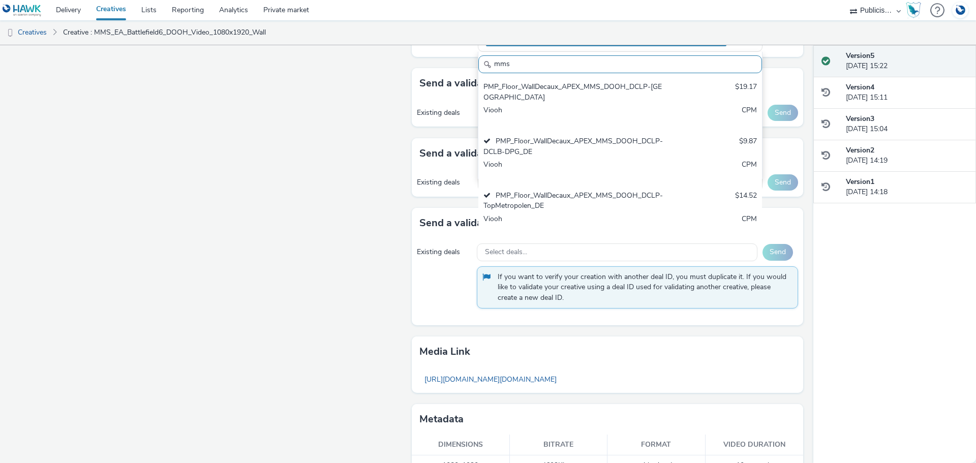
click at [351, 143] on div "Fullscreen" at bounding box center [208, 35] width 397 height 905
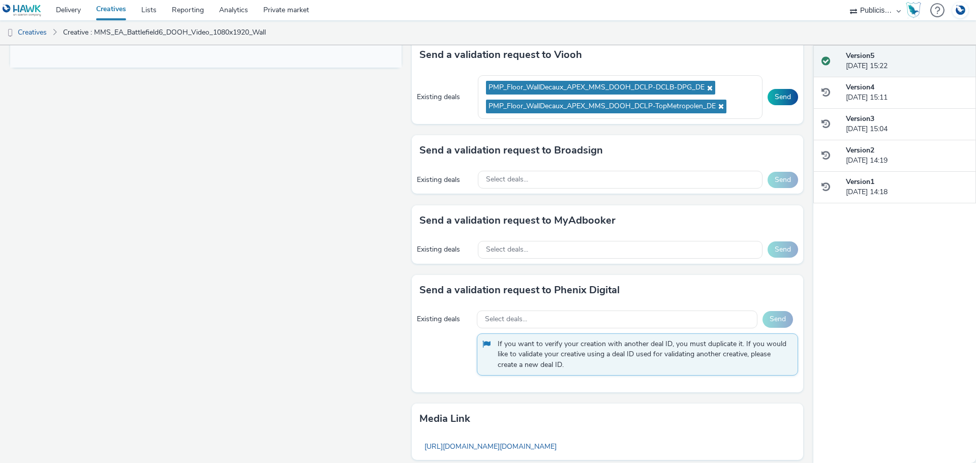
scroll to position [334, 0]
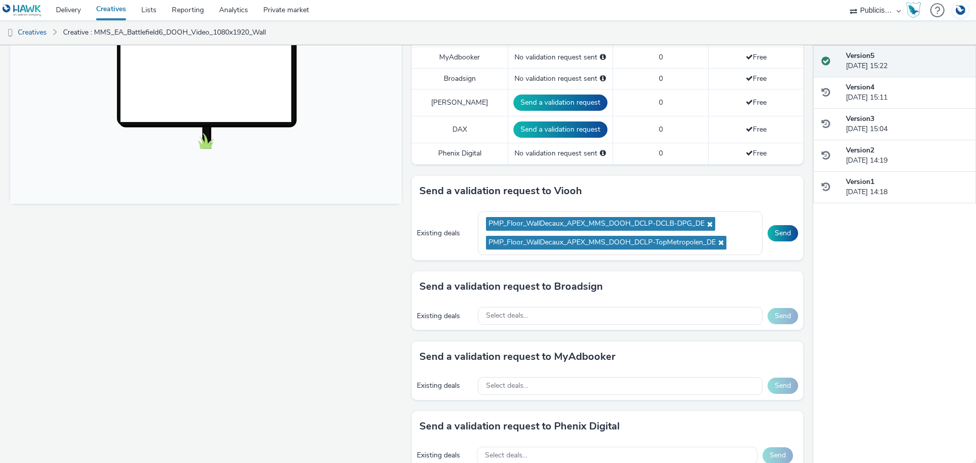
drag, startPoint x: 776, startPoint y: 223, endPoint x: 712, endPoint y: 257, distance: 72.6
click at [777, 225] on button "Send" at bounding box center [783, 233] width 31 height 16
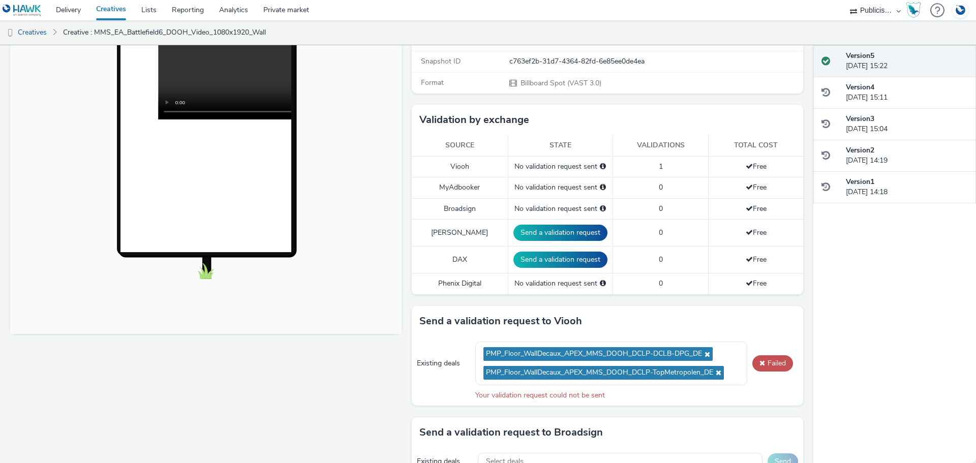
scroll to position [0, 0]
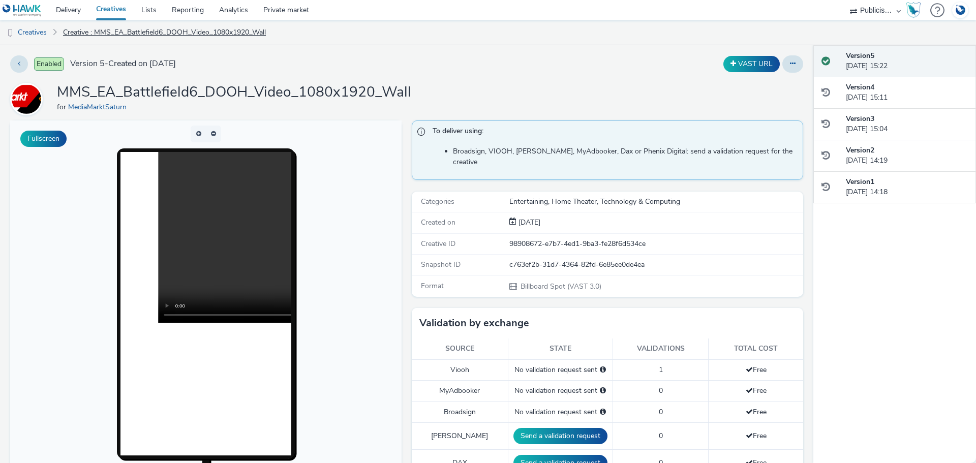
click at [196, 31] on link "Creative : MMS_EA_Battlefield6_DOOH_Video_1080x1920_Wall" at bounding box center [164, 32] width 213 height 24
click at [37, 33] on link "Creatives" at bounding box center [26, 32] width 52 height 24
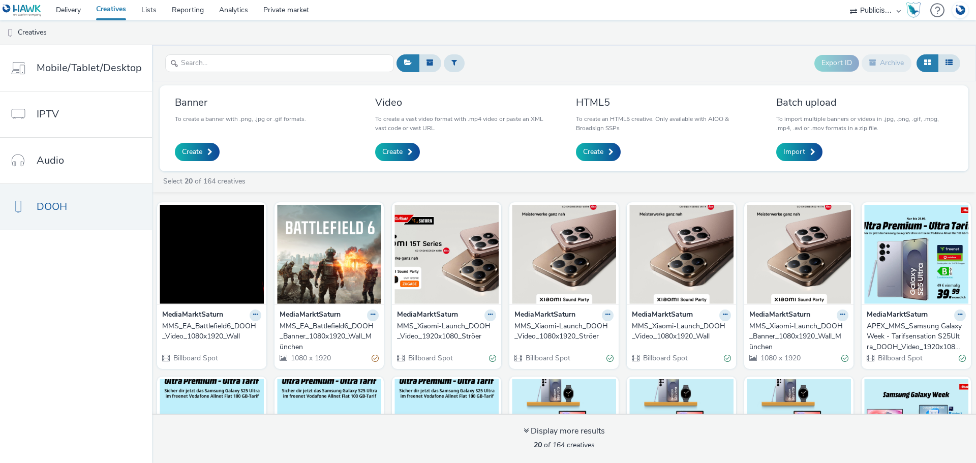
click at [214, 329] on div "MMS_EA_Battlefield6_DOOH_Video_1080x1920_Wall" at bounding box center [209, 331] width 95 height 21
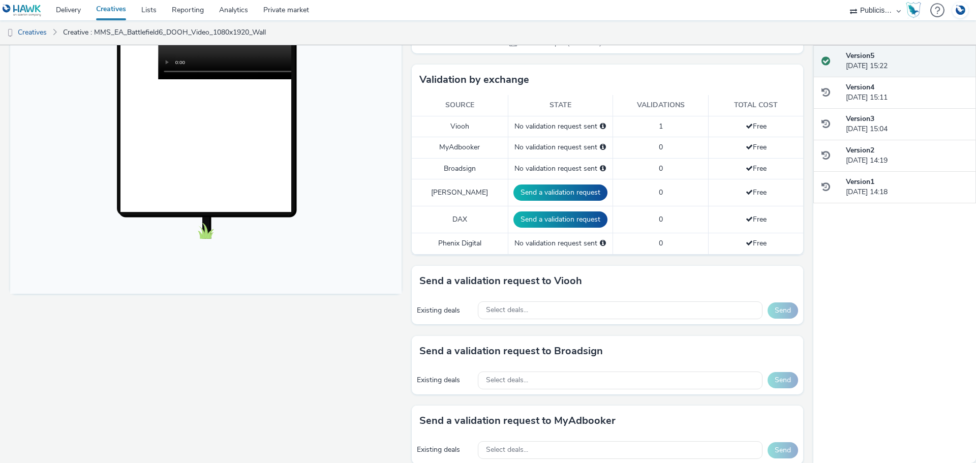
scroll to position [254, 0]
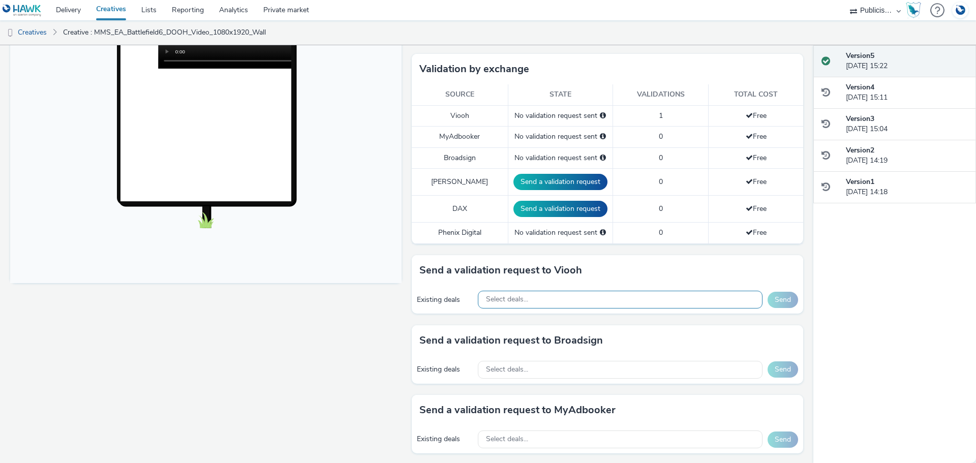
click at [517, 295] on span "Select deals..." at bounding box center [507, 299] width 42 height 9
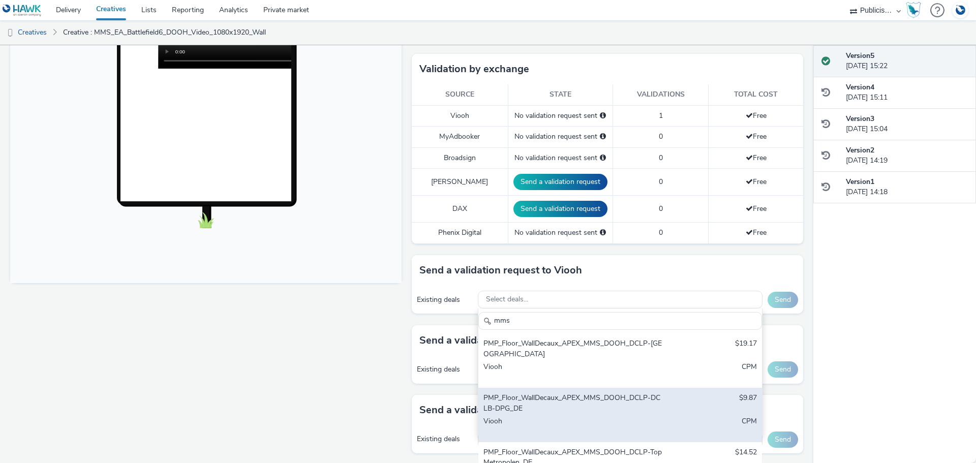
type input "mms"
click at [570, 393] on div "PMP_Floor_WallDecaux_APEX_MMS_DOOH_DCLP-DCLB-DPG_DE" at bounding box center [574, 403] width 181 height 21
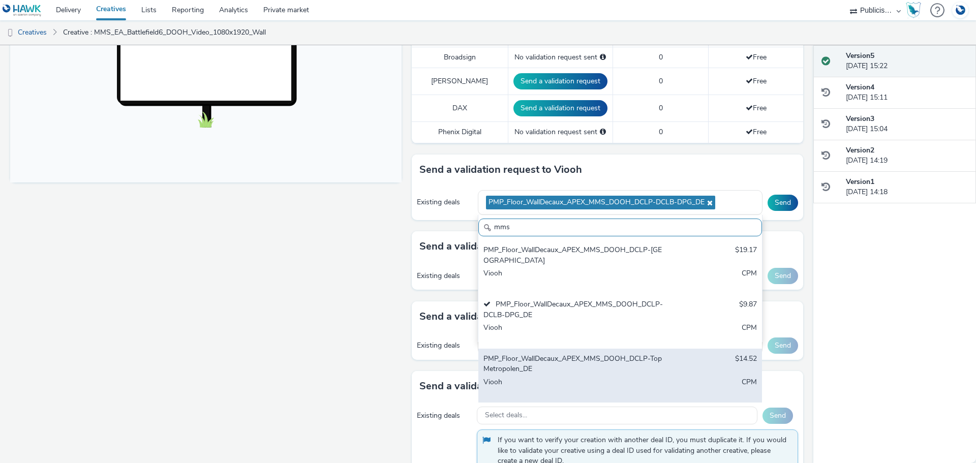
scroll to position [356, 0]
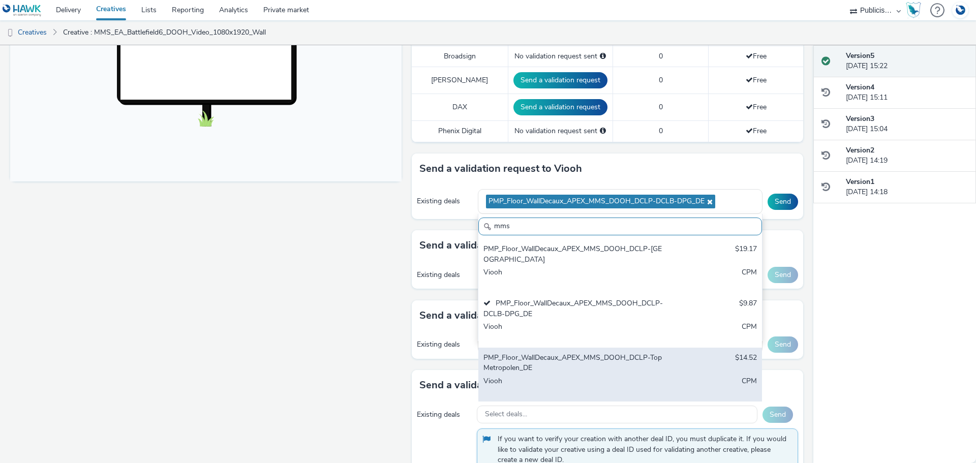
click at [565, 361] on div "PMP_Floor_WallDecaux_APEX_MMS_DOOH_DCLP-TopMetropolen_DE" at bounding box center [574, 363] width 181 height 21
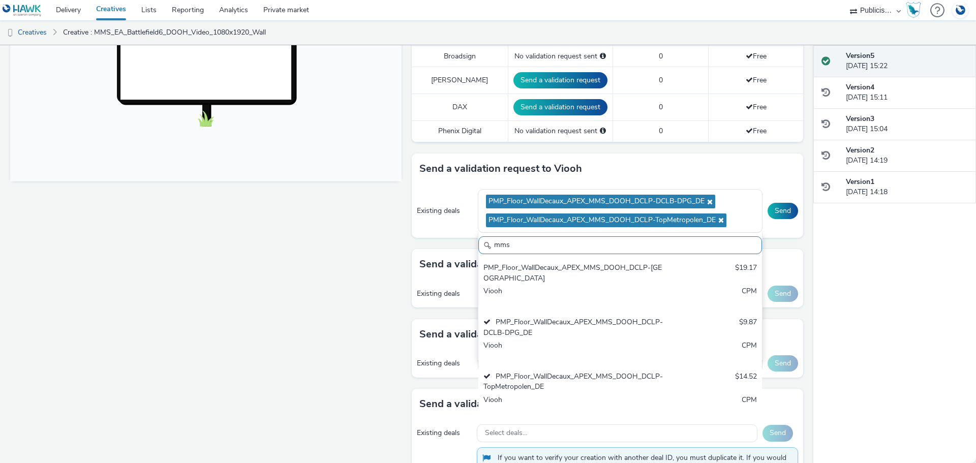
click at [372, 225] on div "Fullscreen" at bounding box center [208, 217] width 397 height 905
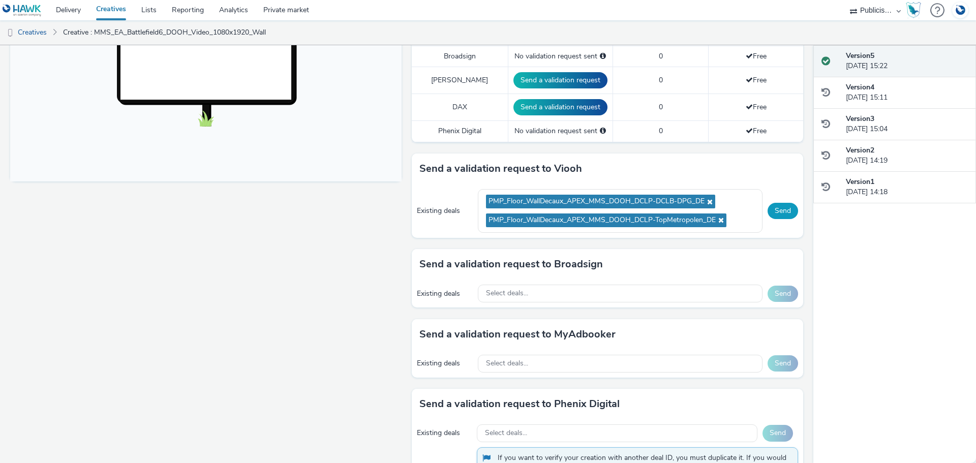
click at [777, 203] on button "Send" at bounding box center [783, 211] width 31 height 16
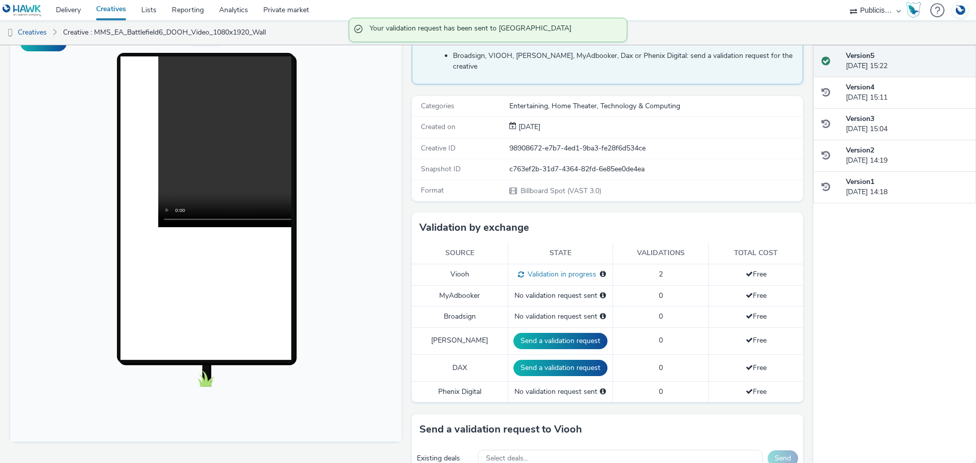
scroll to position [0, 0]
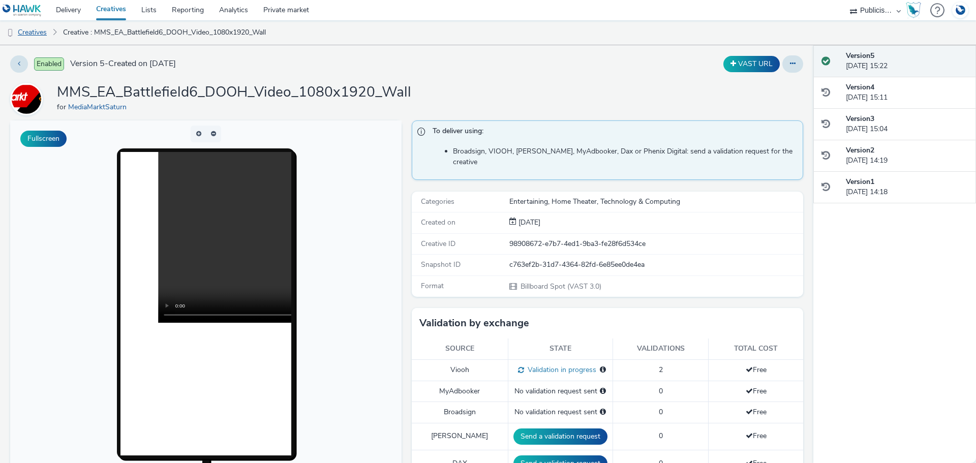
click at [40, 31] on link "Creatives" at bounding box center [26, 32] width 52 height 24
